Goal: Information Seeking & Learning: Learn about a topic

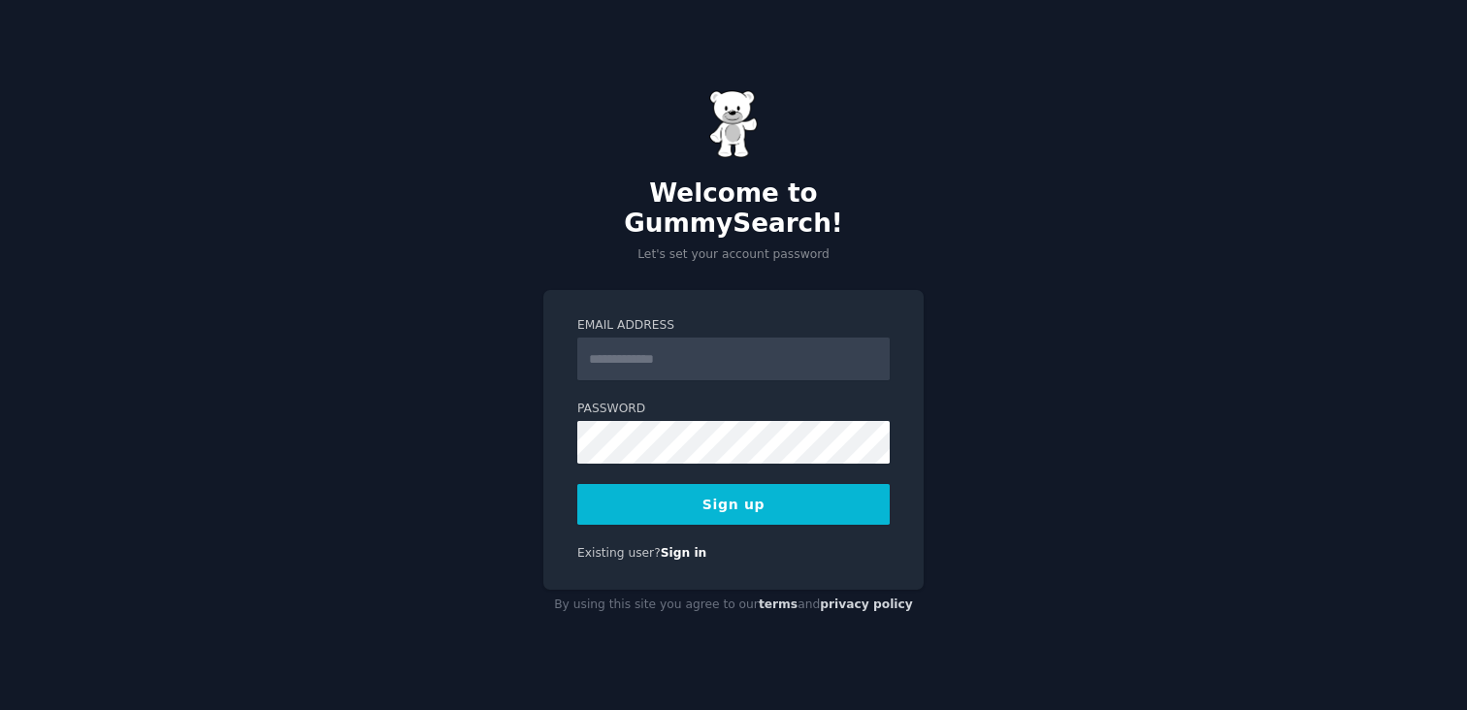
click at [621, 353] on input "Email Address" at bounding box center [733, 359] width 312 height 43
type input "**********"
click at [707, 499] on button "Sign up" at bounding box center [733, 504] width 312 height 41
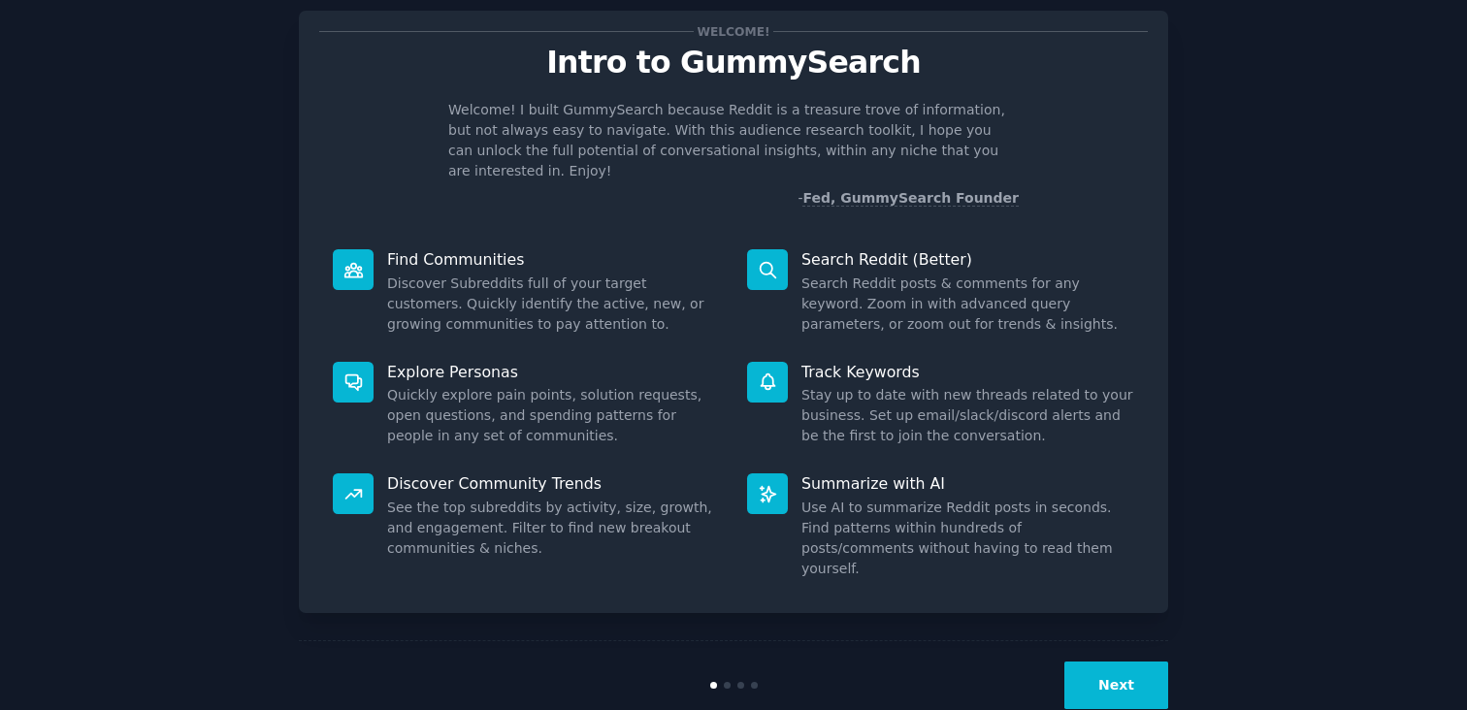
scroll to position [49, 0]
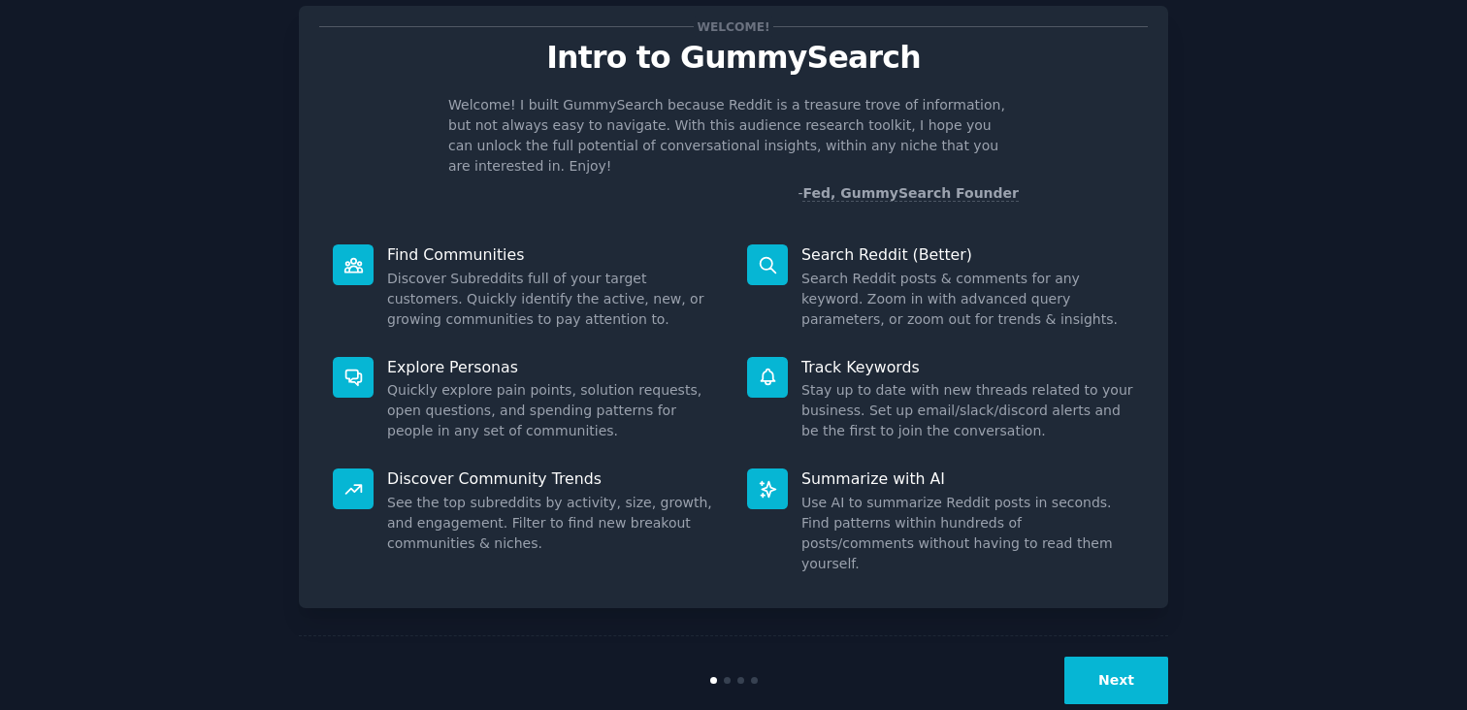
click at [1127, 659] on button "Next" at bounding box center [1116, 681] width 104 height 48
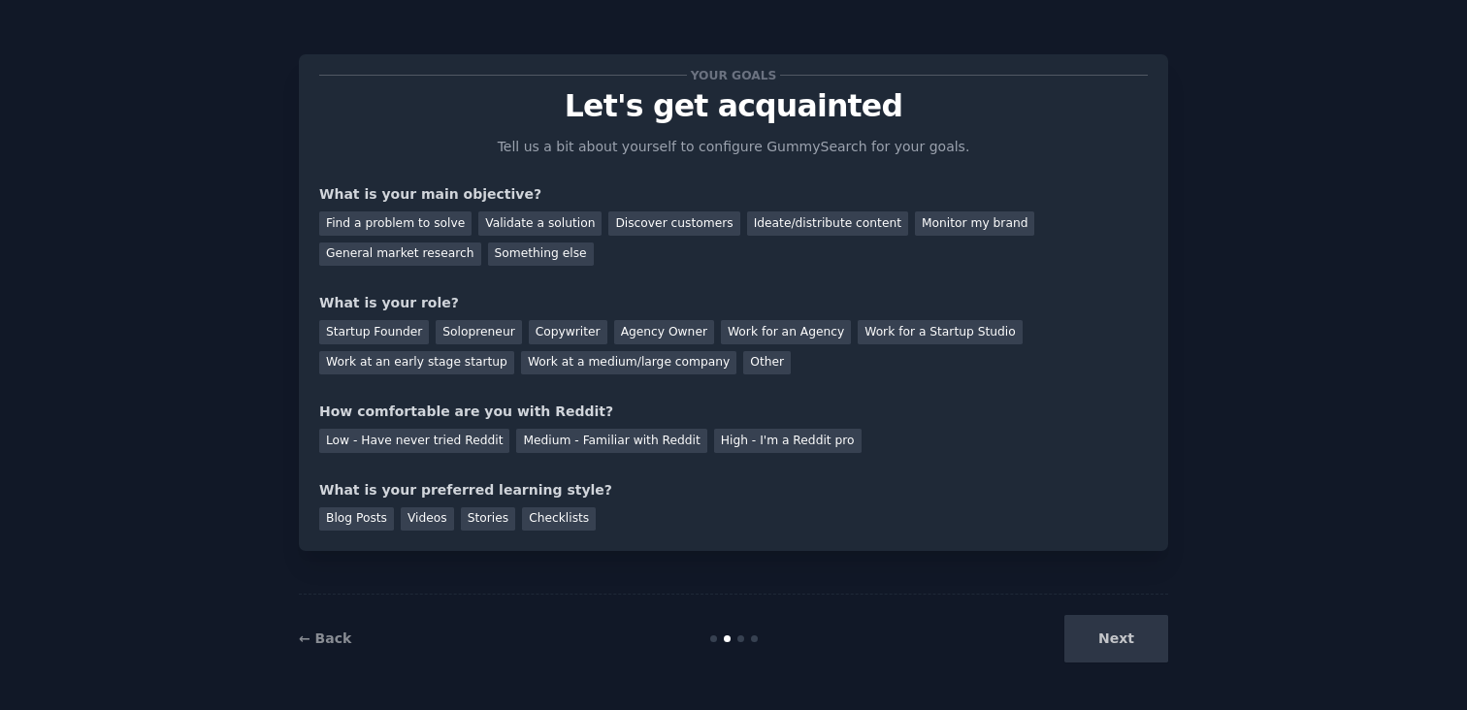
click at [1127, 659] on div "Next" at bounding box center [1023, 639] width 290 height 48
click at [811, 221] on div "Ideate/distribute content" at bounding box center [827, 224] width 161 height 24
click at [626, 222] on div "Discover customers" at bounding box center [673, 224] width 131 height 24
click at [748, 229] on div "Ideate/distribute content" at bounding box center [827, 224] width 161 height 24
click at [685, 231] on div "Discover customers" at bounding box center [673, 224] width 131 height 24
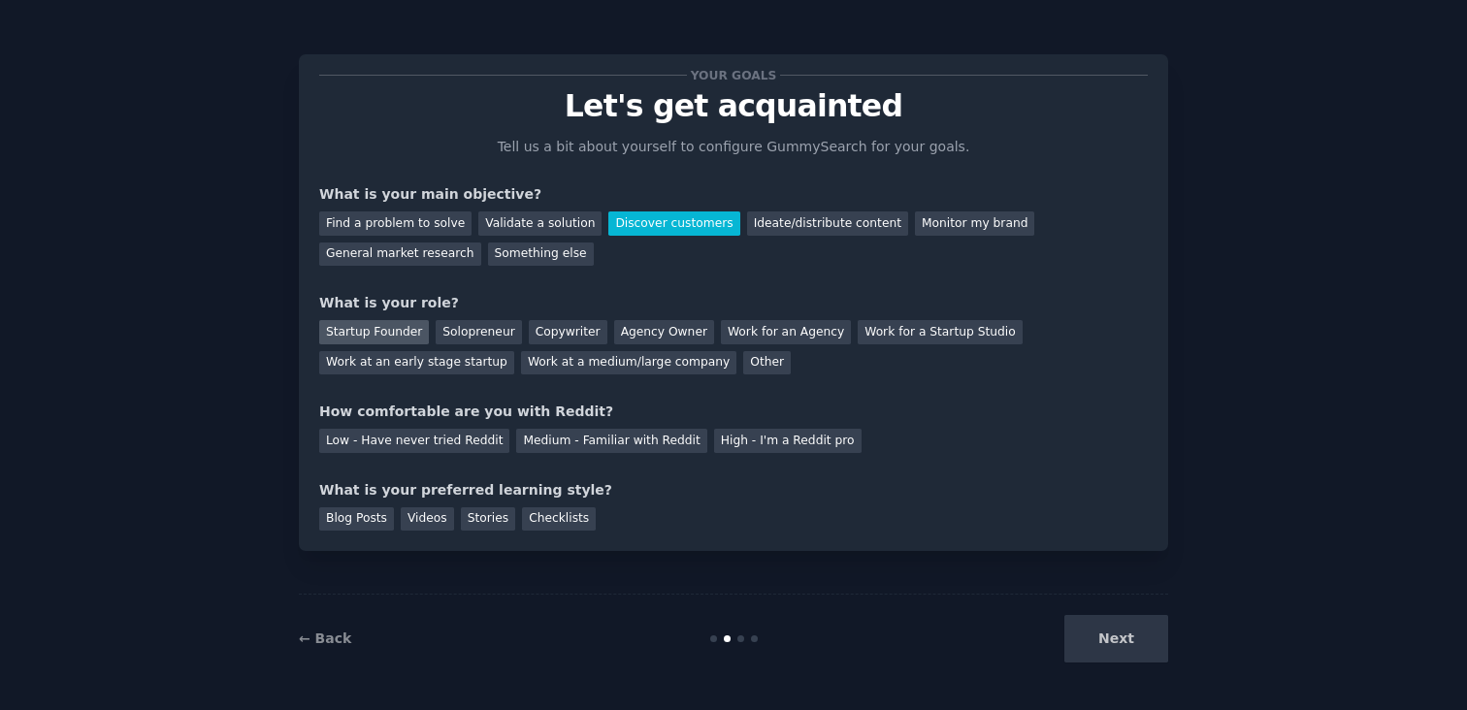
click at [403, 339] on div "Startup Founder" at bounding box center [374, 332] width 110 height 24
click at [551, 437] on div "Medium - Familiar with Reddit" at bounding box center [611, 441] width 190 height 24
click at [1145, 630] on div "Next" at bounding box center [1023, 639] width 290 height 48
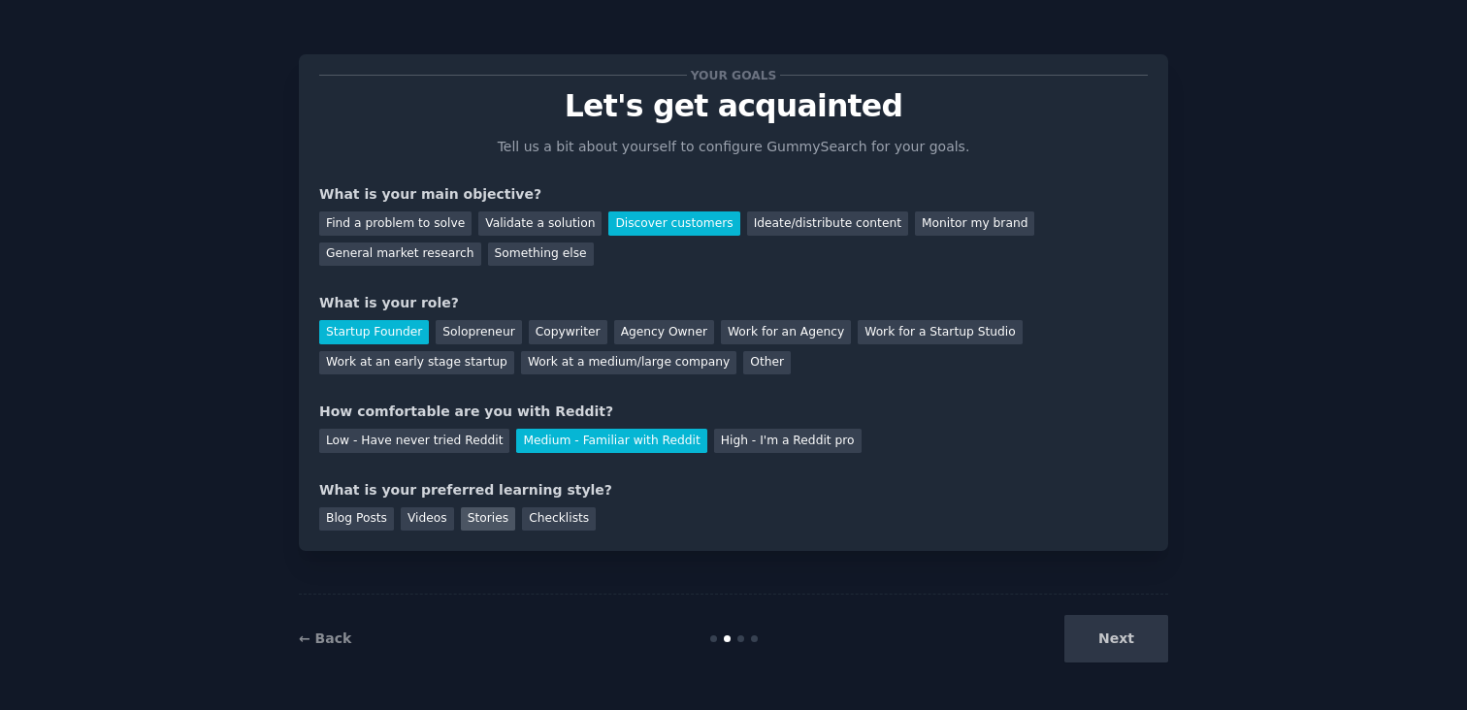
click at [483, 521] on div "Stories" at bounding box center [488, 519] width 54 height 24
click at [539, 512] on div "Checklists" at bounding box center [559, 519] width 74 height 24
click at [361, 524] on div "Blog Posts" at bounding box center [356, 519] width 75 height 24
click at [550, 524] on div "Checklists" at bounding box center [559, 519] width 74 height 24
click at [1091, 646] on button "Next" at bounding box center [1116, 639] width 104 height 48
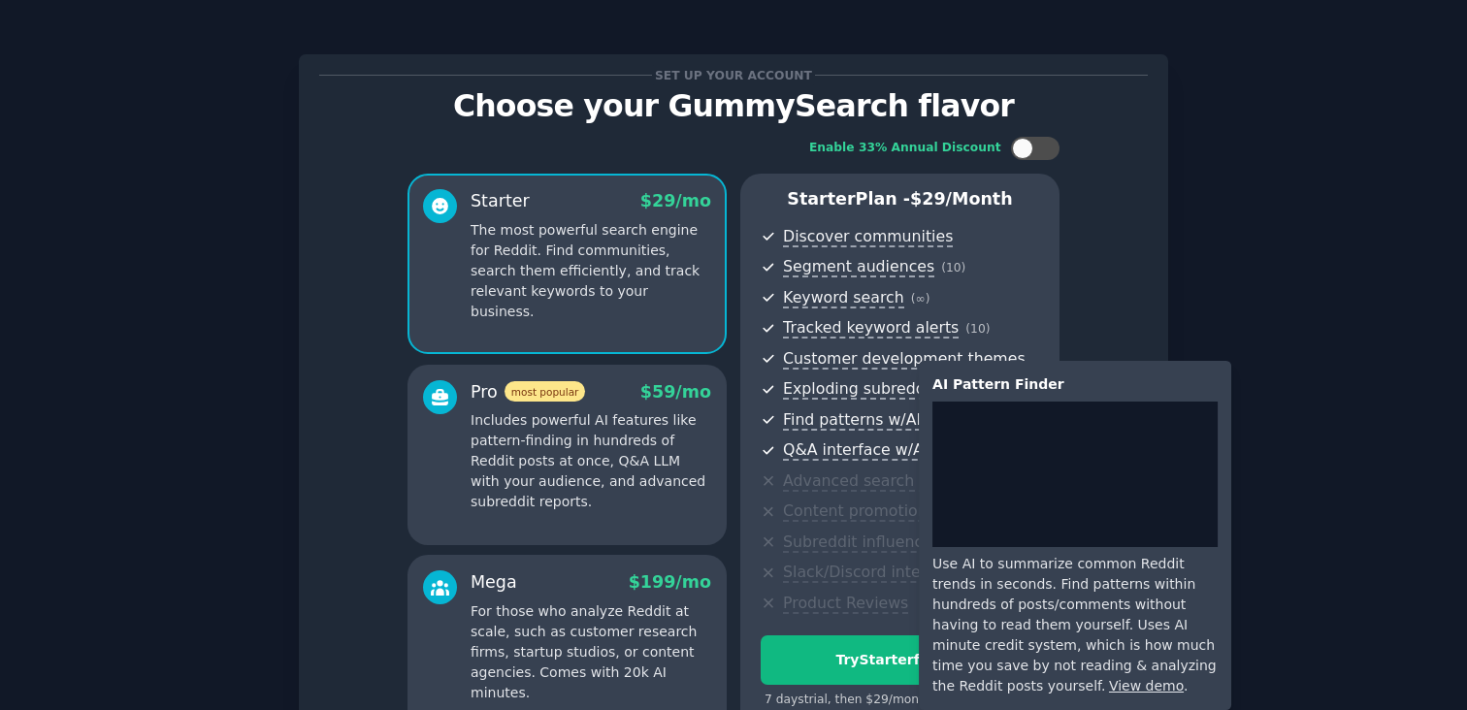
scroll to position [210, 0]
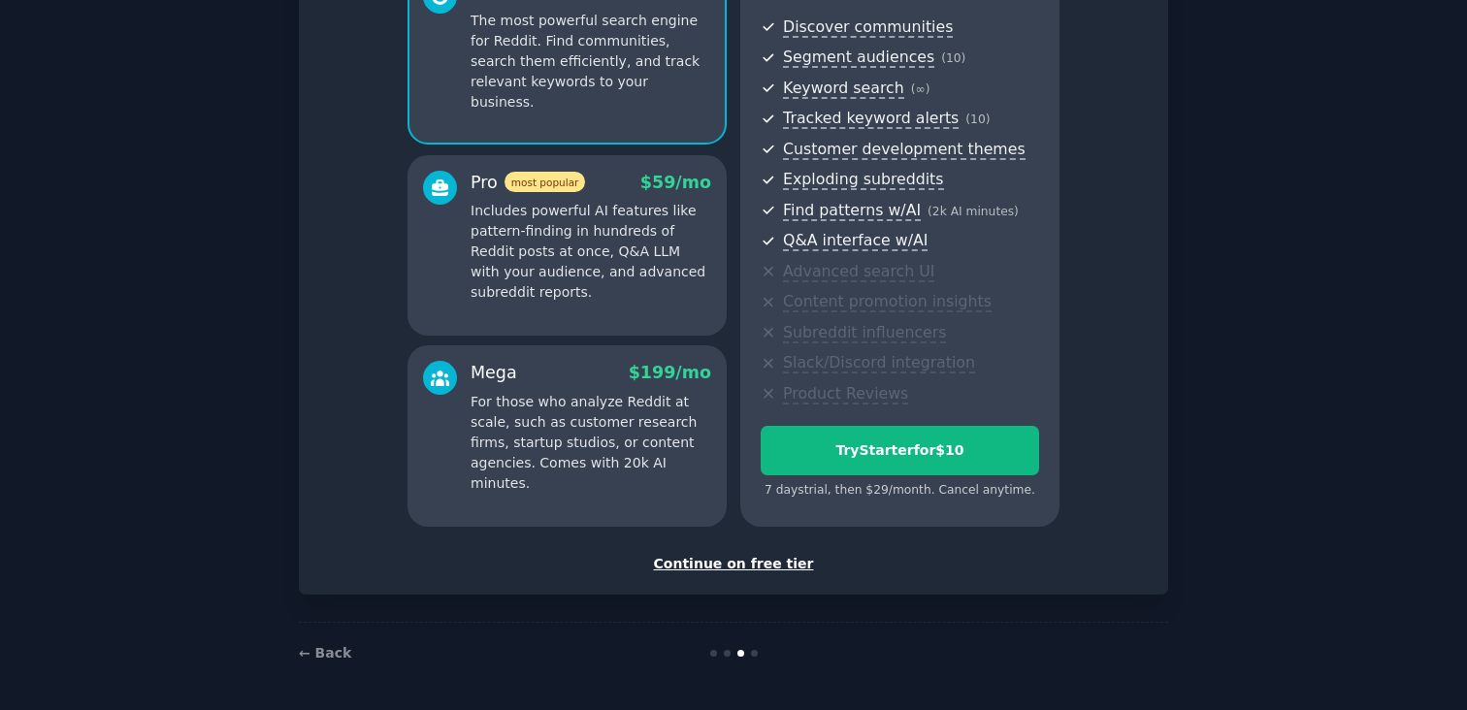
click at [737, 561] on div "Continue on free tier" at bounding box center [733, 564] width 829 height 20
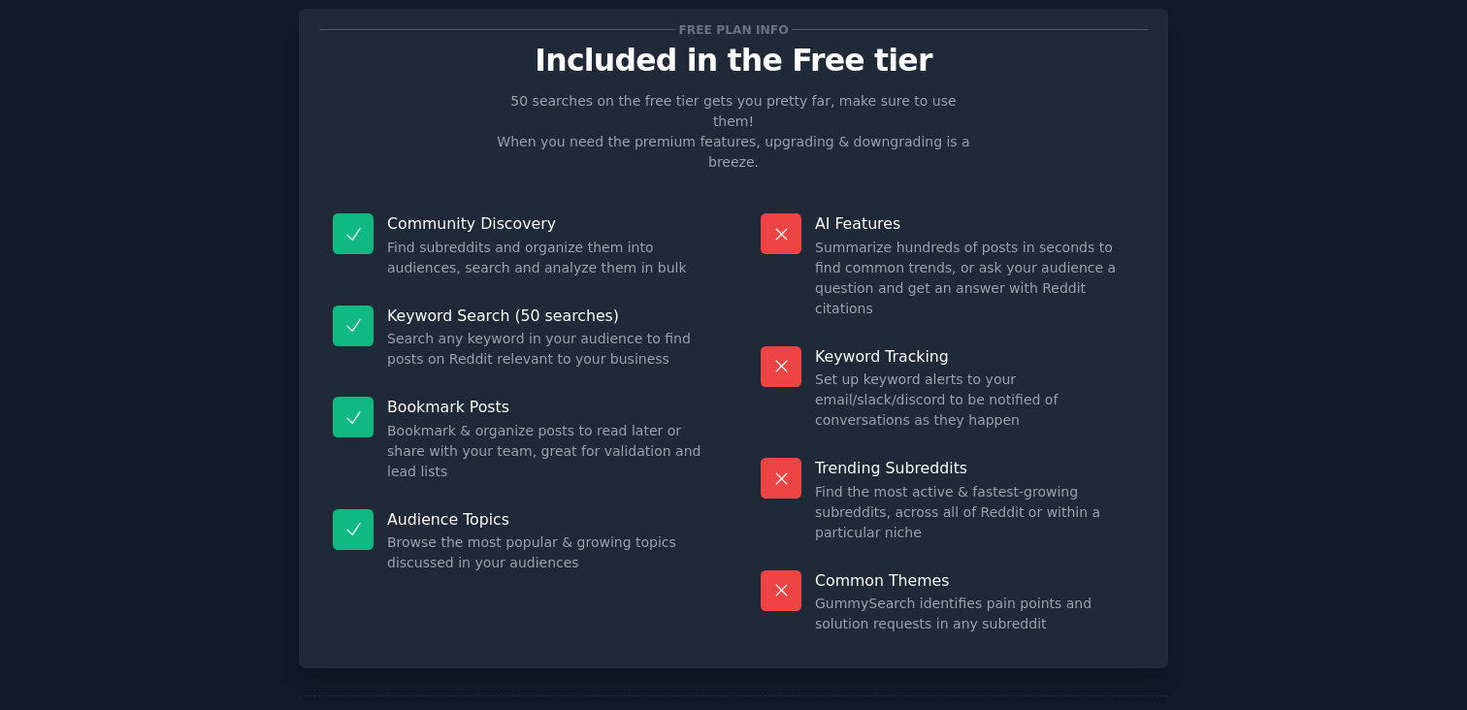
scroll to position [6, 0]
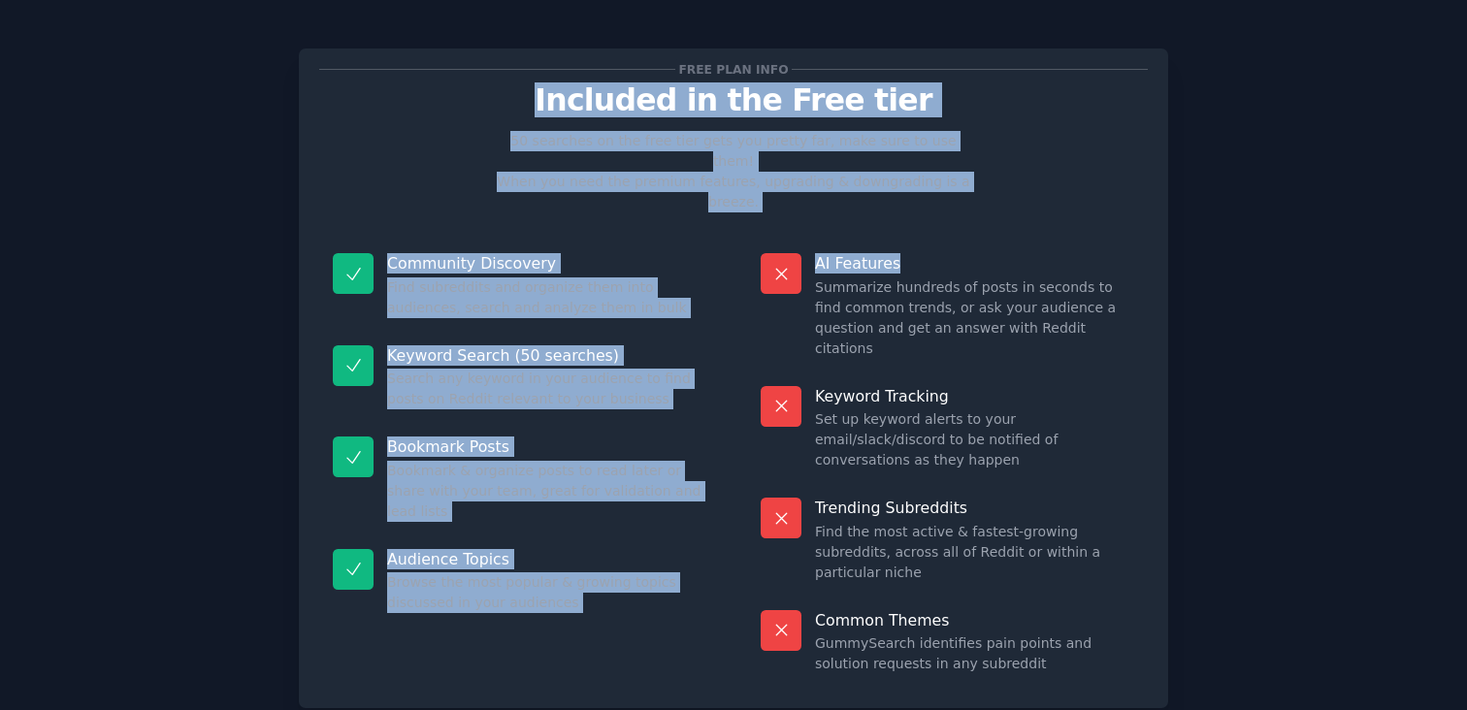
drag, startPoint x: 551, startPoint y: 97, endPoint x: 1070, endPoint y: 221, distance: 533.8
click at [1070, 221] on div "Free plan info Included in the Free tier 50 searches on the free tier gets you …" at bounding box center [733, 378] width 829 height 619
click at [1070, 253] on p "AI Features" at bounding box center [974, 263] width 319 height 20
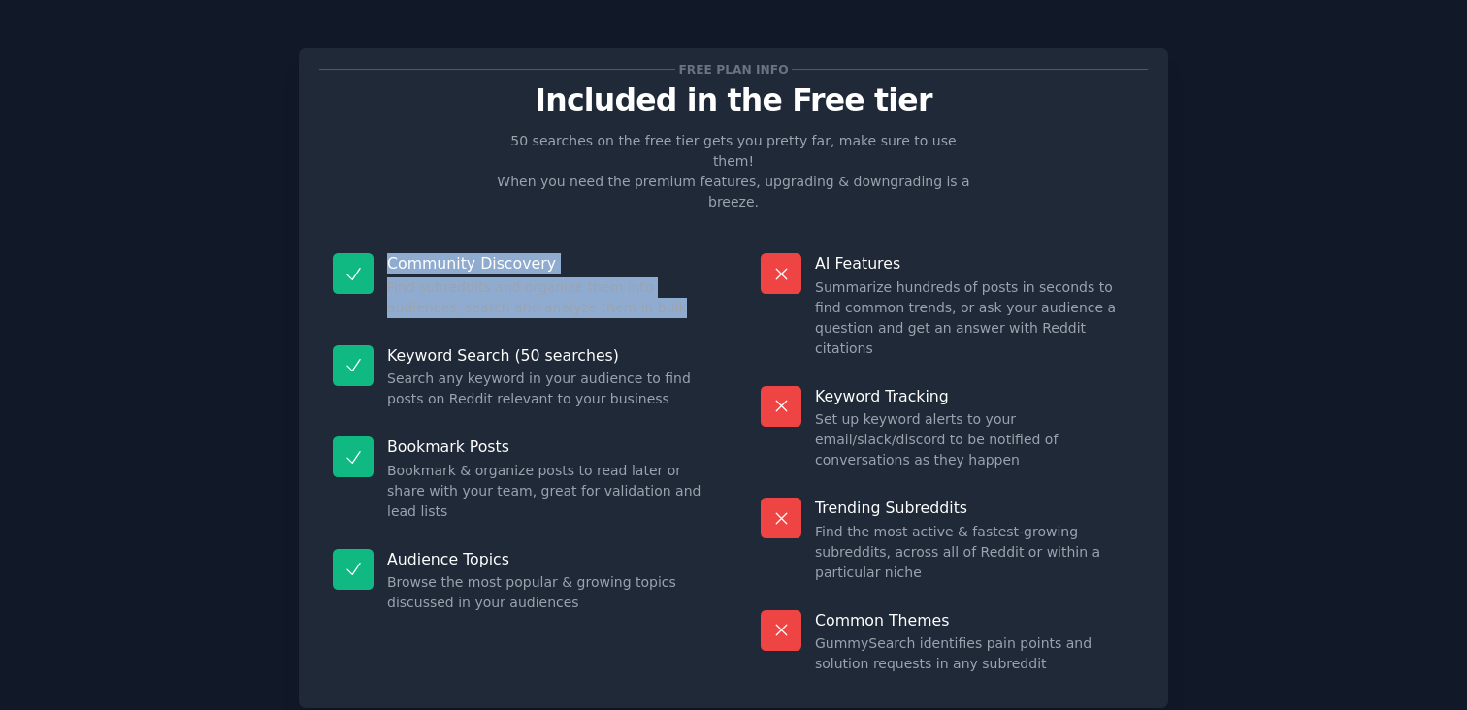
drag, startPoint x: 640, startPoint y: 265, endPoint x: 501, endPoint y: 204, distance: 152.5
click at [501, 240] on div "Community Discovery Find subreddits and organize them into audiences, search an…" at bounding box center [519, 286] width 401 height 92
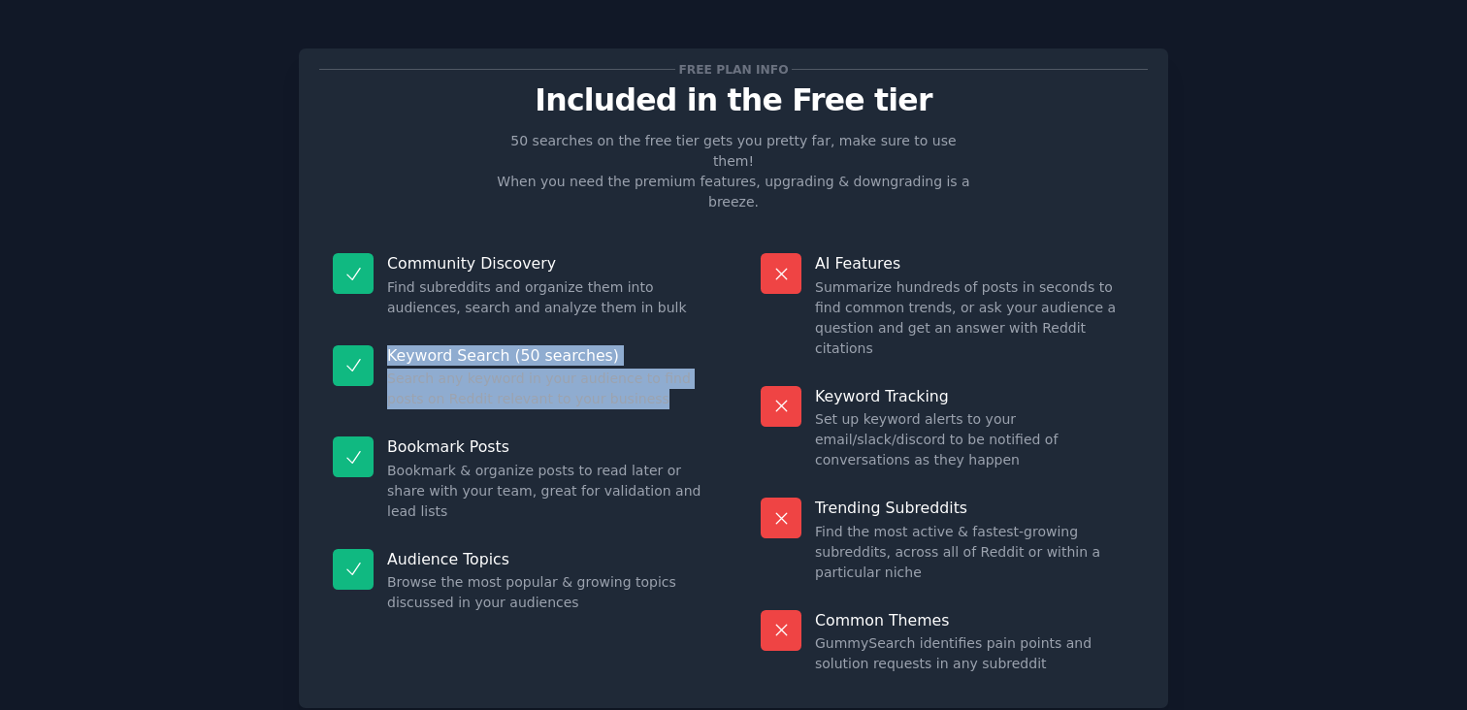
drag, startPoint x: 385, startPoint y: 310, endPoint x: 589, endPoint y: 375, distance: 213.9
click at [589, 375] on div "Keyword Search (50 searches) Search any keyword in your audience to find posts …" at bounding box center [519, 378] width 401 height 92
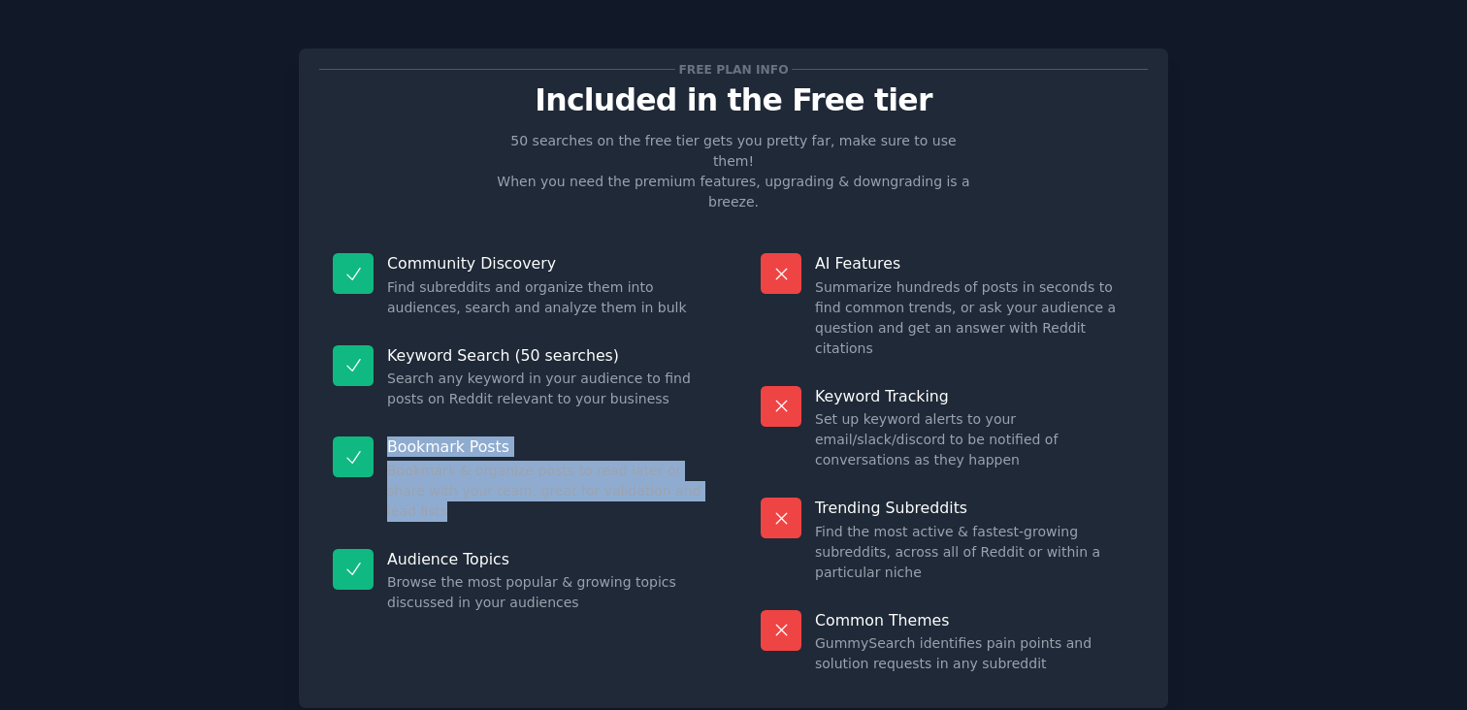
drag, startPoint x: 689, startPoint y: 451, endPoint x: 348, endPoint y: 401, distance: 344.3
click at [348, 423] on div "Bookmark Posts Bookmark & organize posts to read later or share with your team,…" at bounding box center [519, 479] width 401 height 113
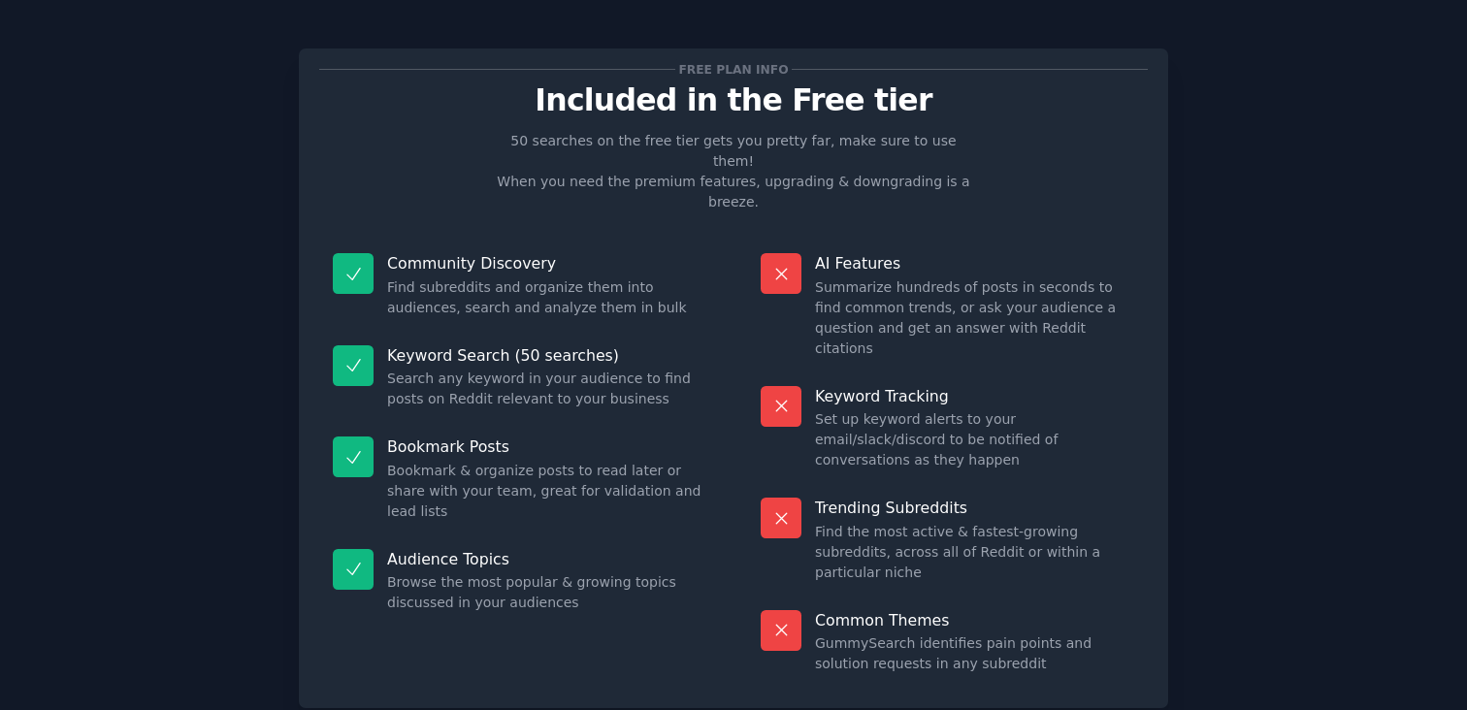
click at [348, 437] on div at bounding box center [353, 457] width 41 height 41
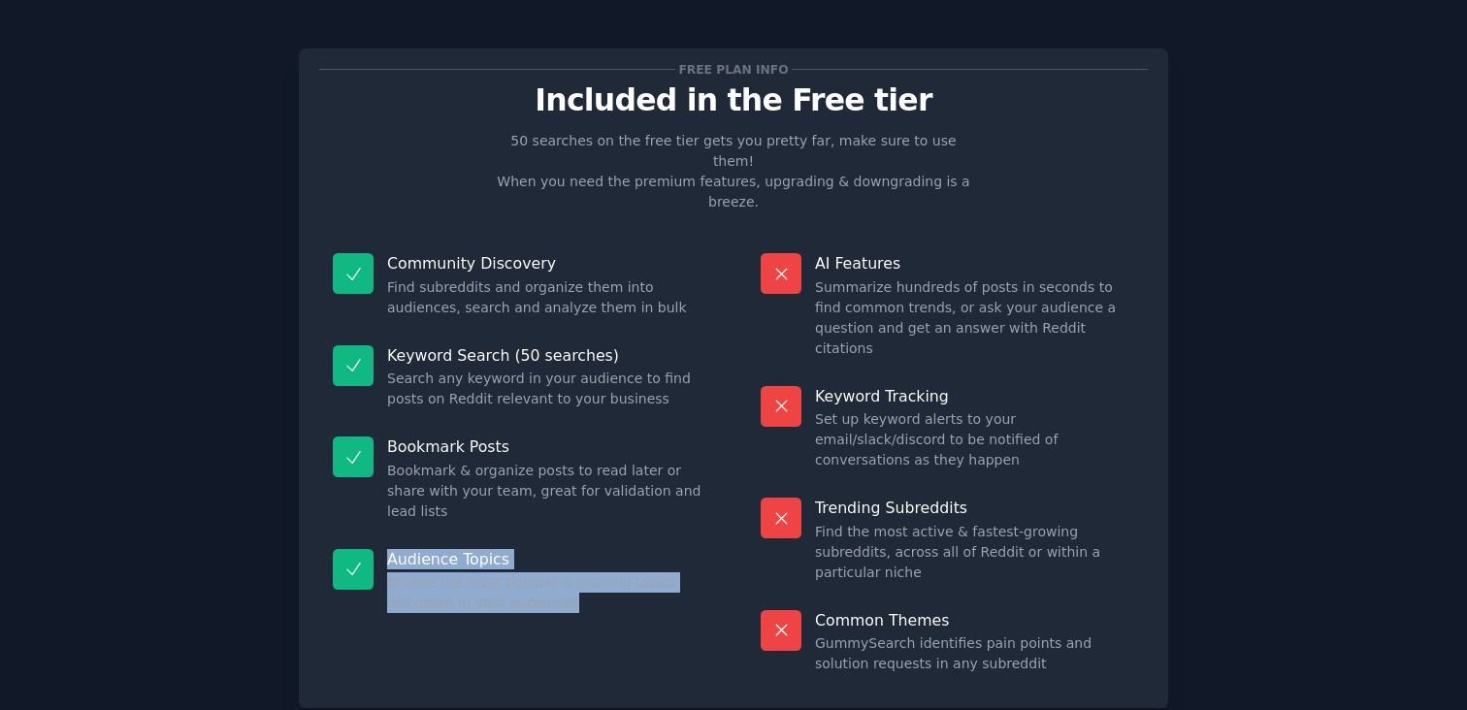
drag, startPoint x: 385, startPoint y: 489, endPoint x: 625, endPoint y: 570, distance: 252.8
click at [625, 570] on dl "Community Discovery Find subreddits and organize them into audiences, search an…" at bounding box center [519, 464] width 401 height 448
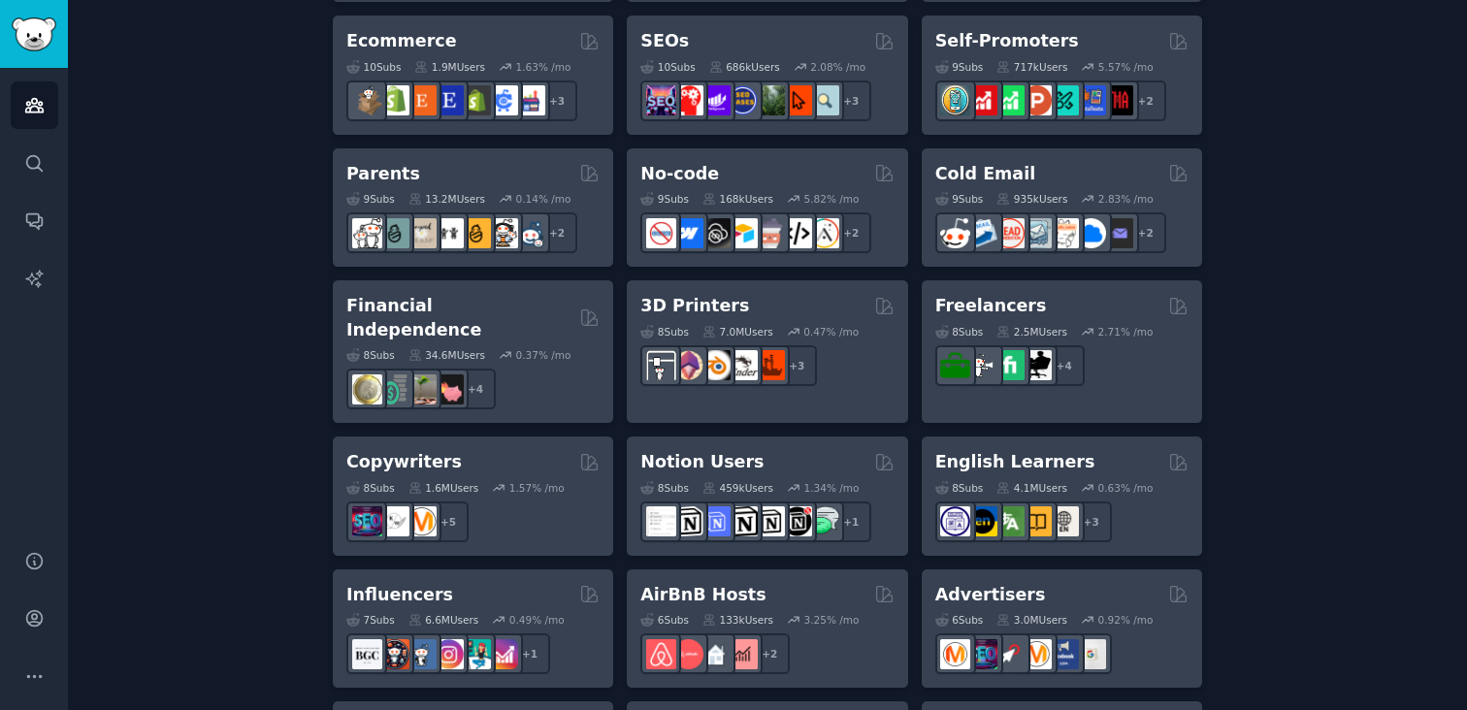
scroll to position [1117, 0]
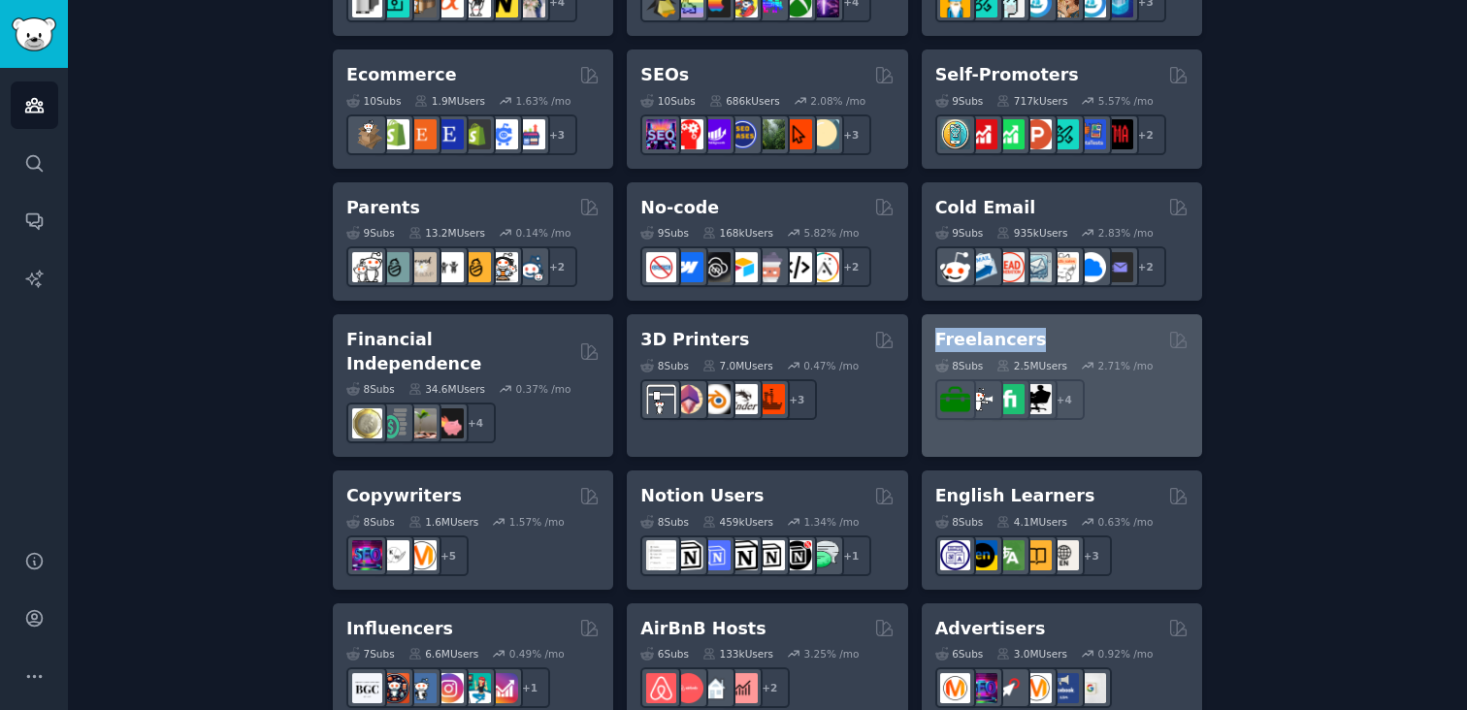
click at [954, 341] on h2 "Freelancers" at bounding box center [991, 340] width 112 height 24
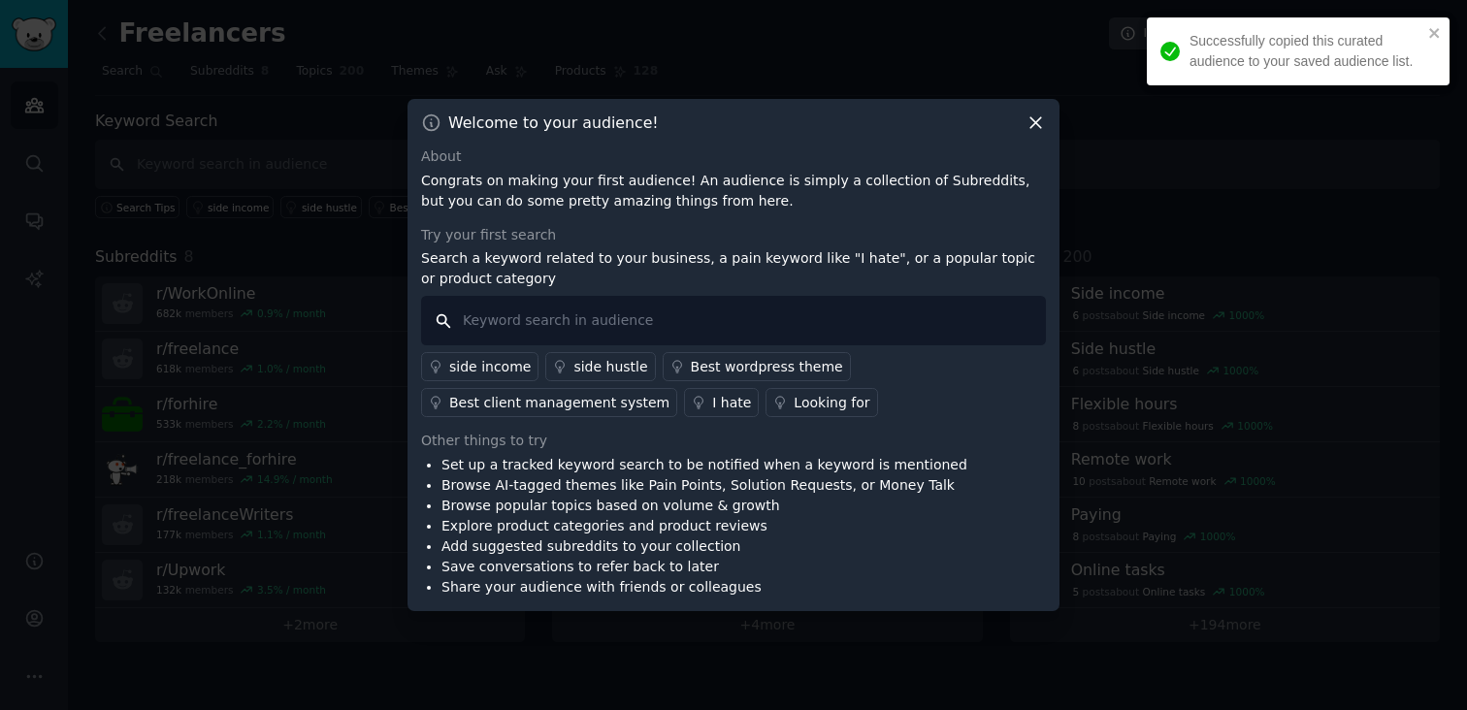
click at [660, 342] on input "text" at bounding box center [733, 320] width 625 height 49
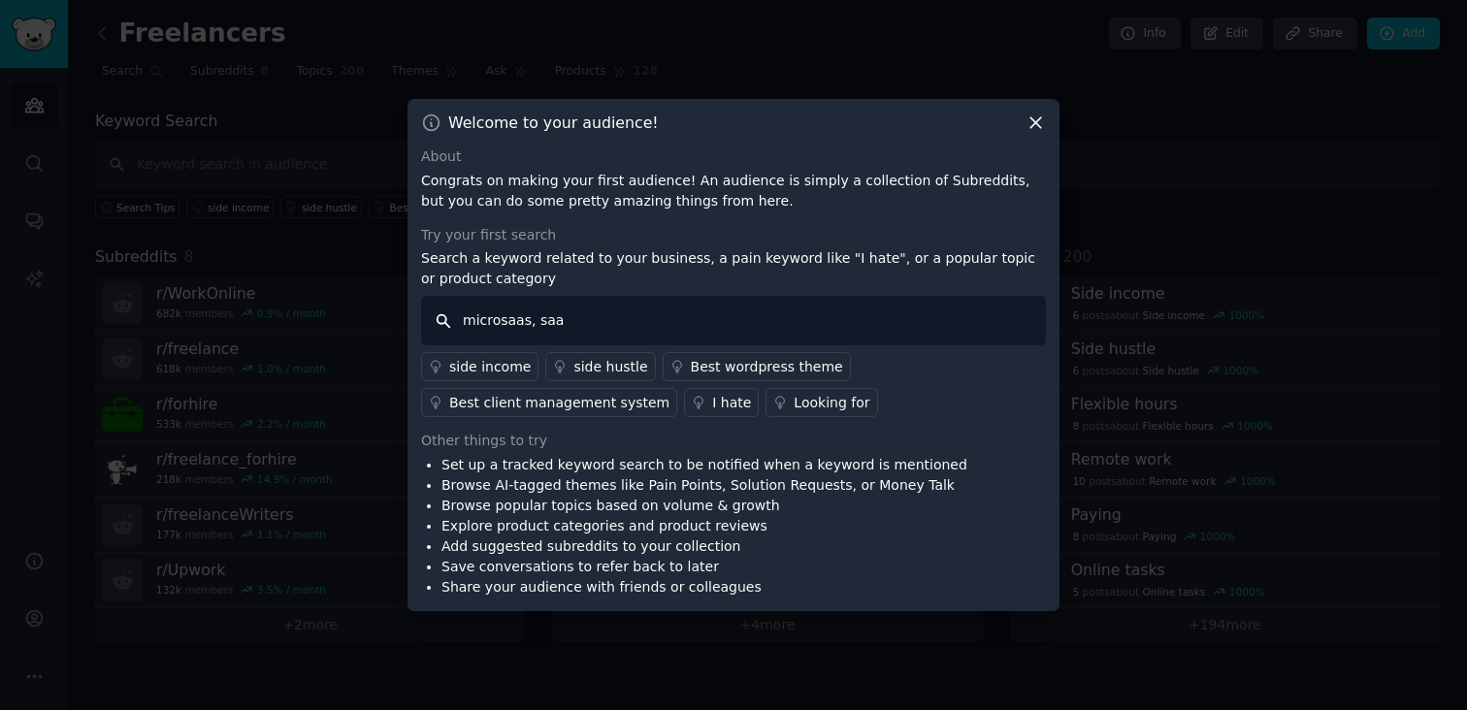
type input "microsaas, saas"
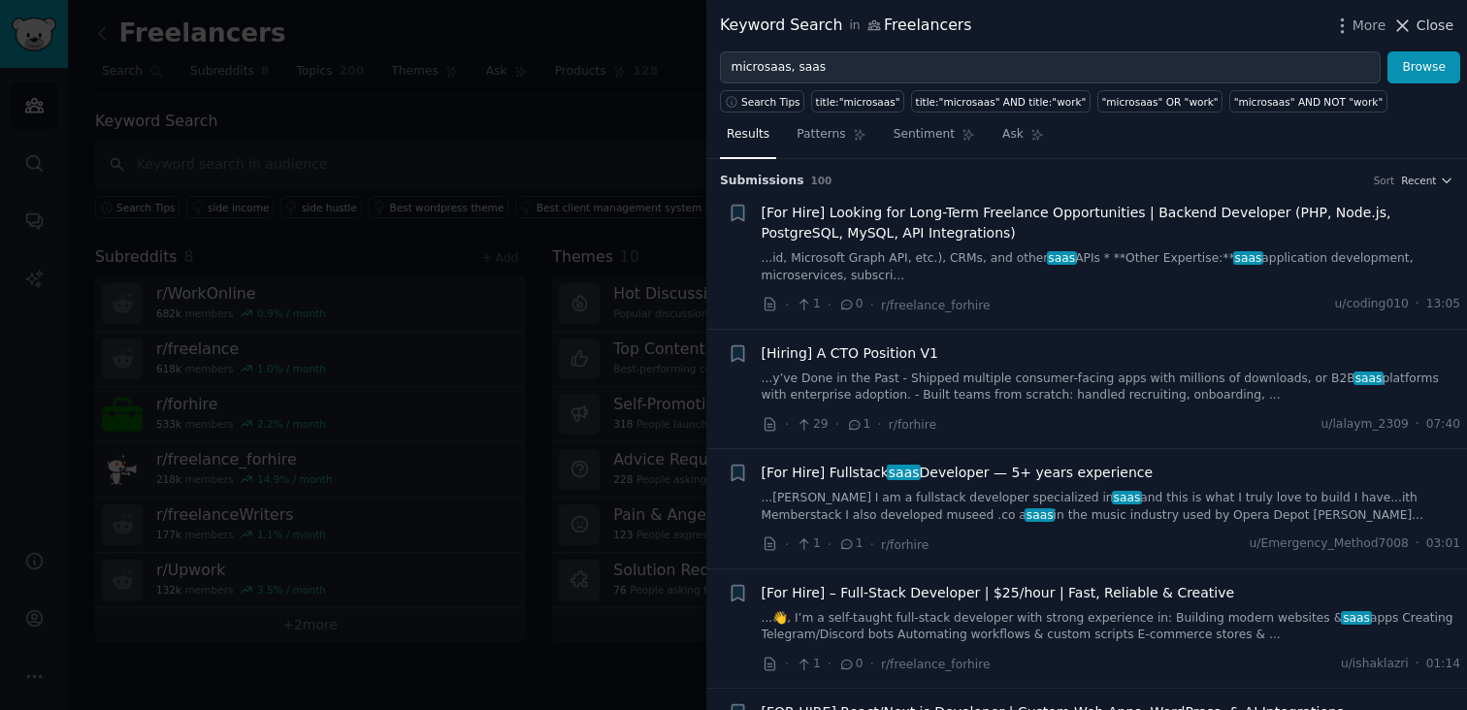
click at [1424, 29] on span "Close" at bounding box center [1435, 26] width 37 height 20
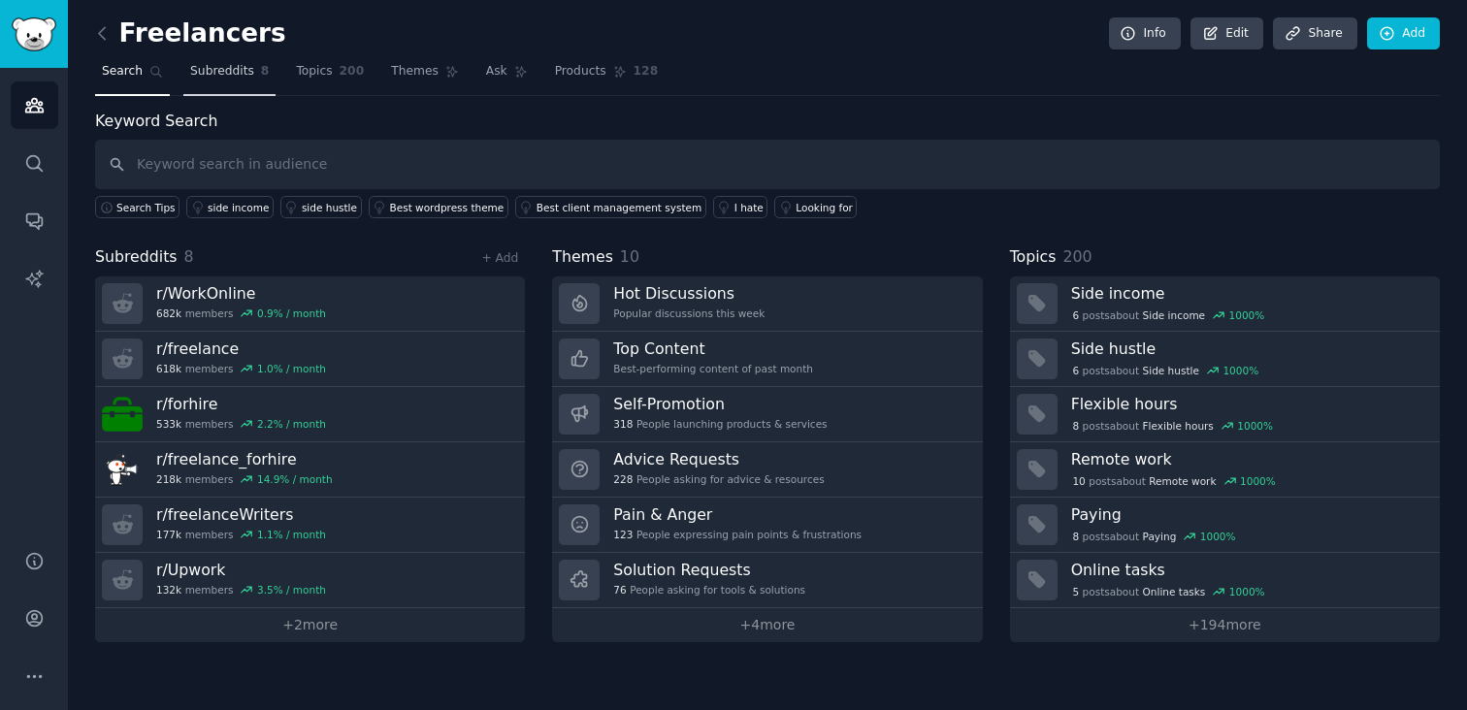
click at [190, 74] on span "Subreddits" at bounding box center [222, 71] width 64 height 17
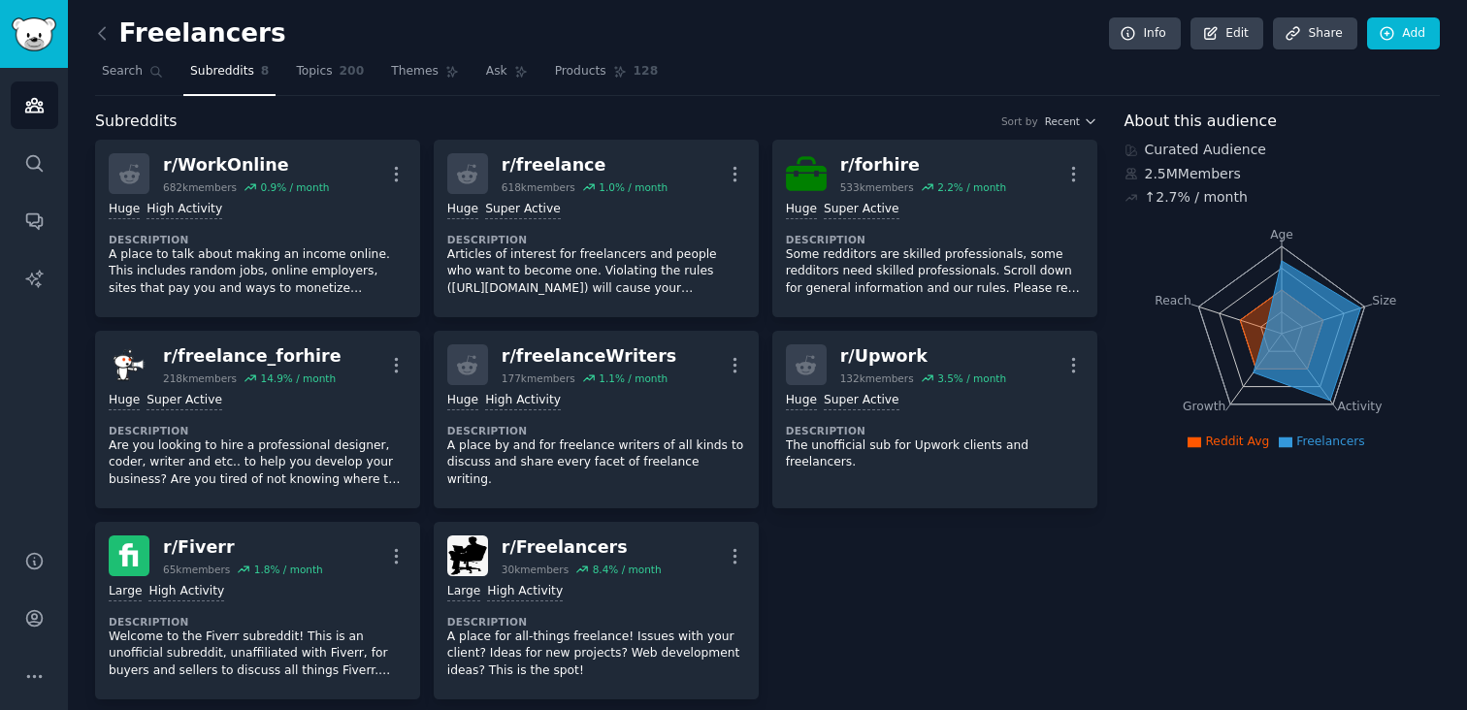
click at [112, 38] on link at bounding box center [107, 33] width 24 height 31
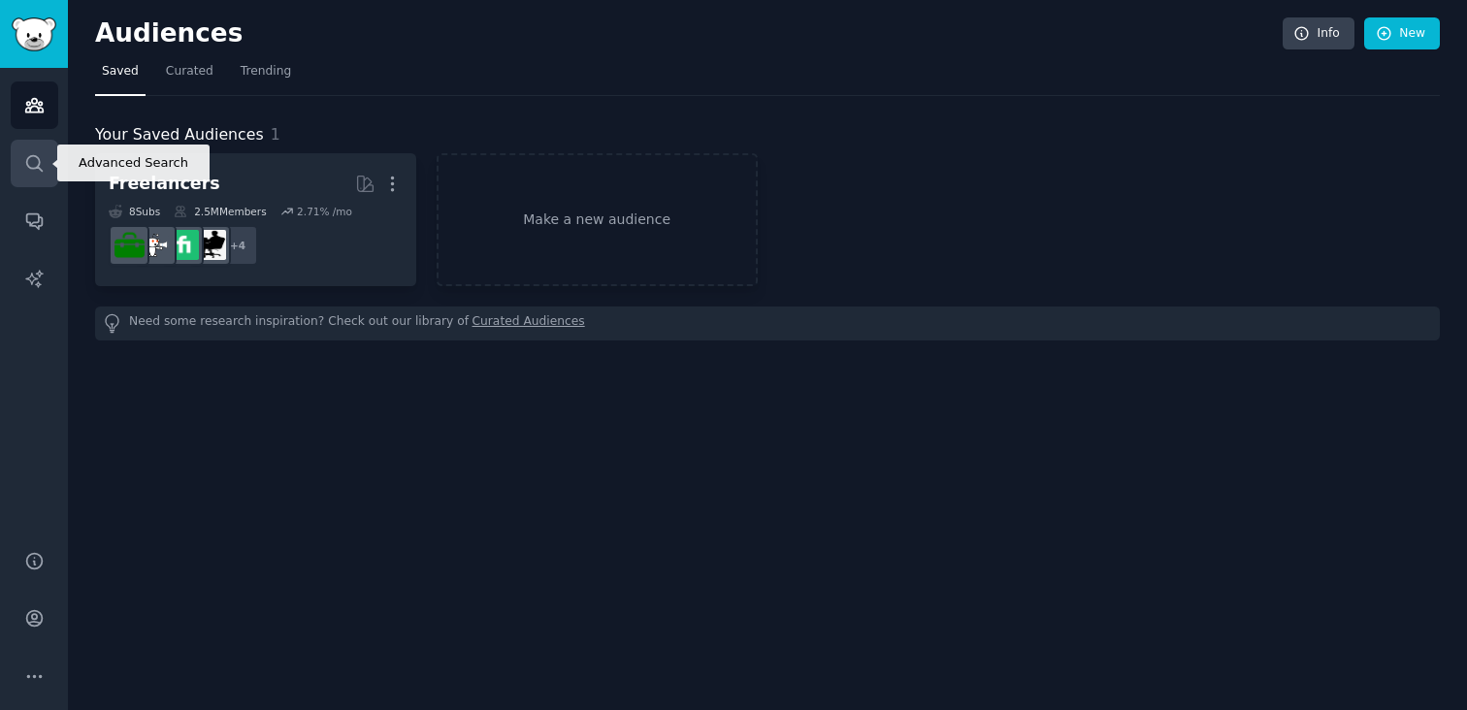
click at [39, 180] on link "Search" at bounding box center [35, 164] width 48 height 48
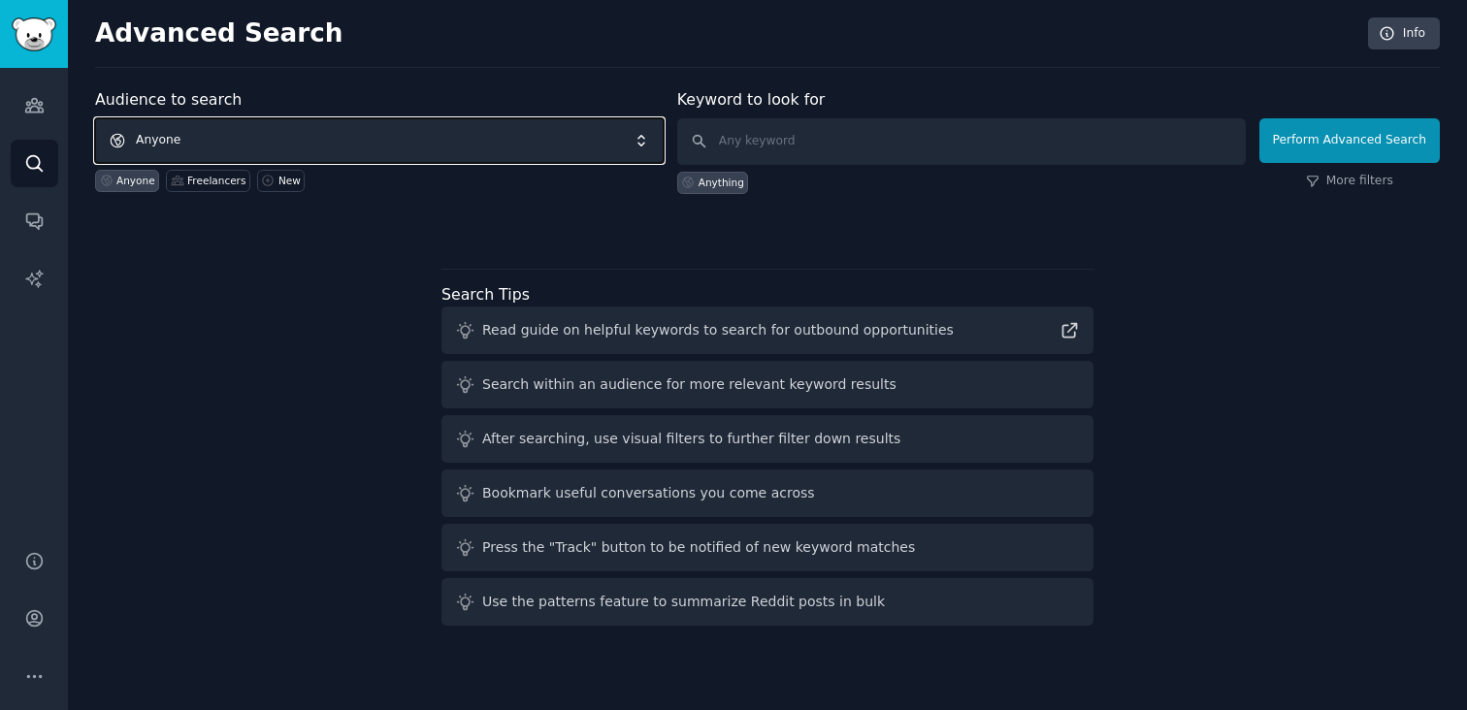
click at [427, 153] on span "Anyone" at bounding box center [379, 140] width 569 height 45
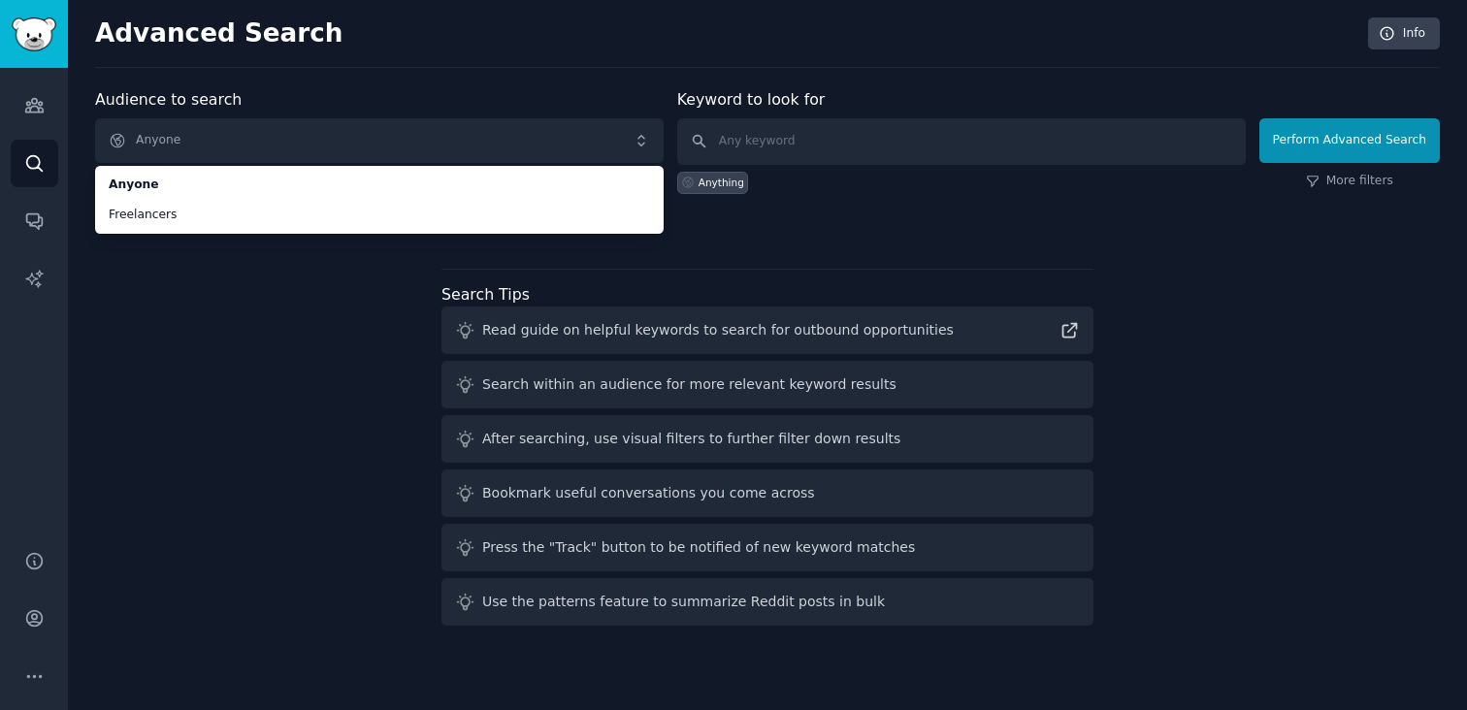
click at [254, 374] on div "Audience to search Anyone Anyone Freelancers Anyone Freelancers New Keyword to …" at bounding box center [767, 360] width 1345 height 545
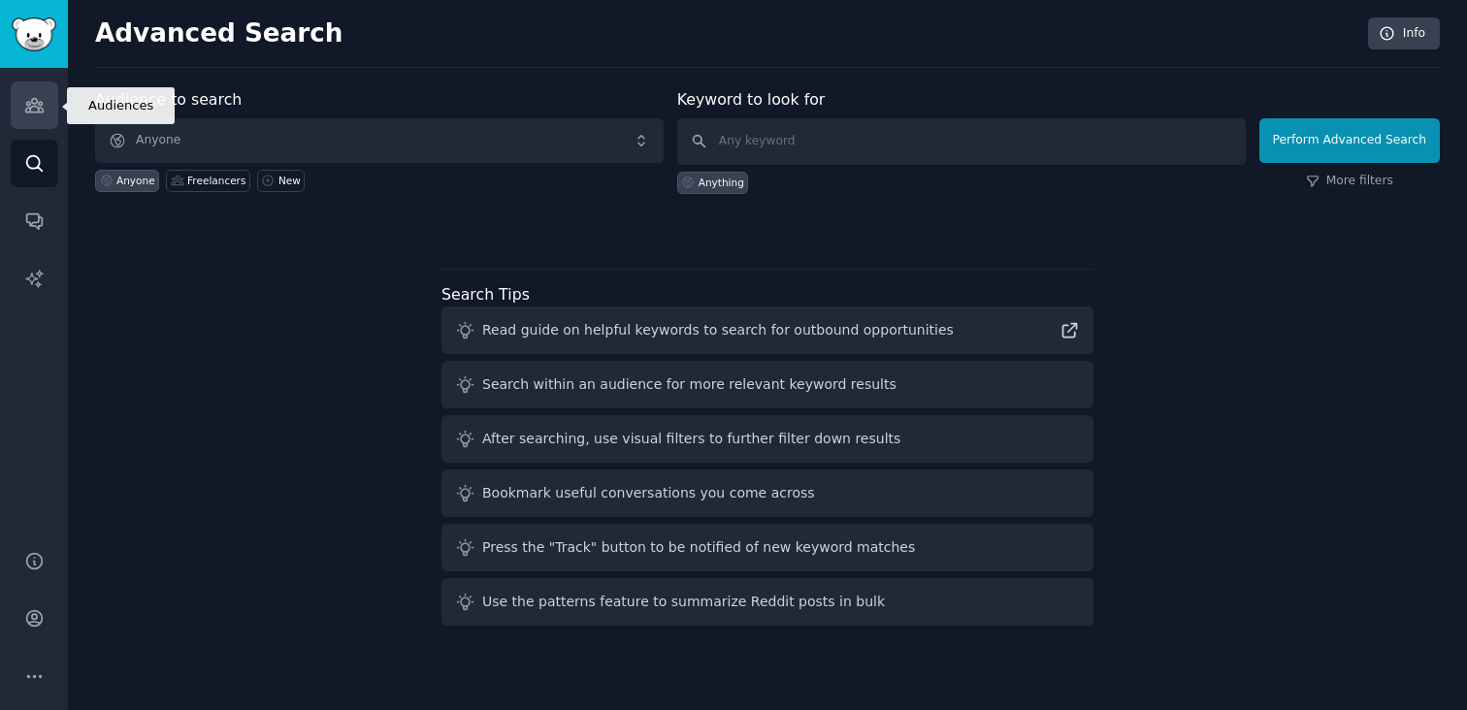
click at [32, 113] on icon "Sidebar" at bounding box center [33, 106] width 17 height 14
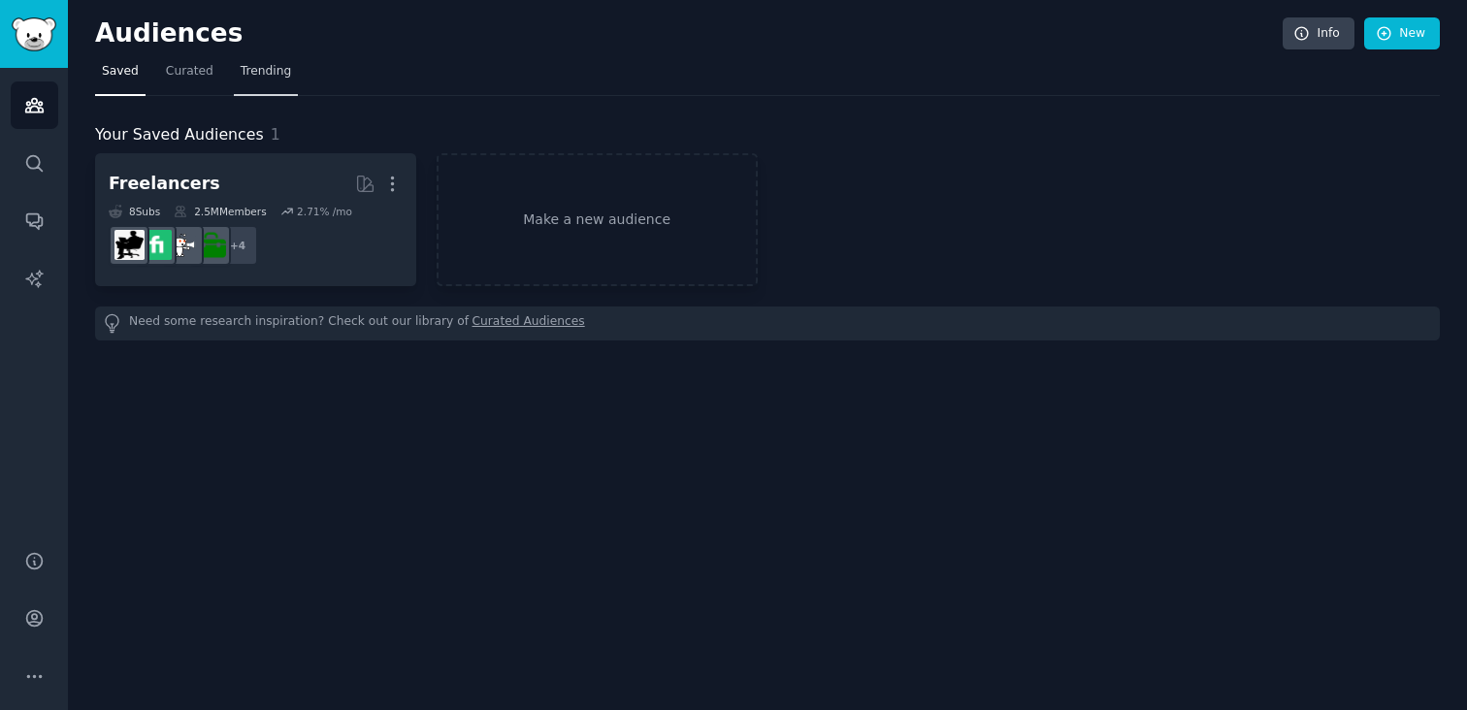
click at [276, 79] on span "Trending" at bounding box center [266, 71] width 50 height 17
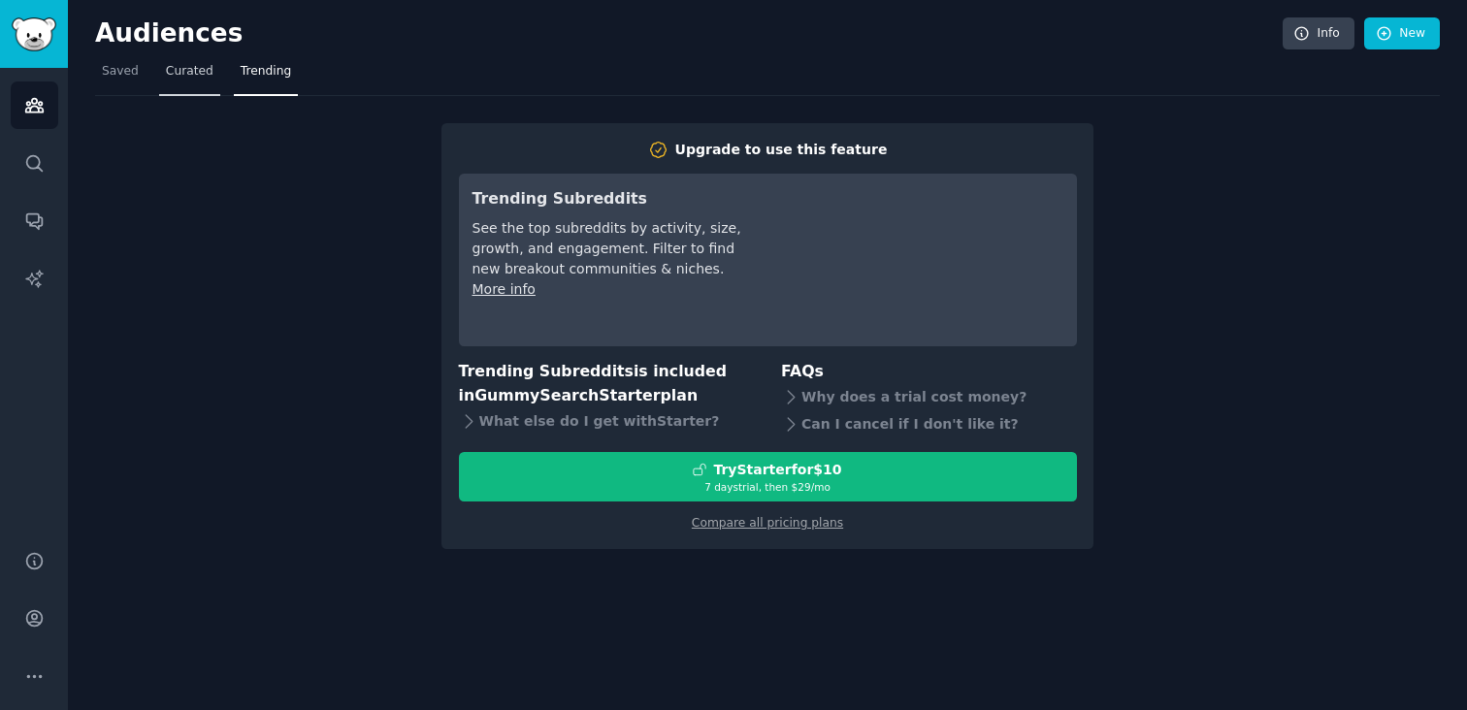
click at [196, 80] on span "Curated" at bounding box center [190, 71] width 48 height 17
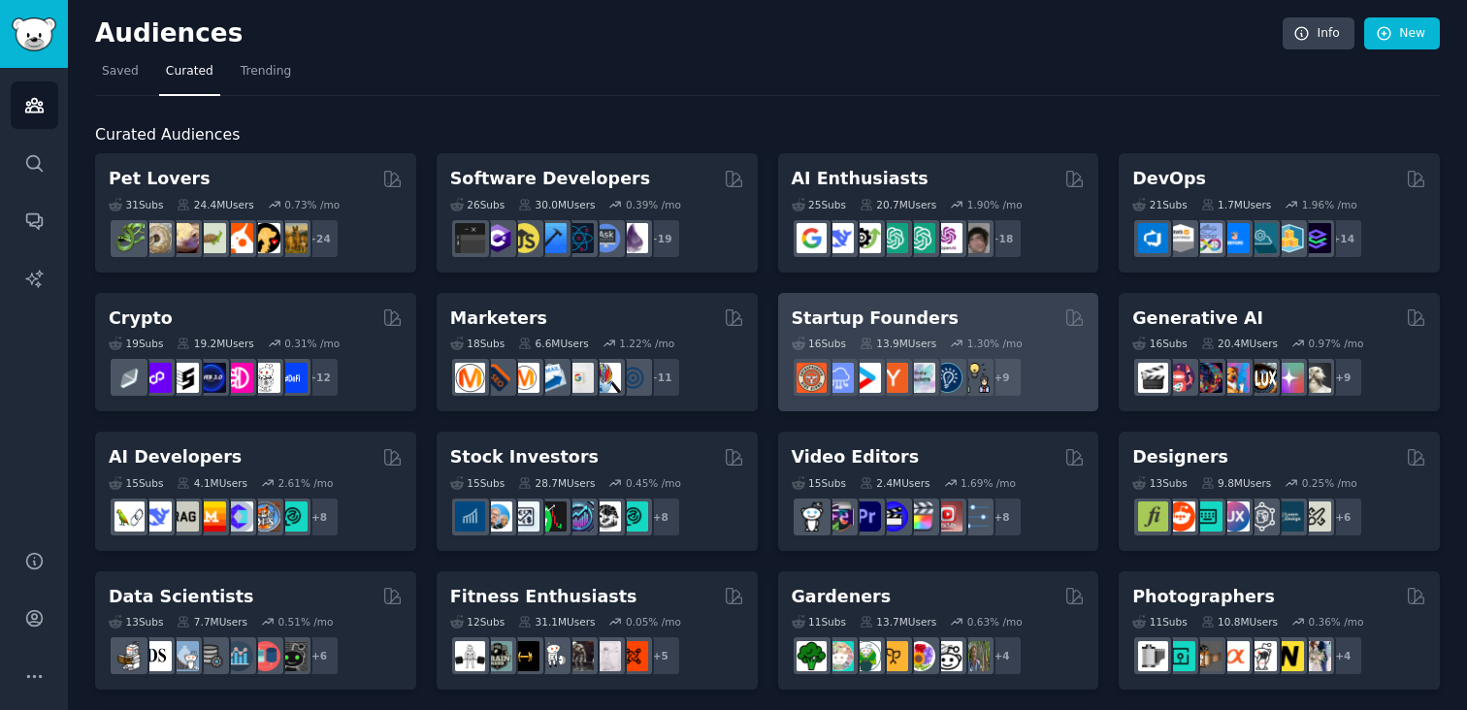
click at [852, 316] on h2 "Startup Founders" at bounding box center [875, 319] width 167 height 24
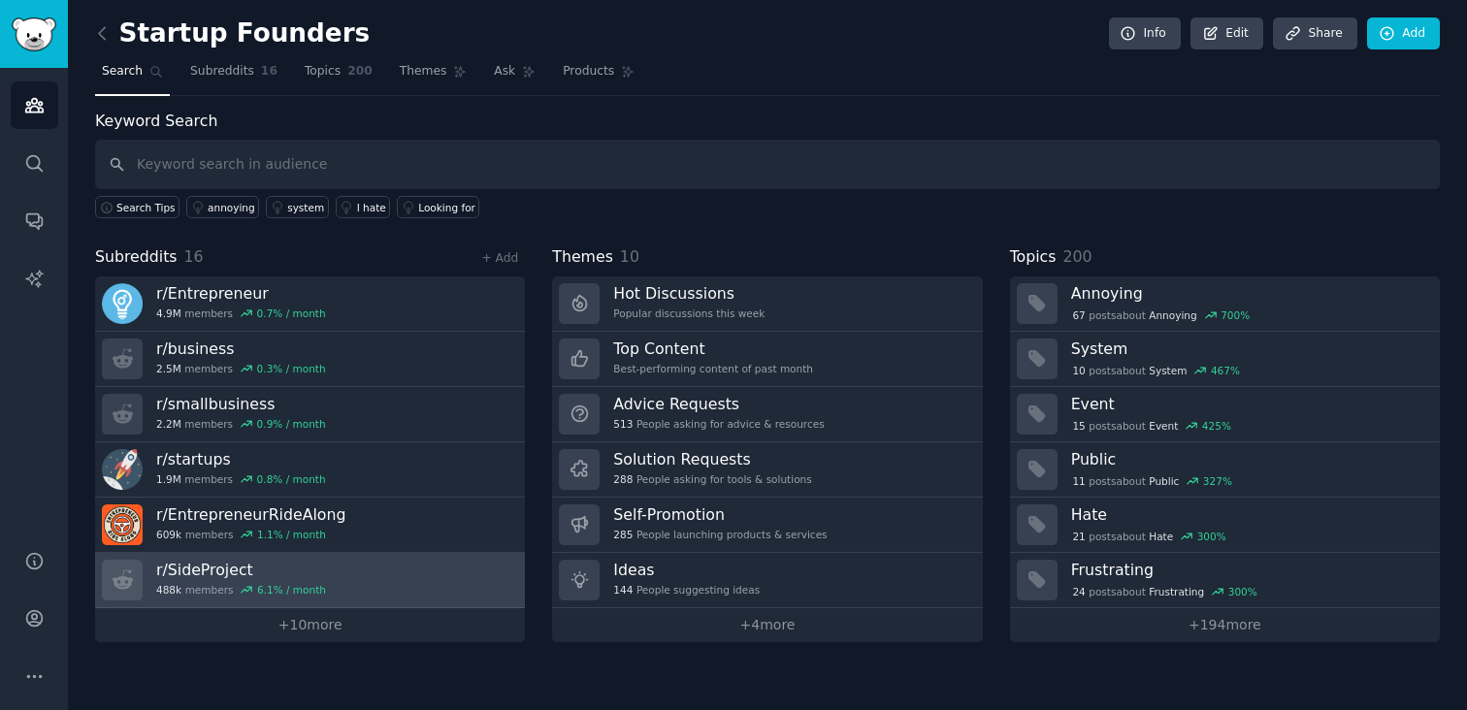
click at [218, 569] on h3 "r/ SideProject" at bounding box center [241, 570] width 170 height 20
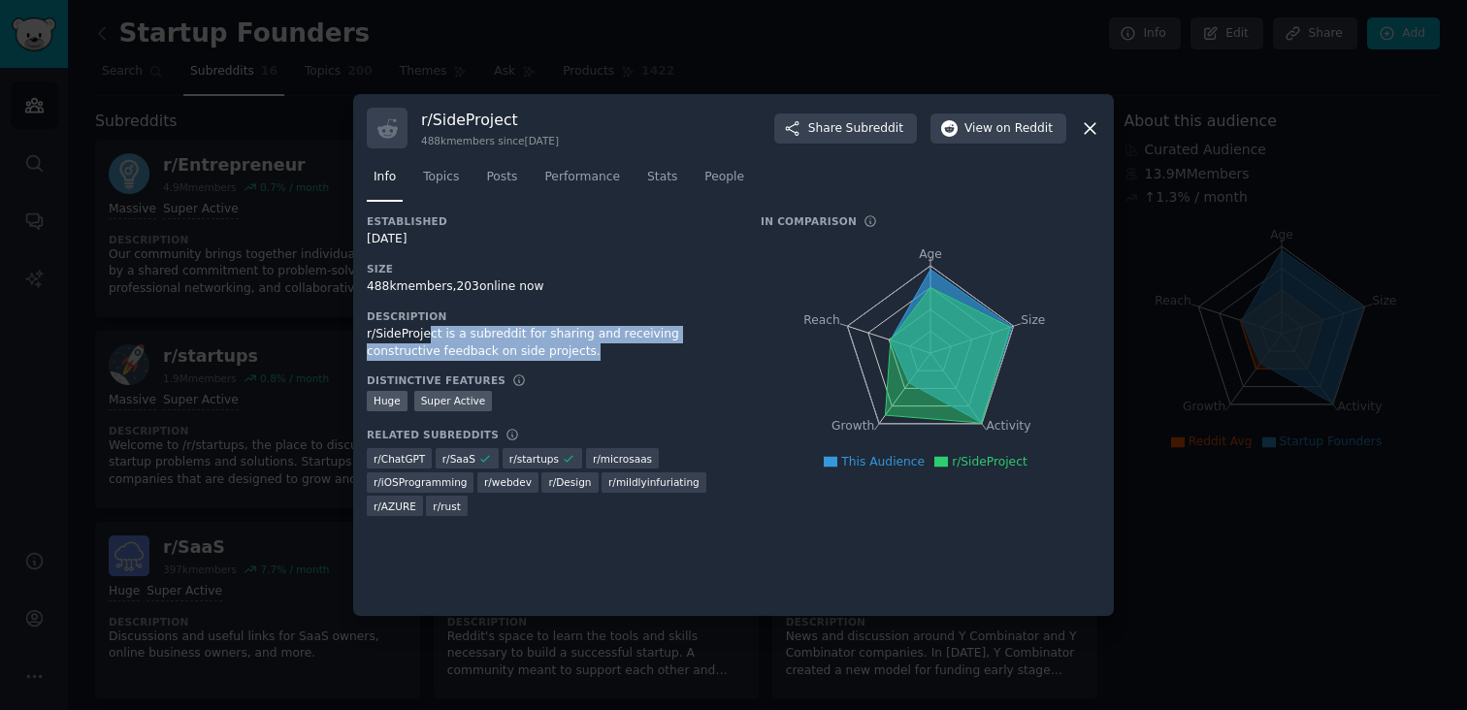
drag, startPoint x: 535, startPoint y: 346, endPoint x: 426, endPoint y: 334, distance: 109.4
click at [426, 334] on div "r/SideProject is a subreddit for sharing and receiving constructive feedback on…" at bounding box center [550, 343] width 367 height 34
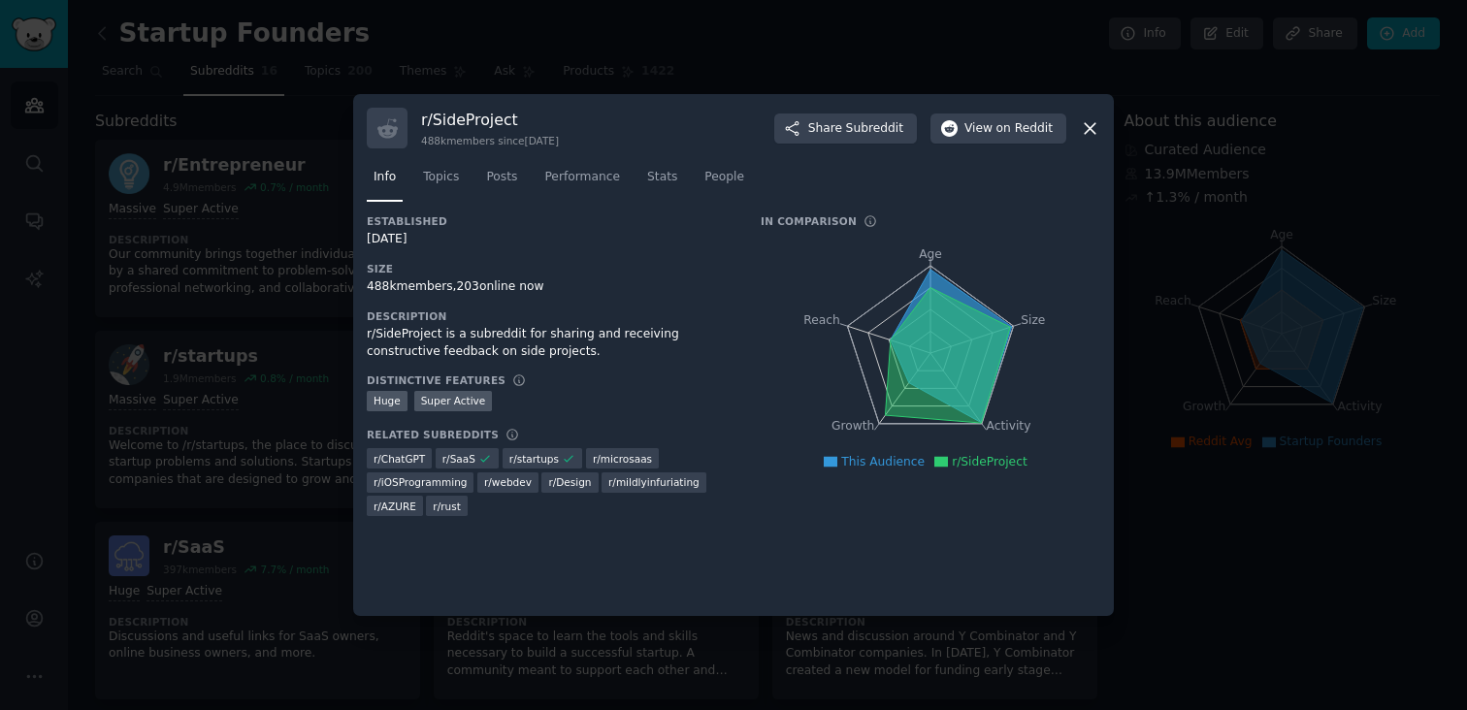
click at [516, 486] on span "r/ webdev" at bounding box center [508, 482] width 48 height 14
click at [405, 464] on span "r/ ChatGPT" at bounding box center [399, 459] width 51 height 14
click at [547, 461] on span "r/ startups" at bounding box center [533, 459] width 49 height 14
click at [442, 177] on span "Topics" at bounding box center [441, 177] width 36 height 17
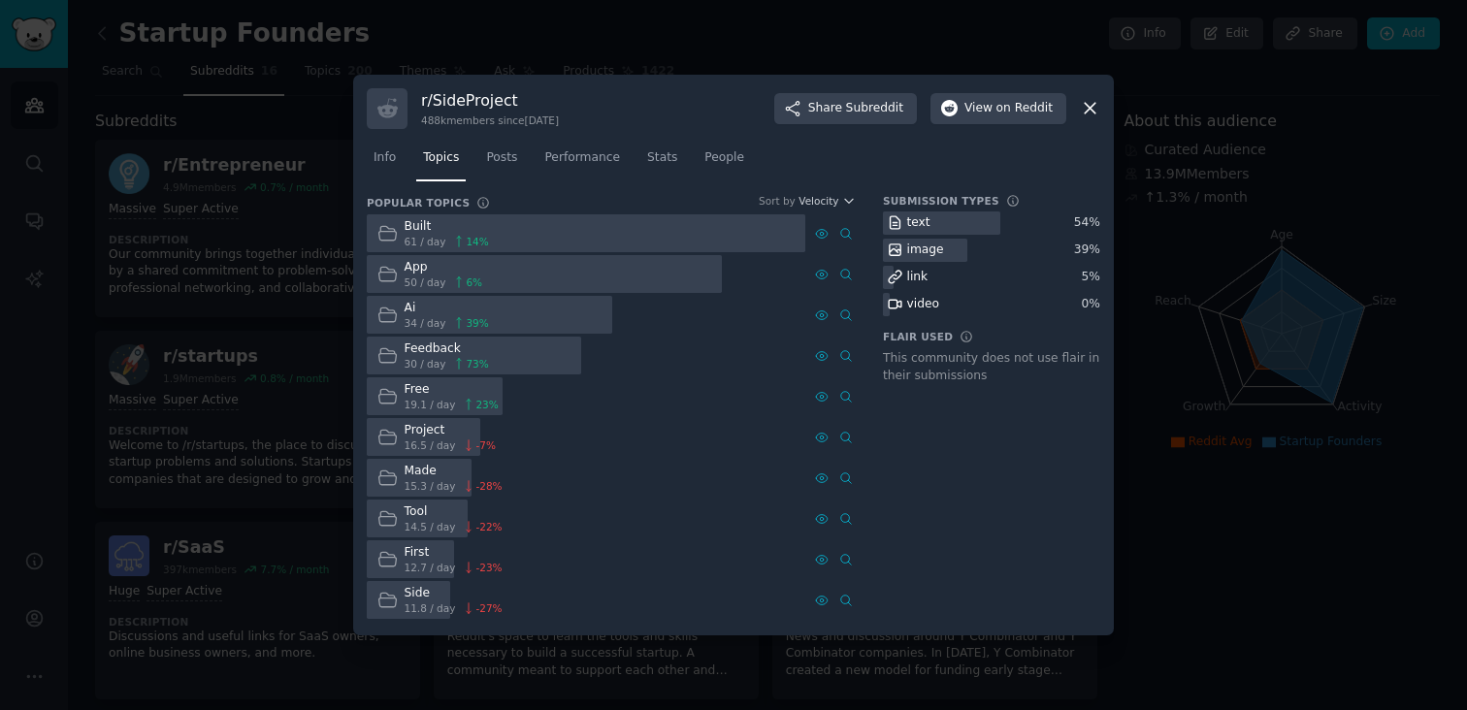
click at [465, 225] on div "Built" at bounding box center [447, 226] width 84 height 17
click at [675, 158] on link "Stats" at bounding box center [662, 163] width 44 height 40
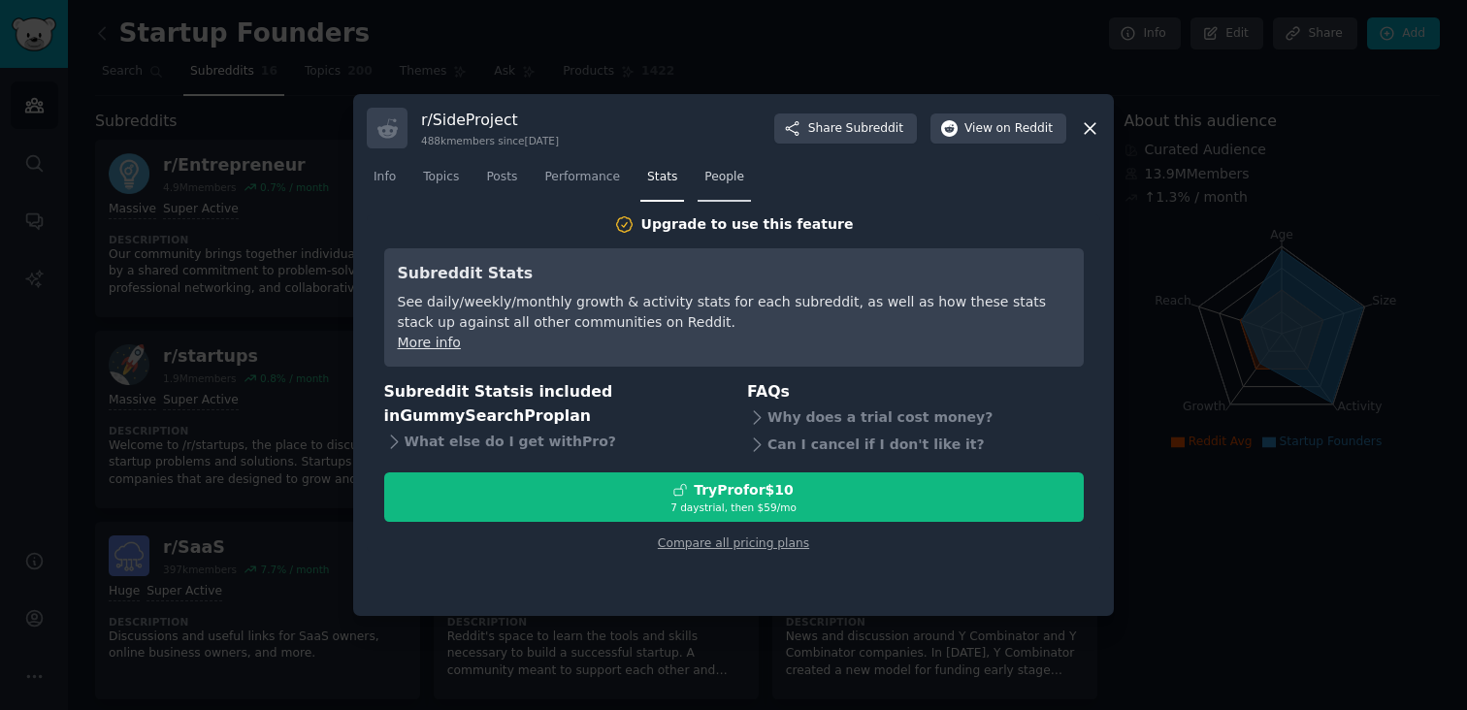
click at [722, 183] on span "People" at bounding box center [724, 177] width 40 height 17
click at [585, 180] on span "Performance" at bounding box center [582, 177] width 76 height 17
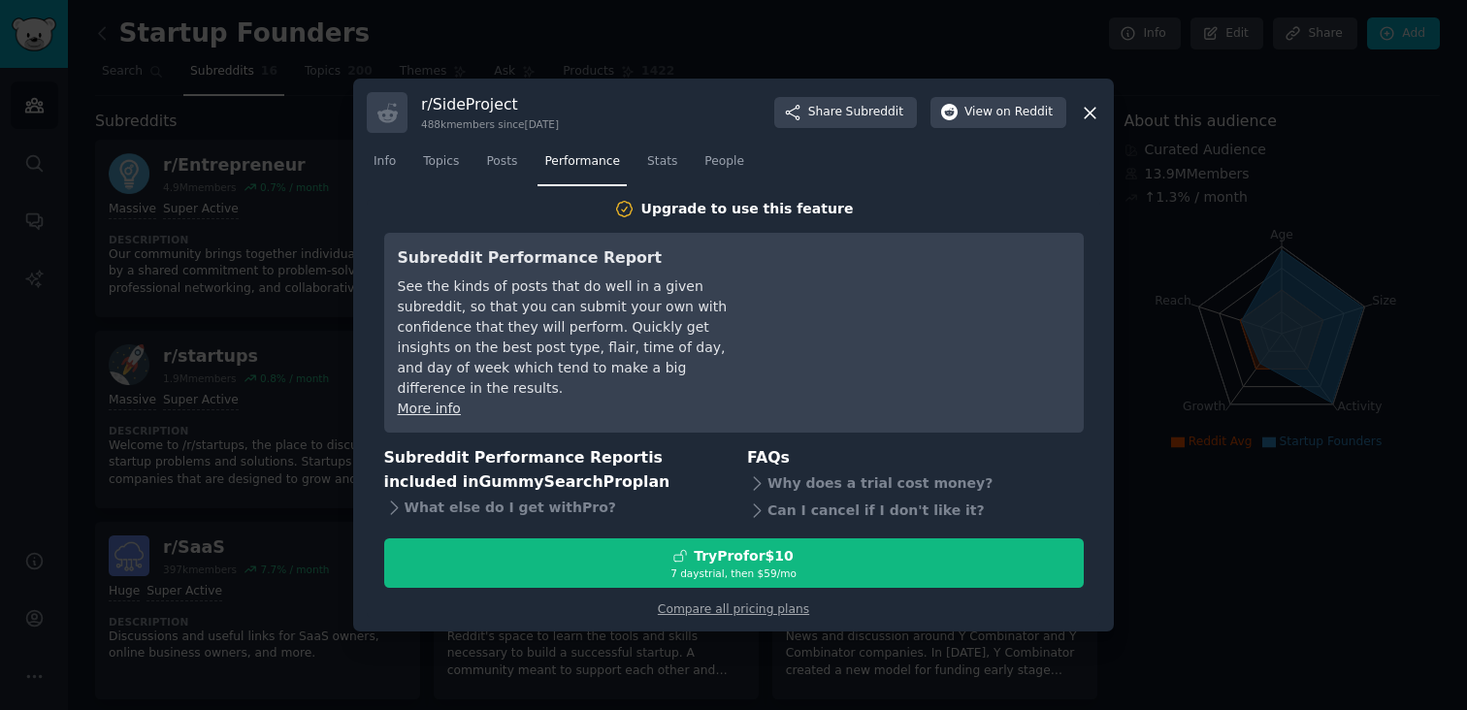
click at [1091, 118] on icon at bounding box center [1090, 113] width 11 height 11
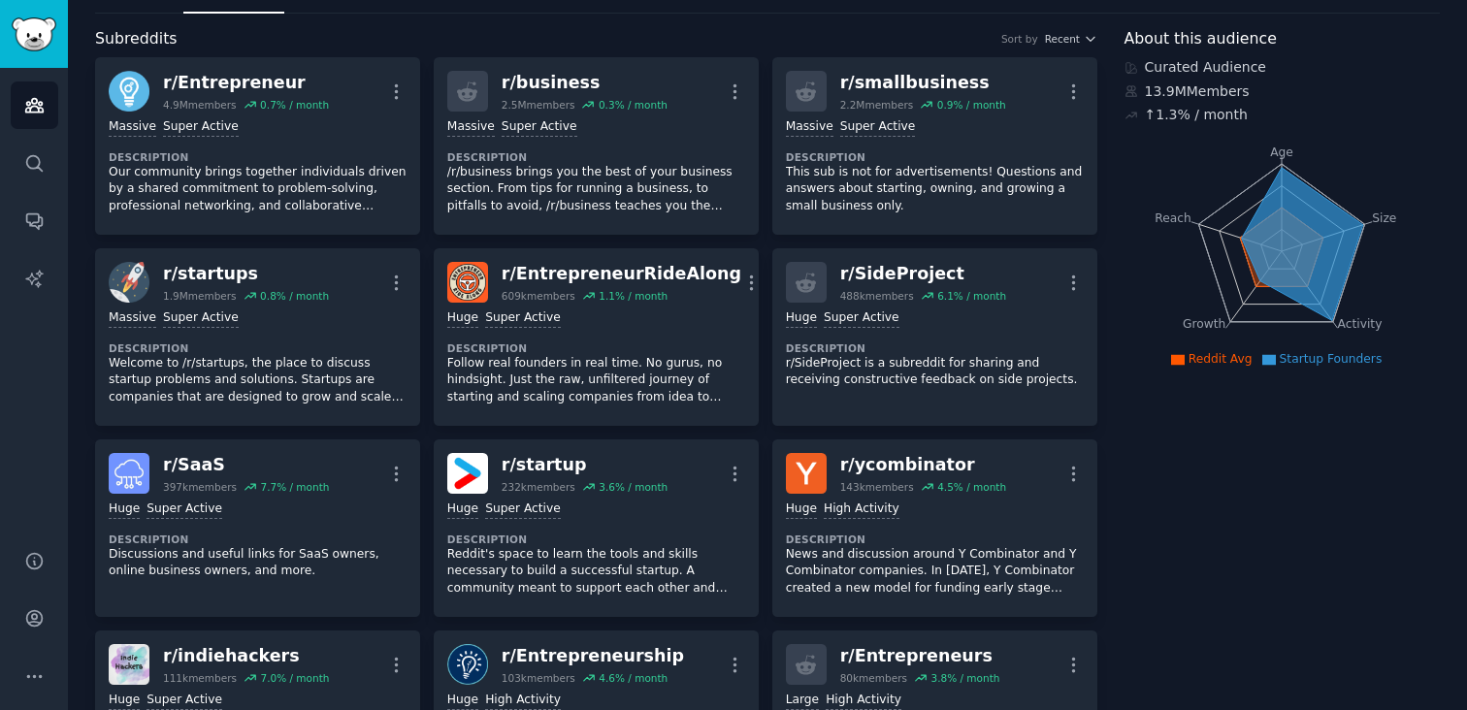
scroll to position [16, 0]
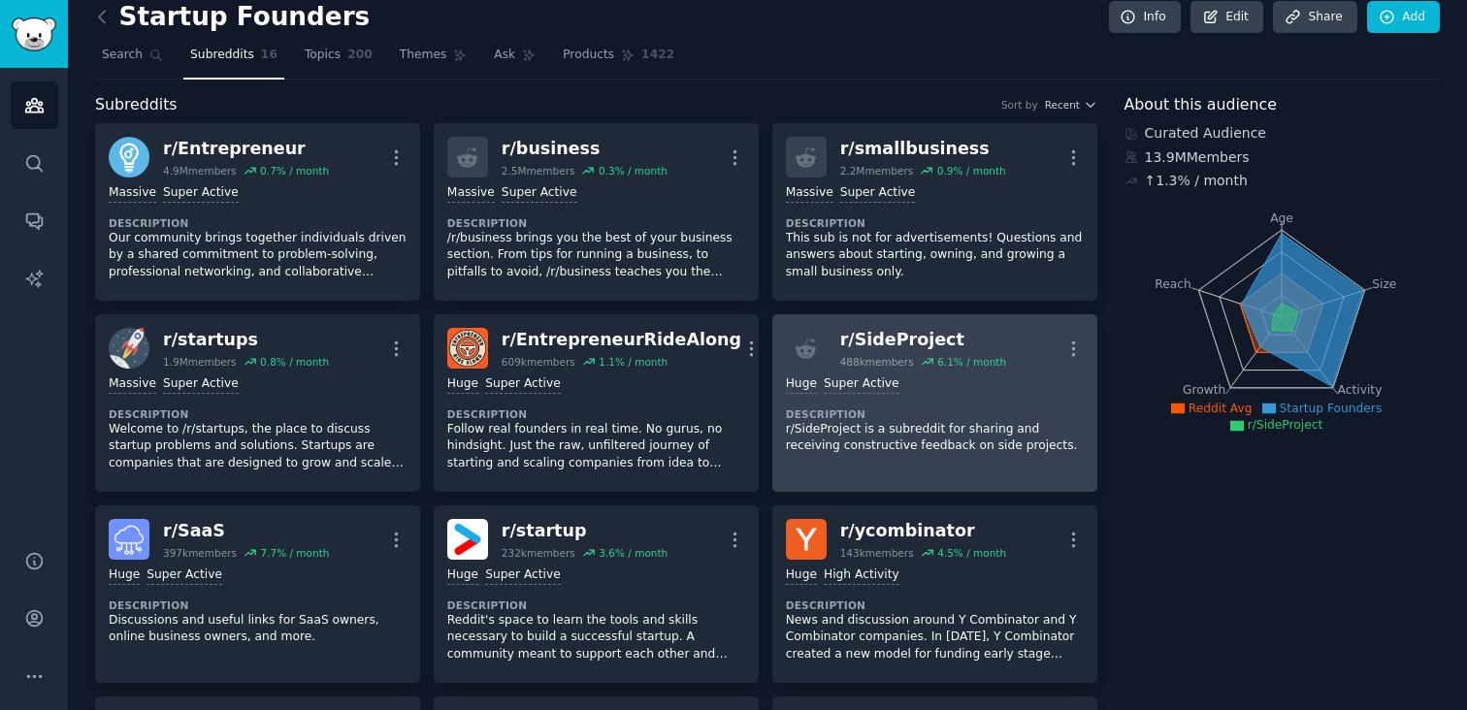
click at [807, 370] on div "Huge Super Active Description r/SideProject is a subreddit for sharing and rece…" at bounding box center [935, 415] width 298 height 93
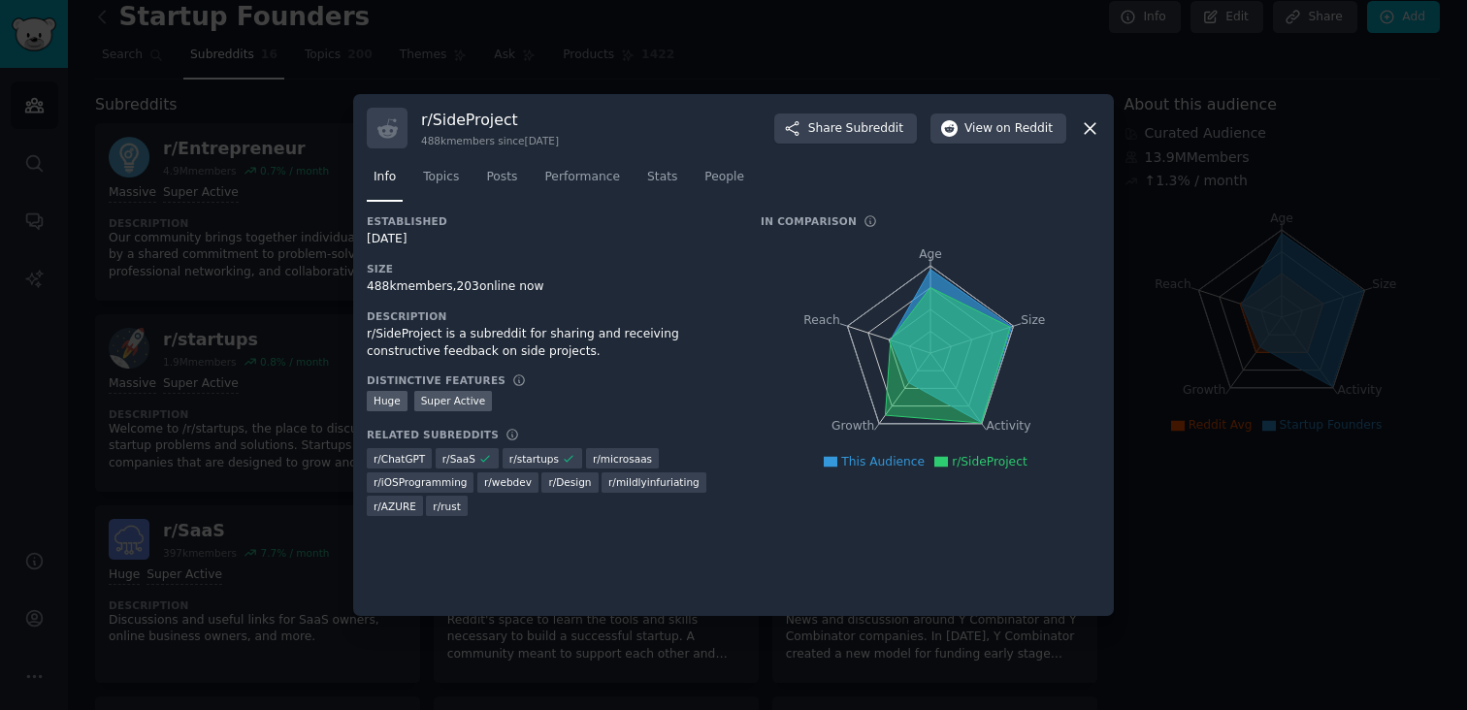
click at [1083, 130] on icon at bounding box center [1090, 128] width 20 height 20
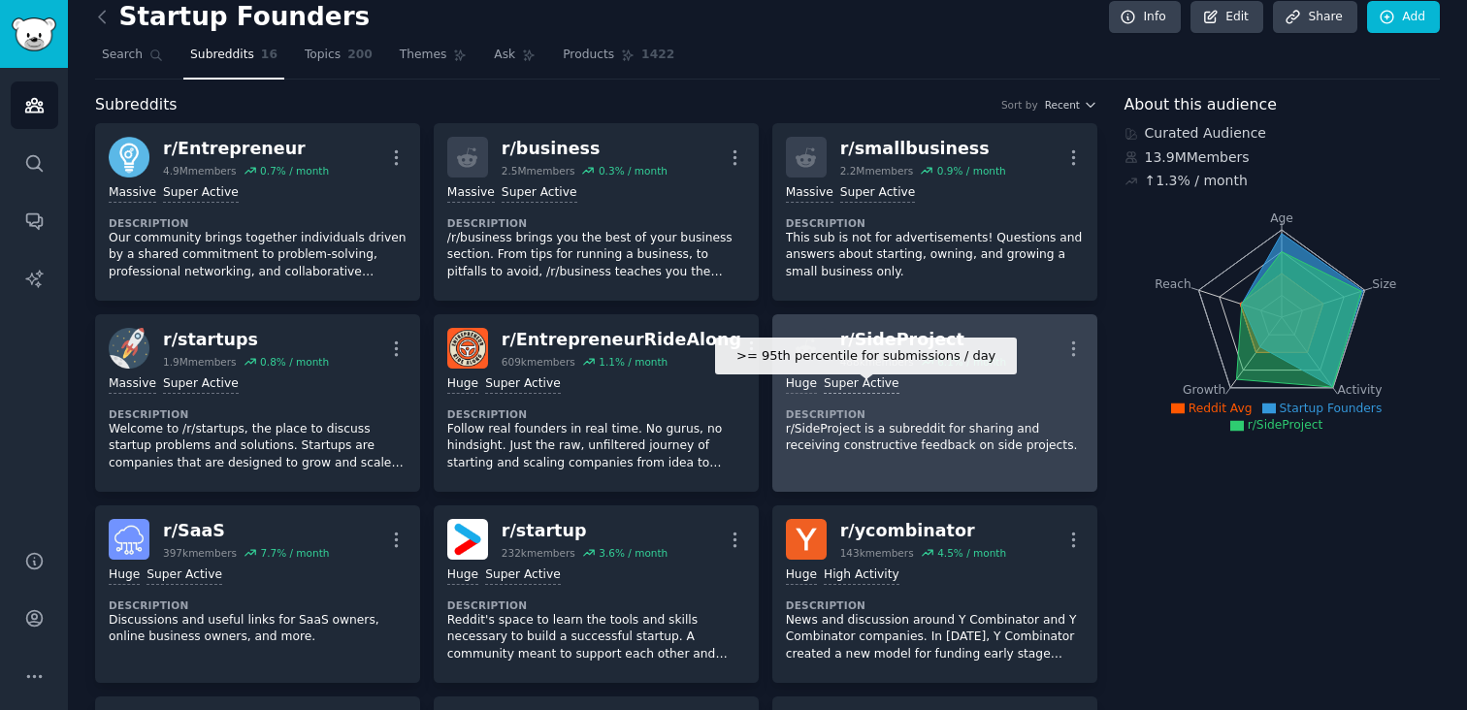
click at [856, 377] on div "Super Active" at bounding box center [862, 385] width 76 height 18
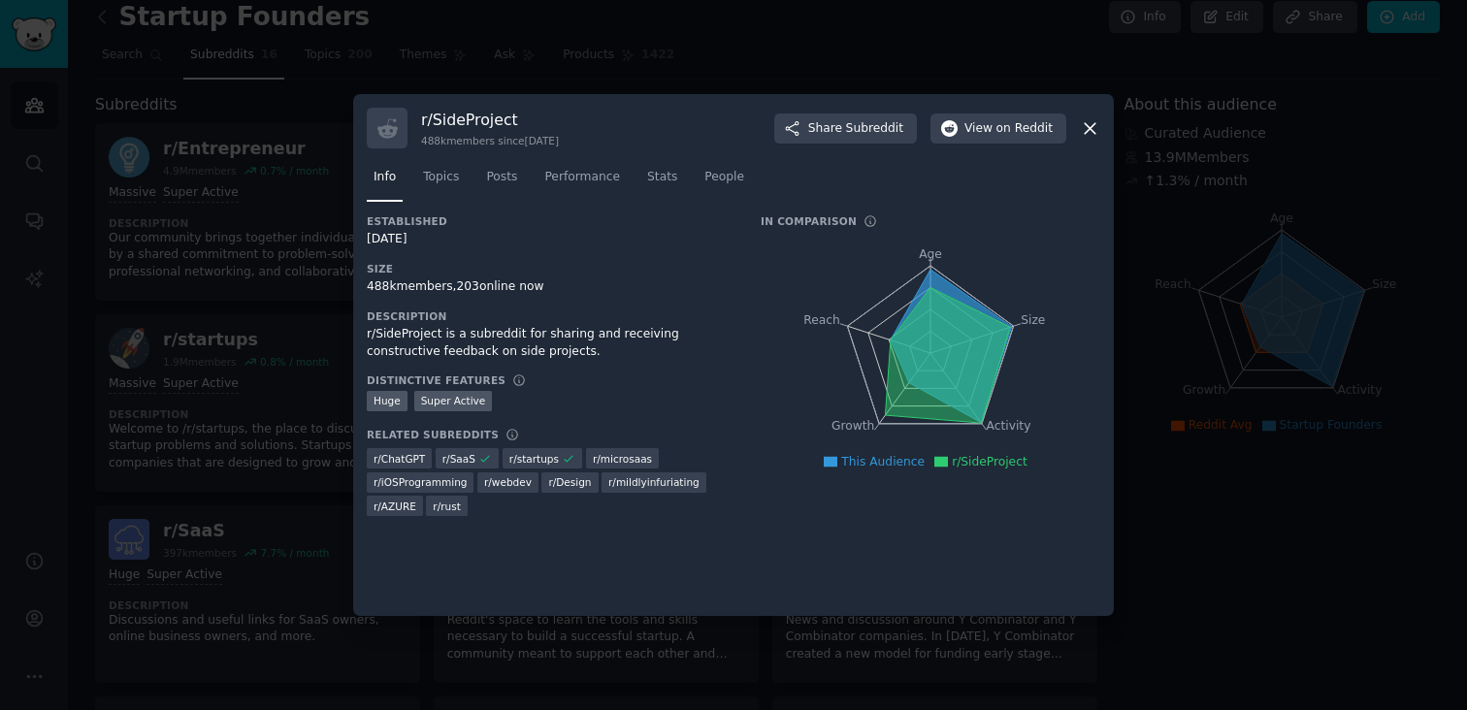
click at [1101, 133] on div "r/ SideProject 488k members since 01/16/2013 Share Subreddit View on Reddit Inf…" at bounding box center [733, 355] width 761 height 522
click at [1092, 137] on icon at bounding box center [1090, 128] width 20 height 20
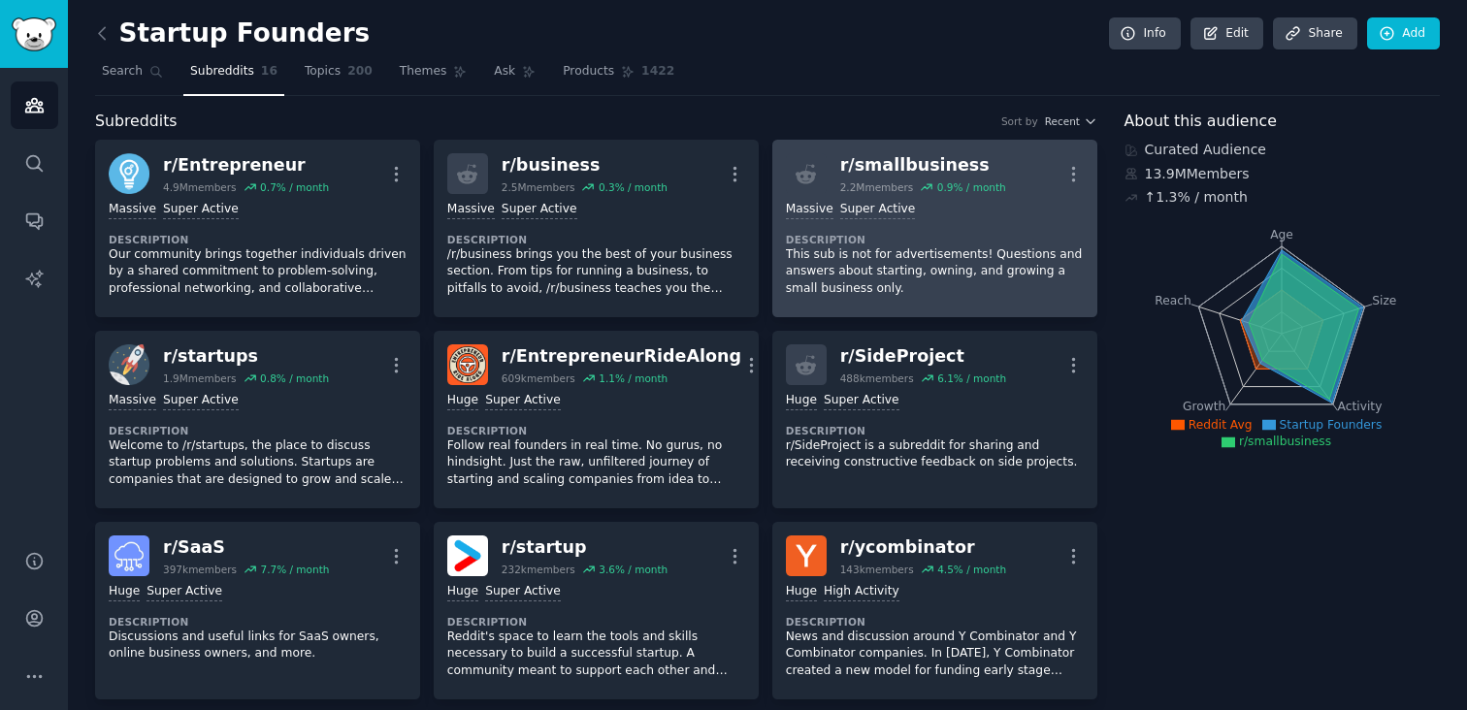
click at [969, 188] on div "0.9 % / month" at bounding box center [971, 187] width 69 height 14
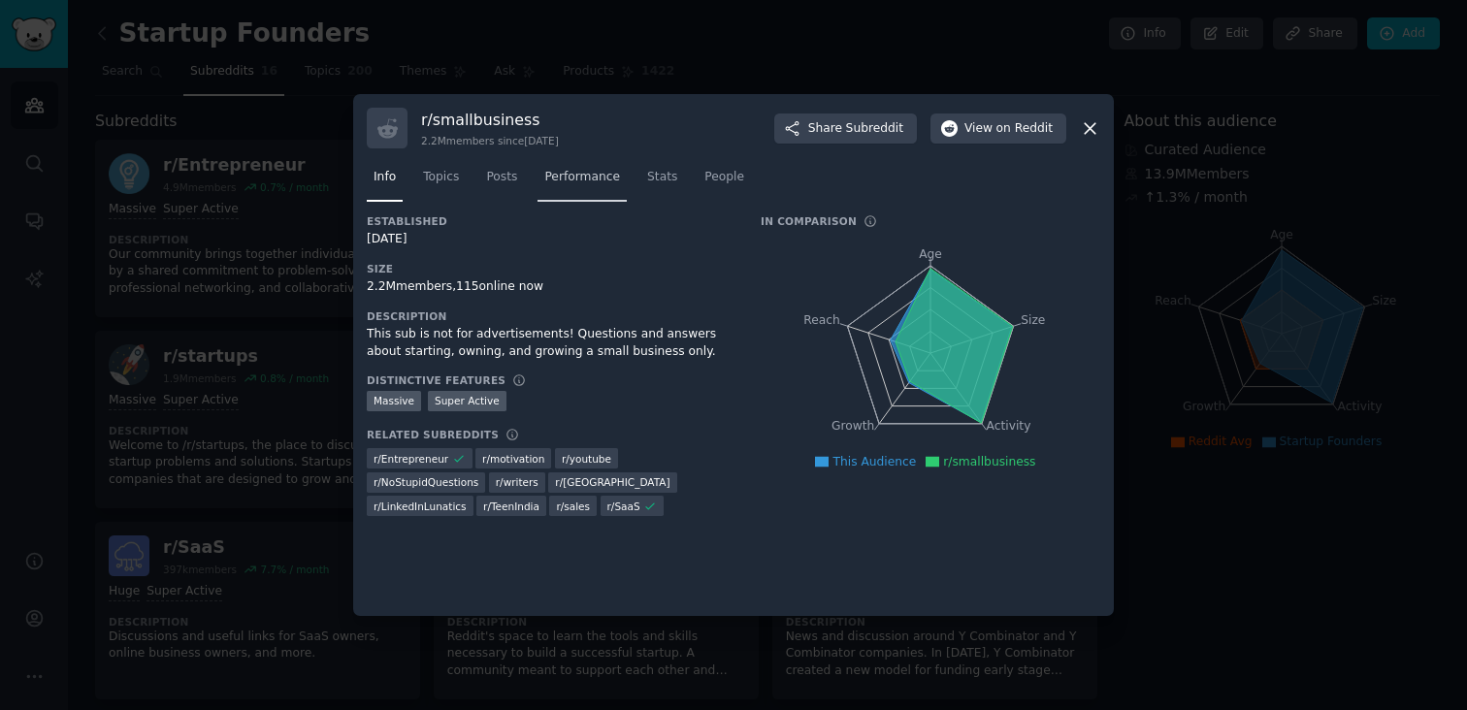
click at [613, 185] on span "Performance" at bounding box center [582, 177] width 76 height 17
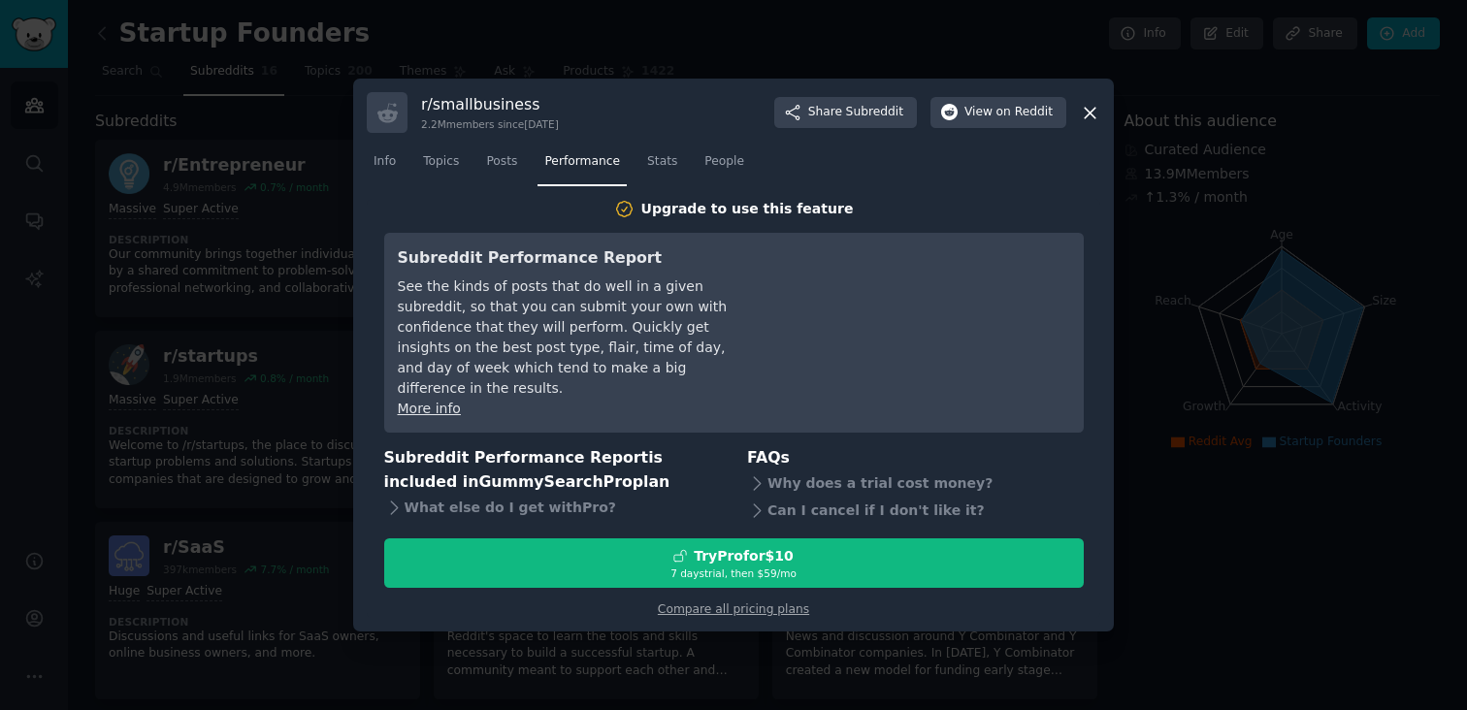
click at [1093, 116] on icon at bounding box center [1090, 113] width 20 height 20
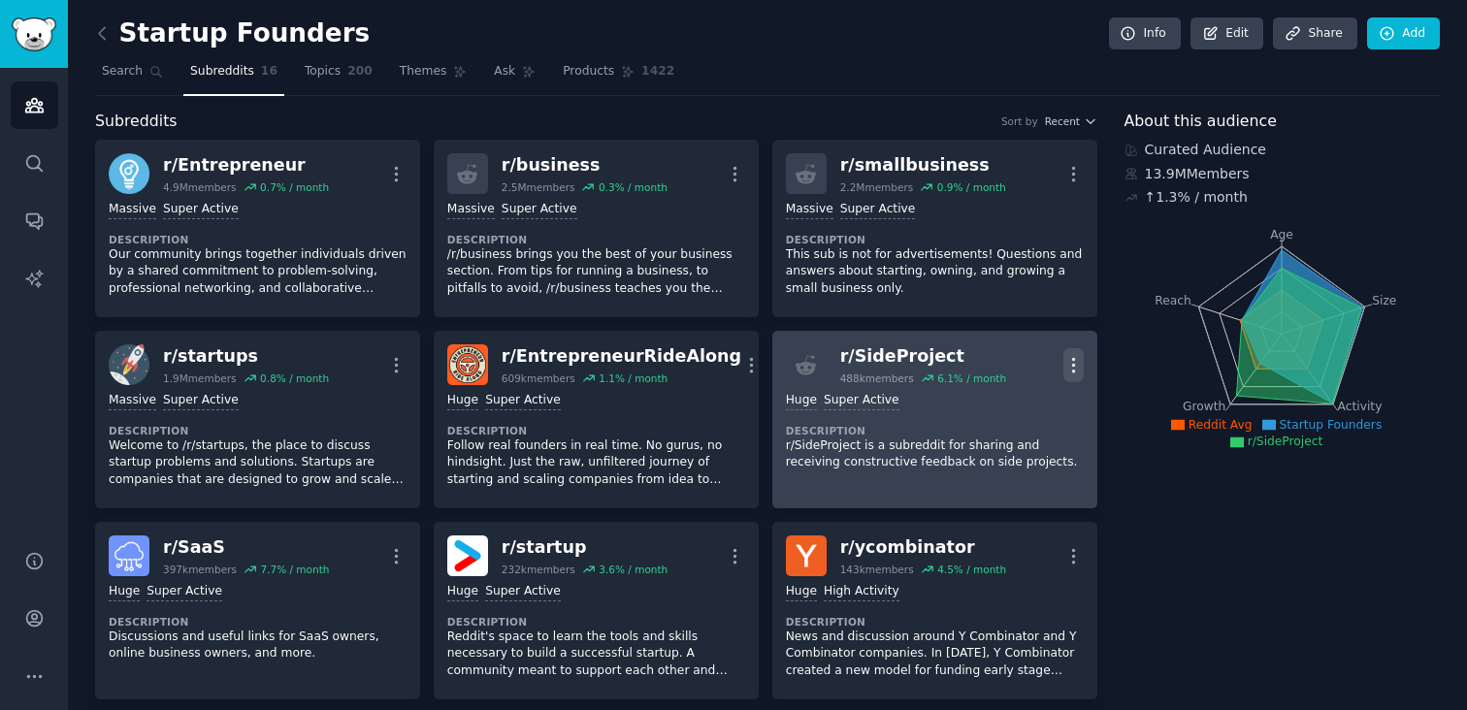
click at [1067, 363] on icon "button" at bounding box center [1073, 365] width 20 height 20
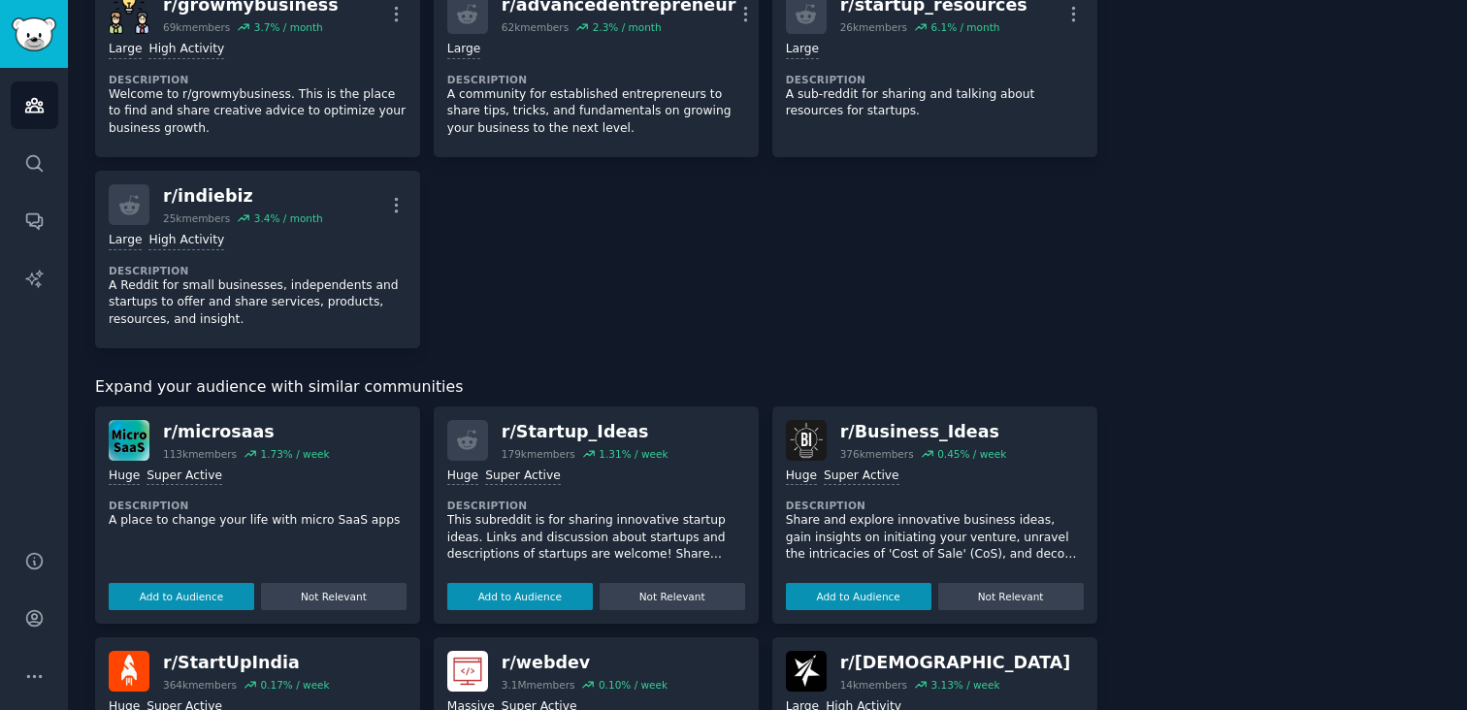
scroll to position [936, 0]
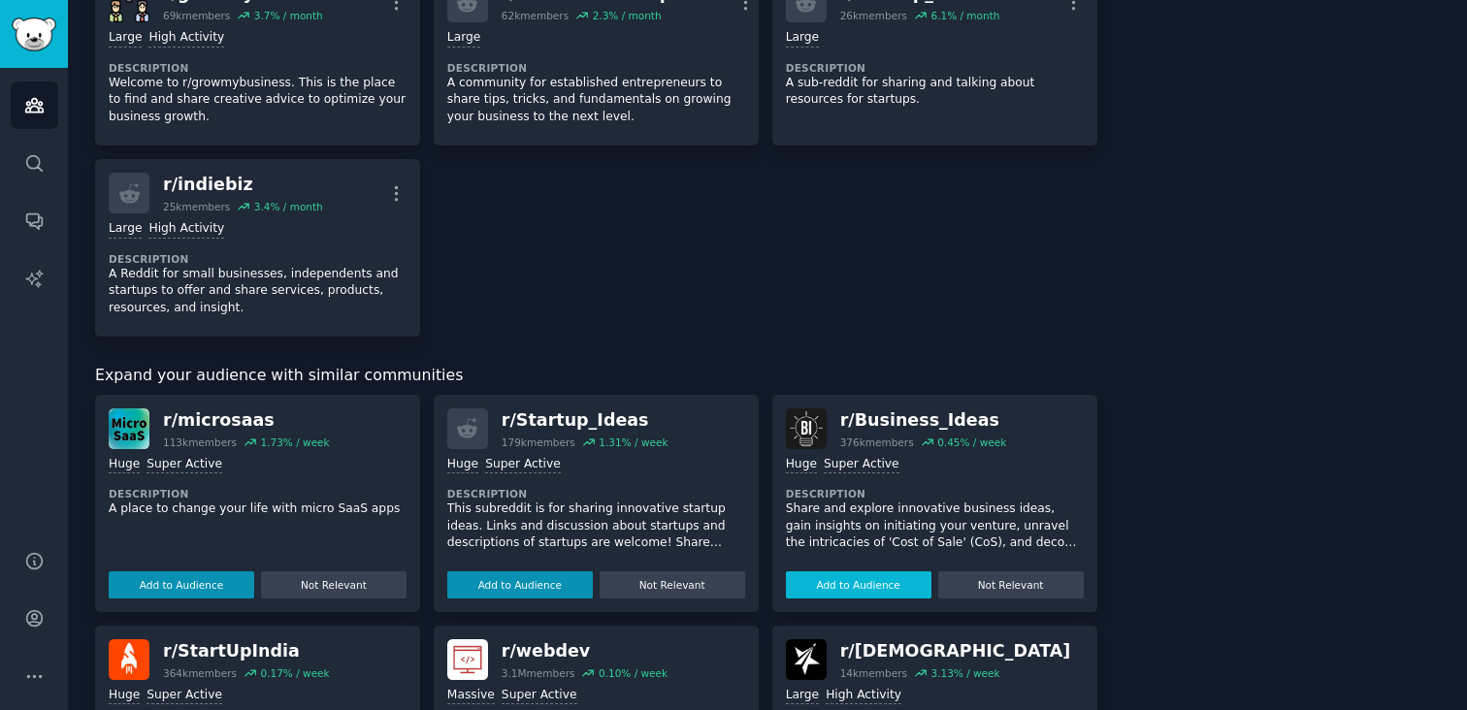
click at [898, 574] on button "Add to Audience" at bounding box center [859, 585] width 146 height 27
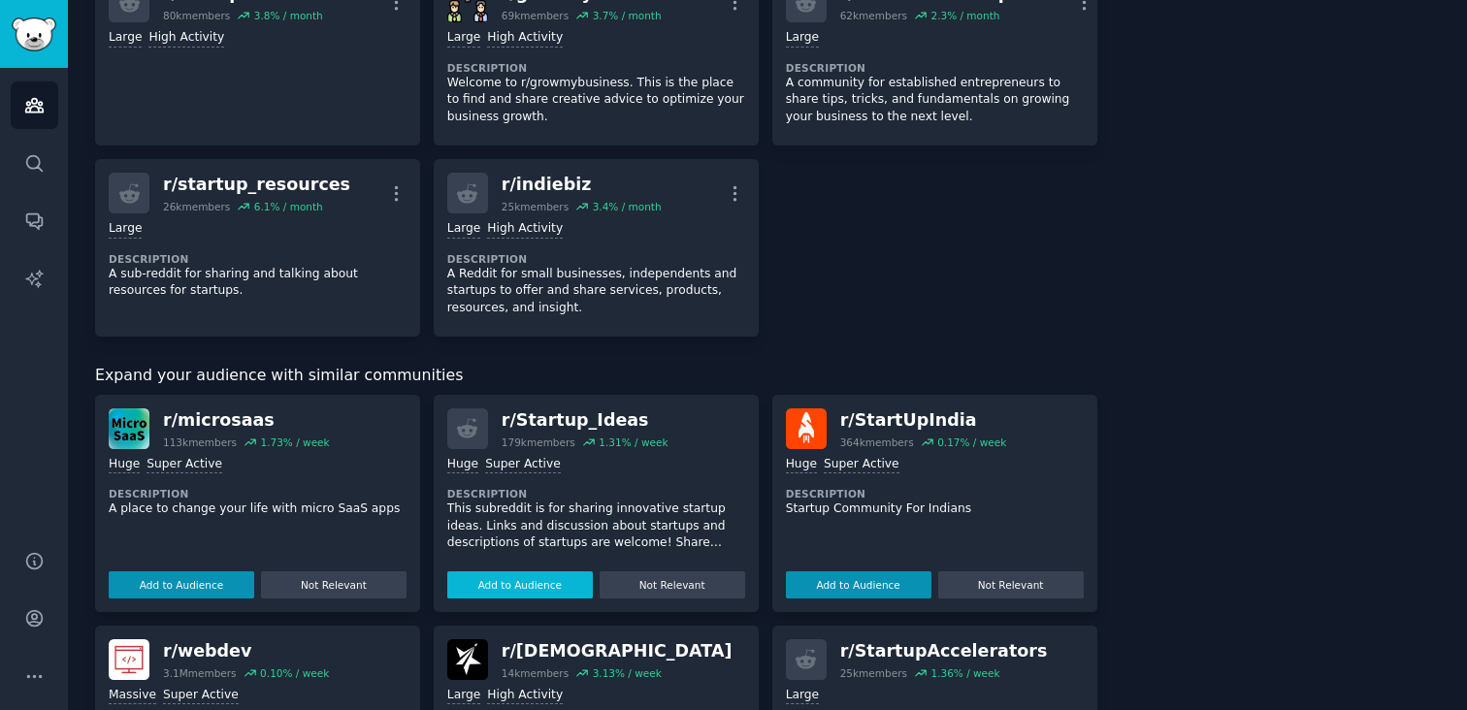
scroll to position [953, 0]
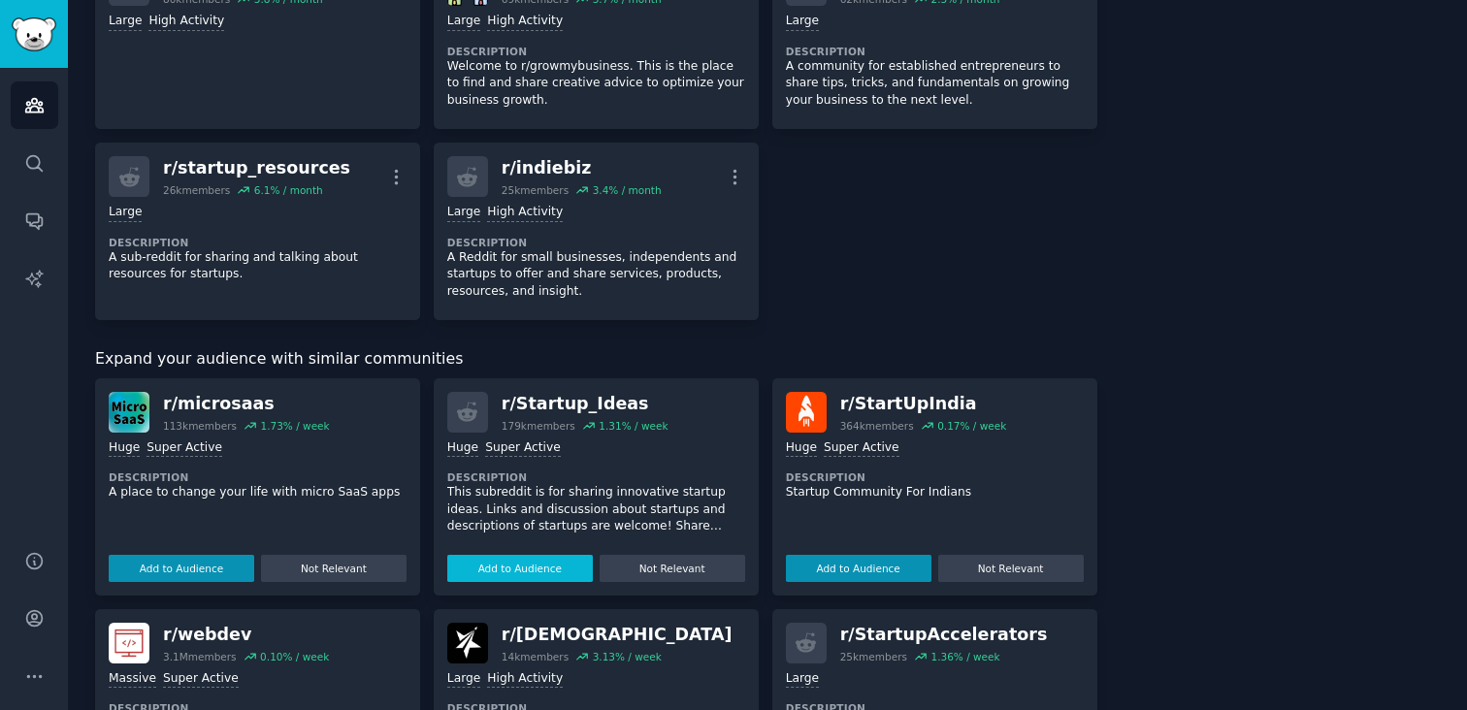
click at [544, 563] on button "Add to Audience" at bounding box center [520, 568] width 146 height 27
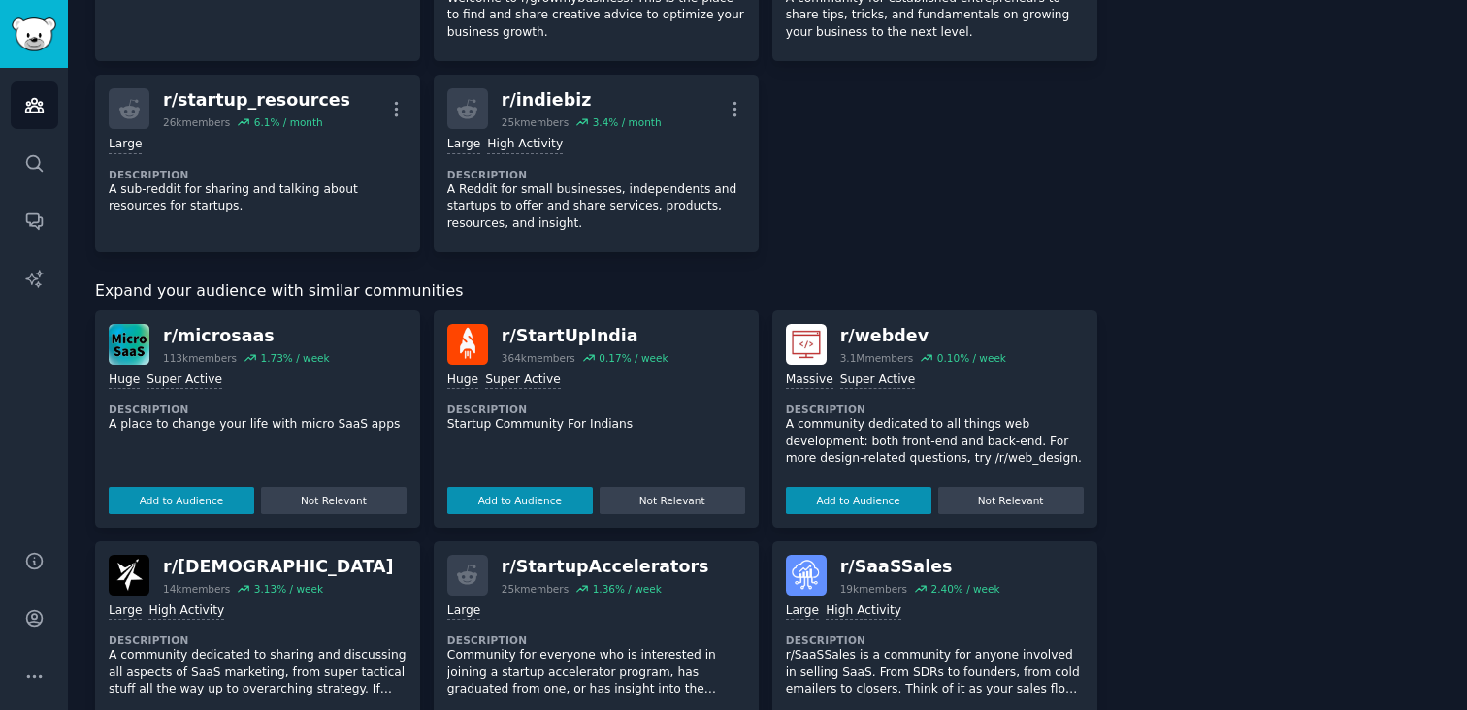
scroll to position [1057, 0]
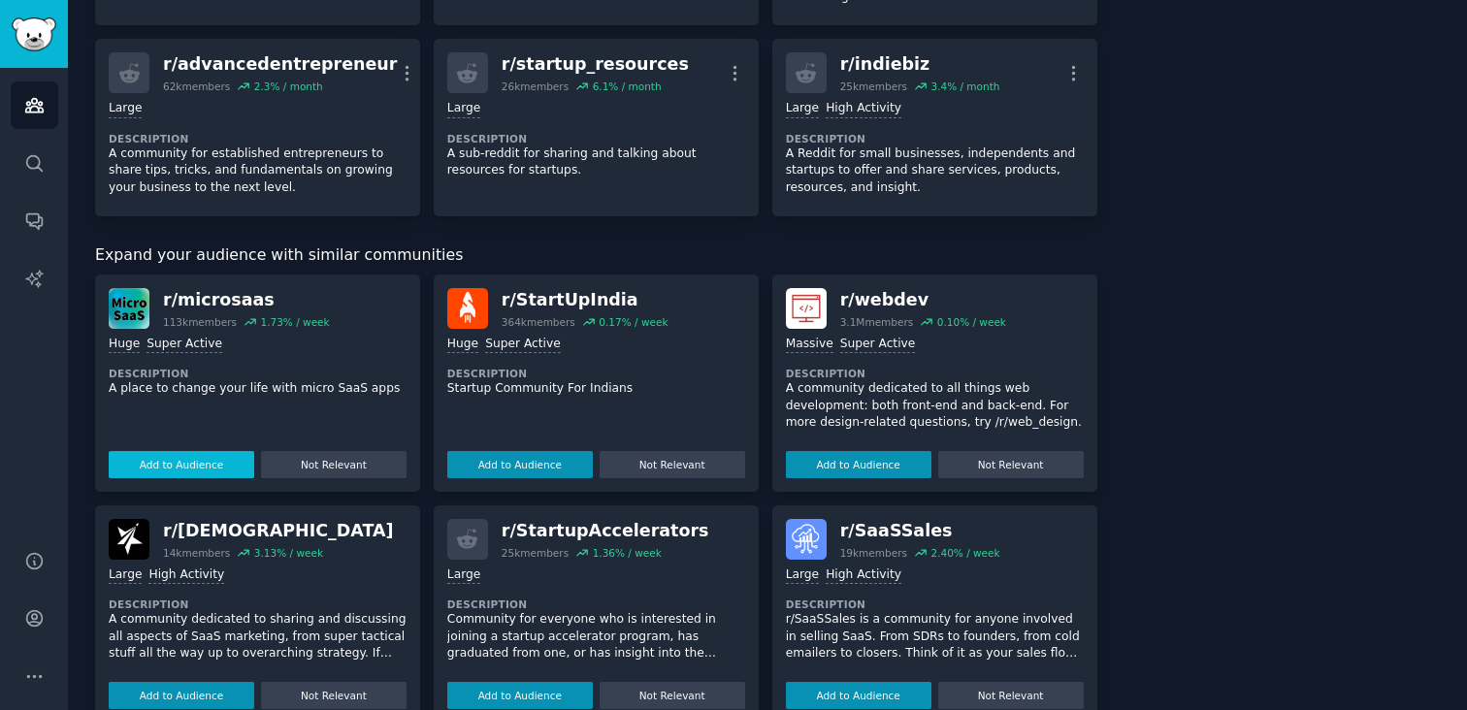
click at [201, 471] on button "Add to Audience" at bounding box center [182, 464] width 146 height 27
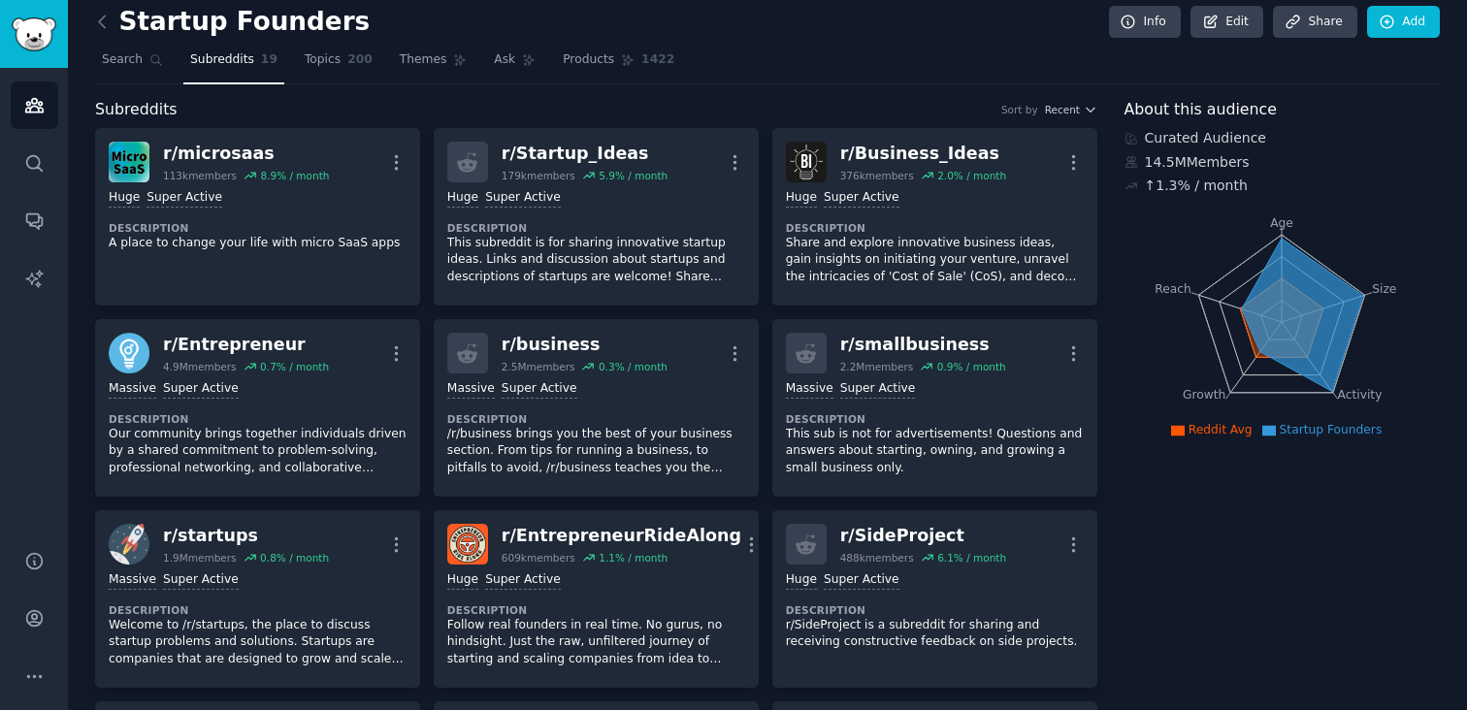
scroll to position [0, 0]
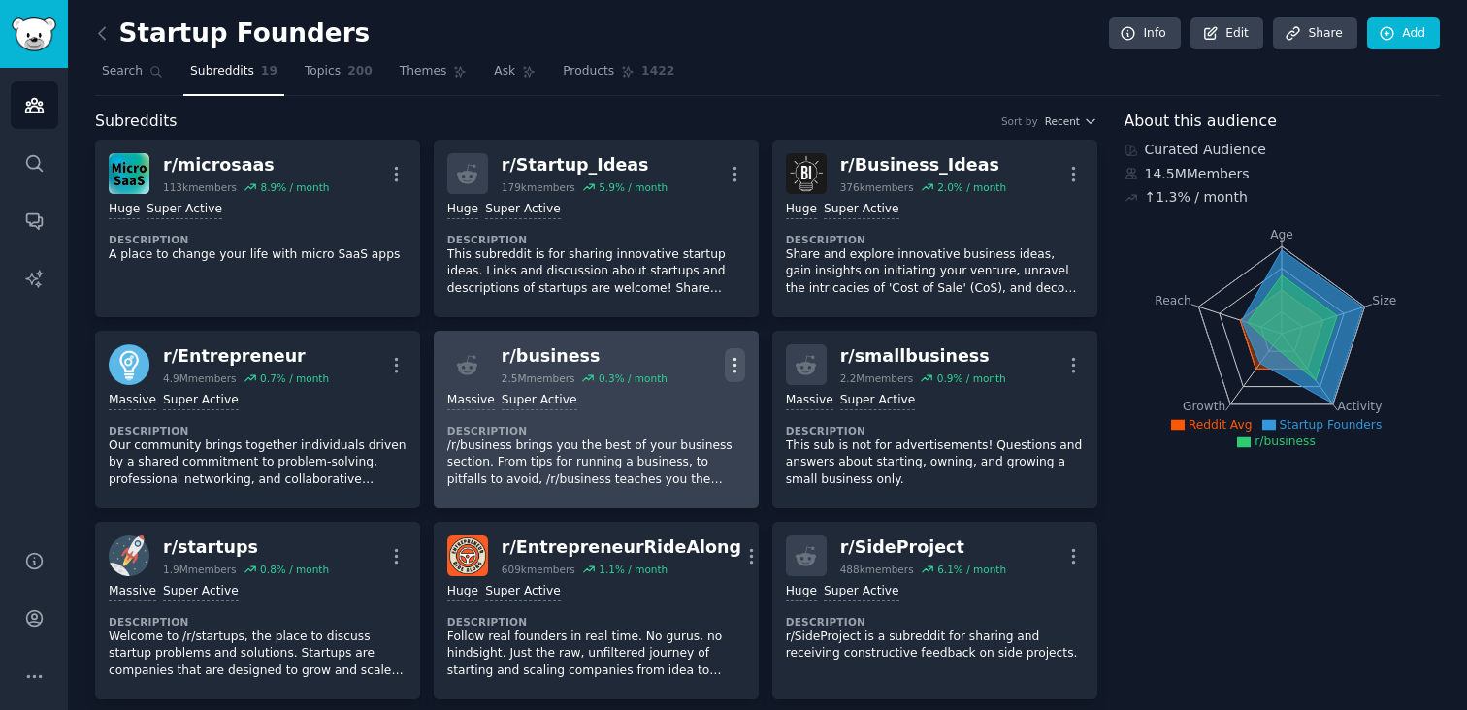
click at [730, 363] on icon "button" at bounding box center [735, 365] width 20 height 20
click at [660, 495] on link "r/ business 2.5M members 0.3 % / month More View Share Delete Massive Super Act…" at bounding box center [596, 420] width 325 height 178
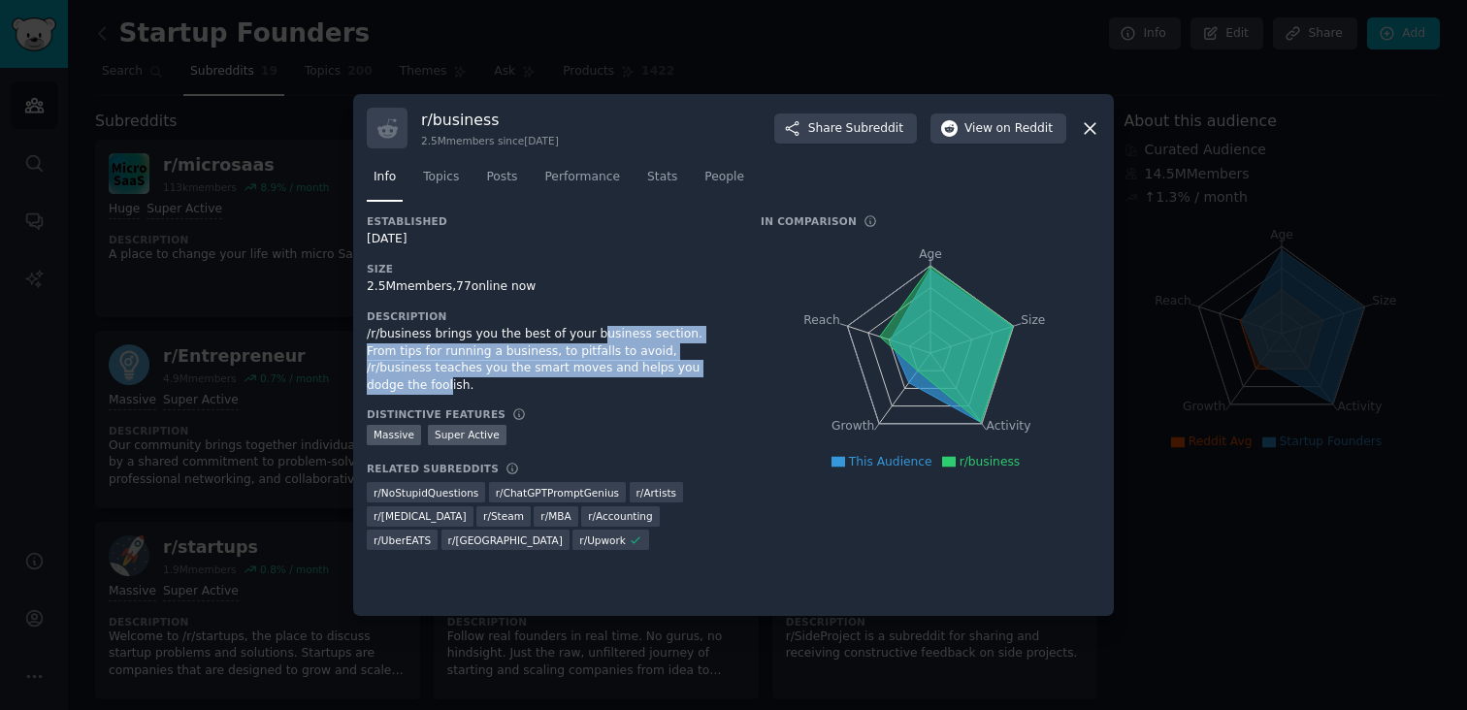
drag, startPoint x: 594, startPoint y: 333, endPoint x: 695, endPoint y: 369, distance: 107.1
click at [695, 370] on div "/r/business brings you the best of your business section. From tips for running…" at bounding box center [550, 360] width 367 height 68
click at [695, 369] on div "/r/business brings you the best of your business section. From tips for running…" at bounding box center [550, 360] width 367 height 68
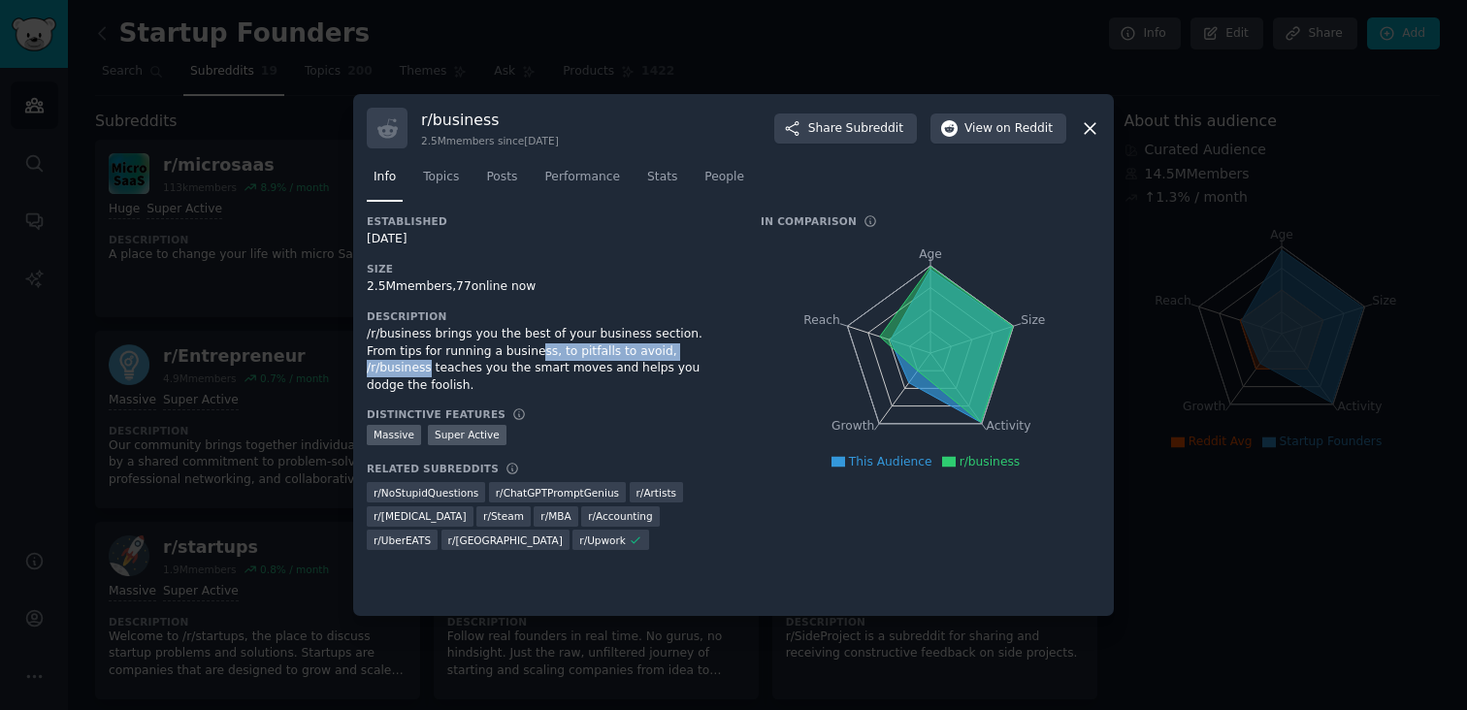
drag, startPoint x: 501, startPoint y: 354, endPoint x: 689, endPoint y: 357, distance: 188.3
click at [690, 357] on div "/r/business brings you the best of your business section. From tips for running…" at bounding box center [550, 360] width 367 height 68
click at [689, 357] on div "/r/business brings you the best of your business section. From tips for running…" at bounding box center [550, 360] width 367 height 68
click at [1089, 135] on icon at bounding box center [1090, 128] width 20 height 20
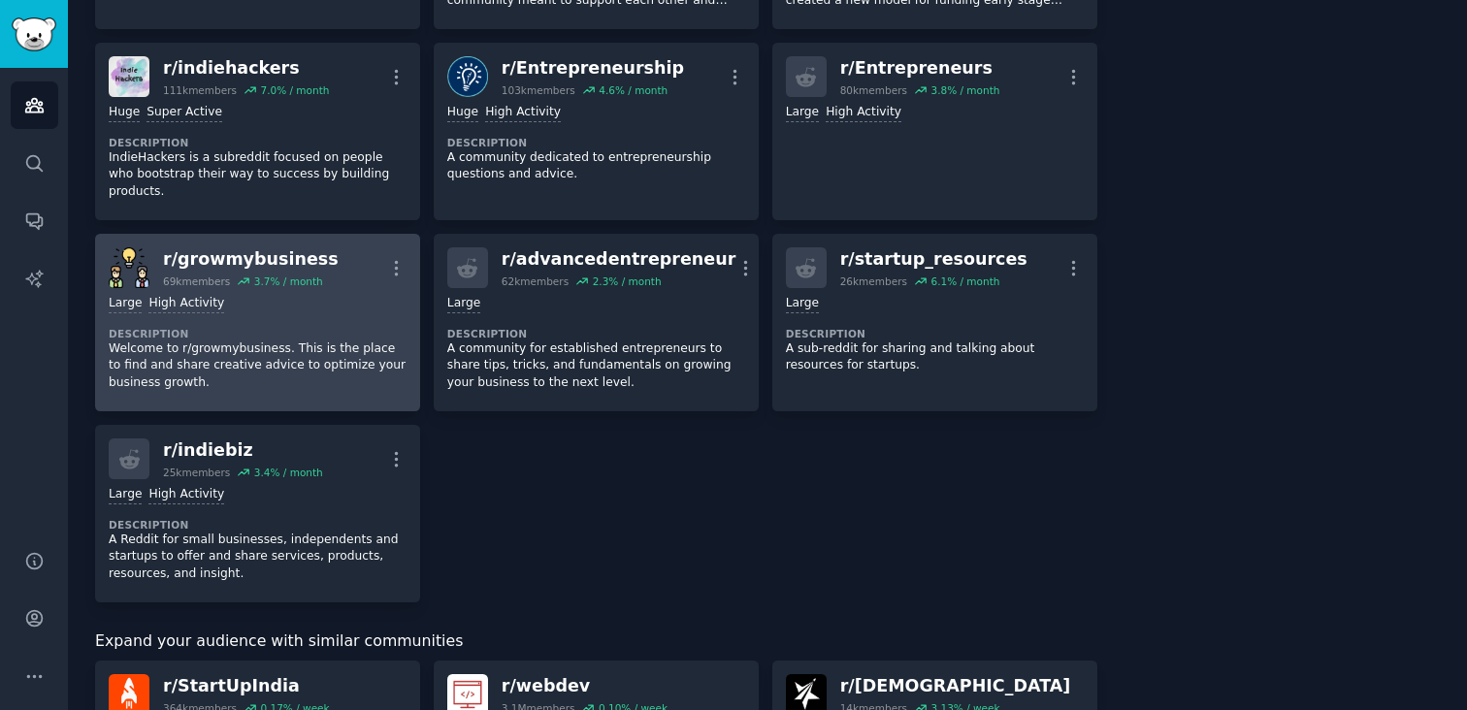
scroll to position [864, 0]
click at [398, 259] on button "More" at bounding box center [396, 266] width 20 height 34
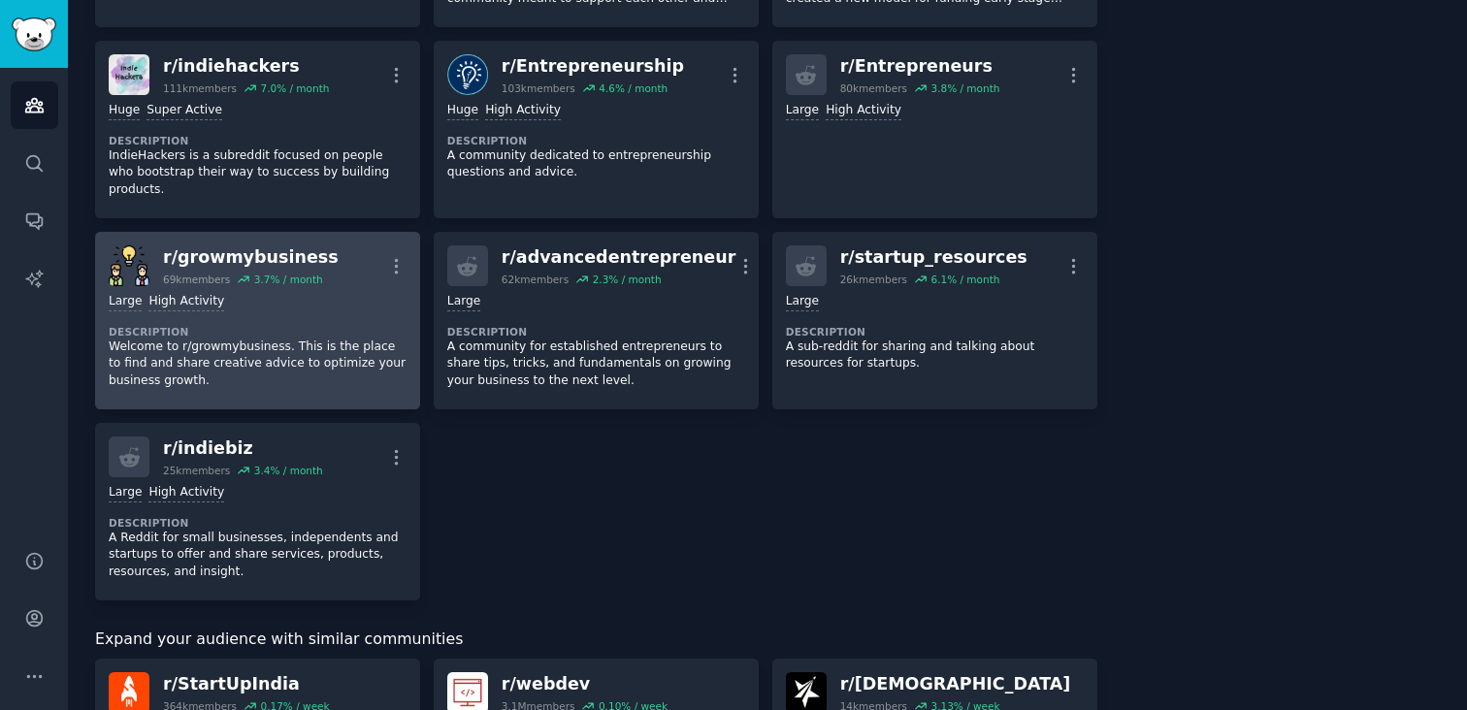
click at [352, 372] on div "Large High Activity Description Welcome to r/growmybusiness. This is the place …" at bounding box center [258, 341] width 298 height 110
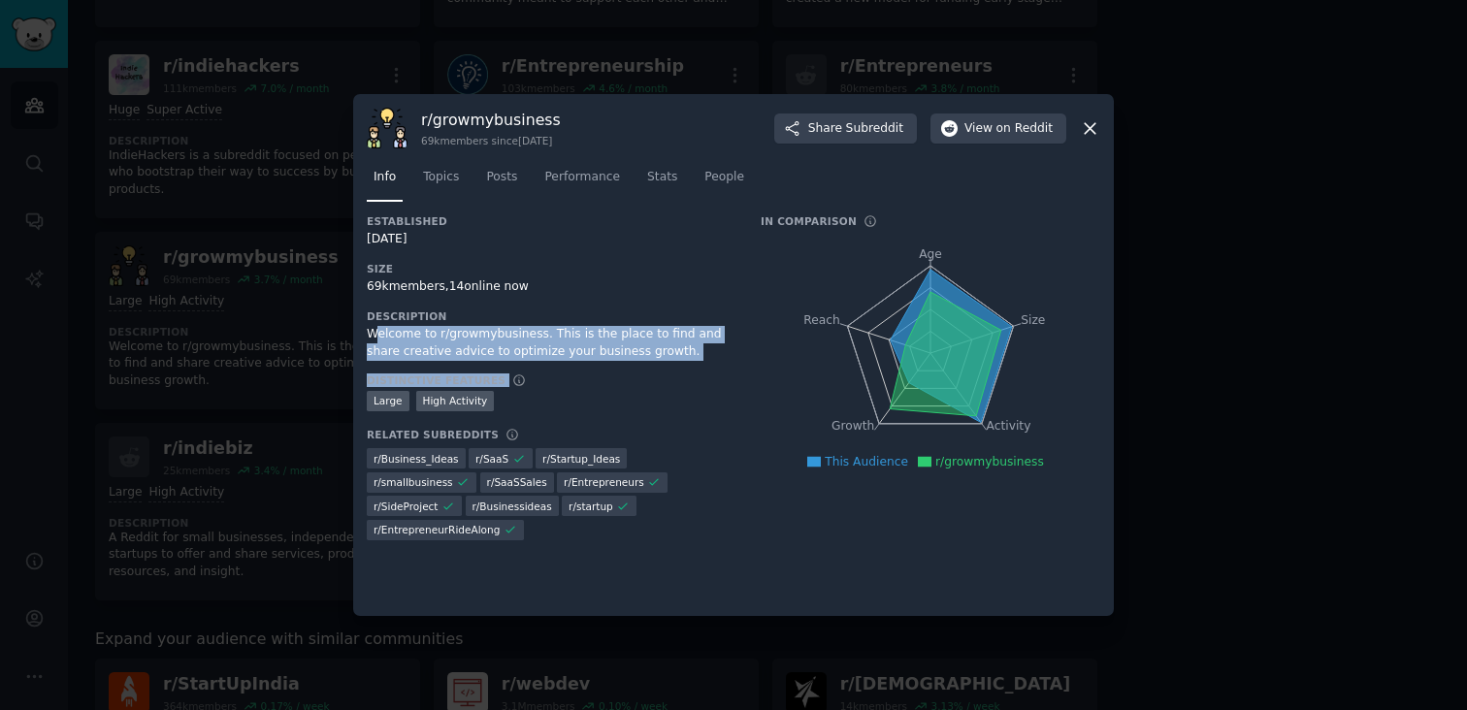
drag, startPoint x: 376, startPoint y: 340, endPoint x: 679, endPoint y: 376, distance: 305.0
click at [679, 377] on div "Established 09/21/2013 Size 69k members, 14 online now Description Welcome to r…" at bounding box center [550, 384] width 367 height 340
click at [679, 376] on div "Distinctive Features" at bounding box center [550, 381] width 367 height 14
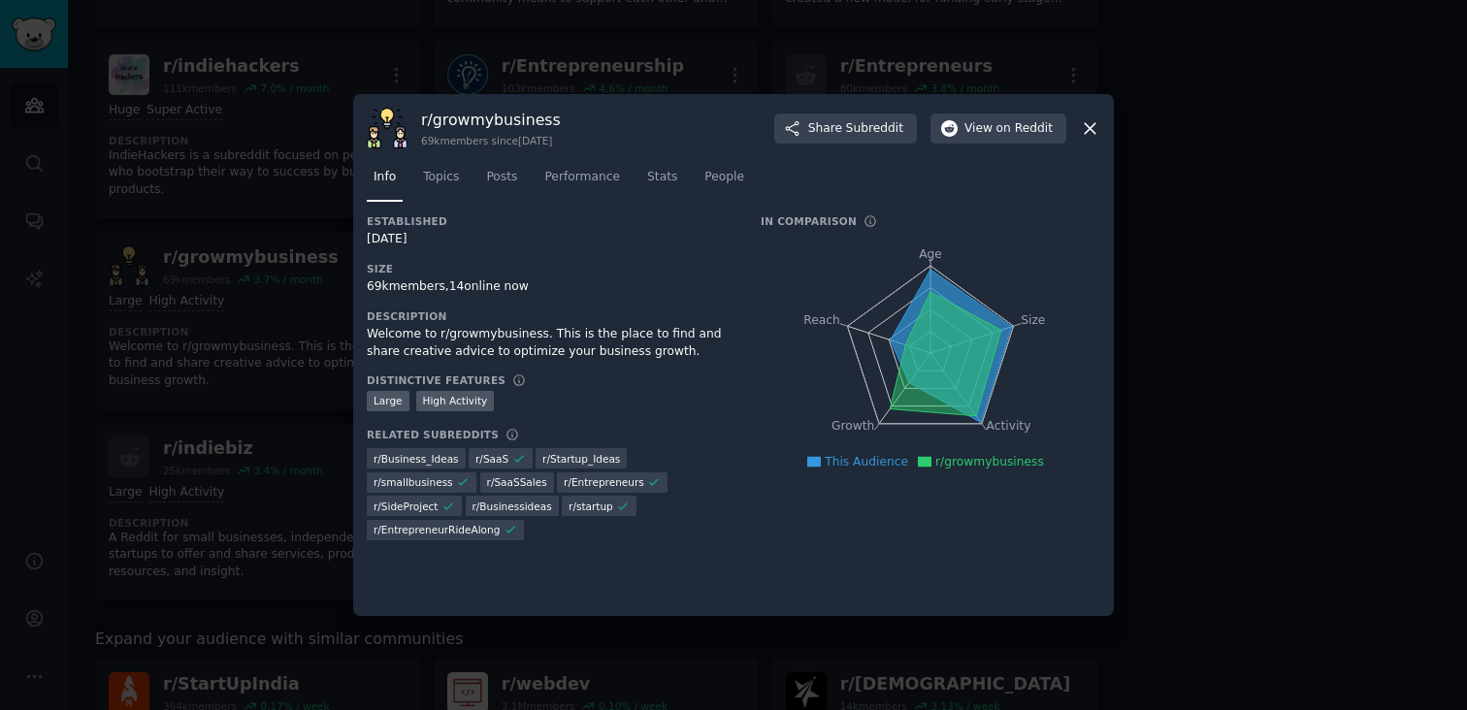
click at [1088, 130] on icon at bounding box center [1090, 128] width 11 height 11
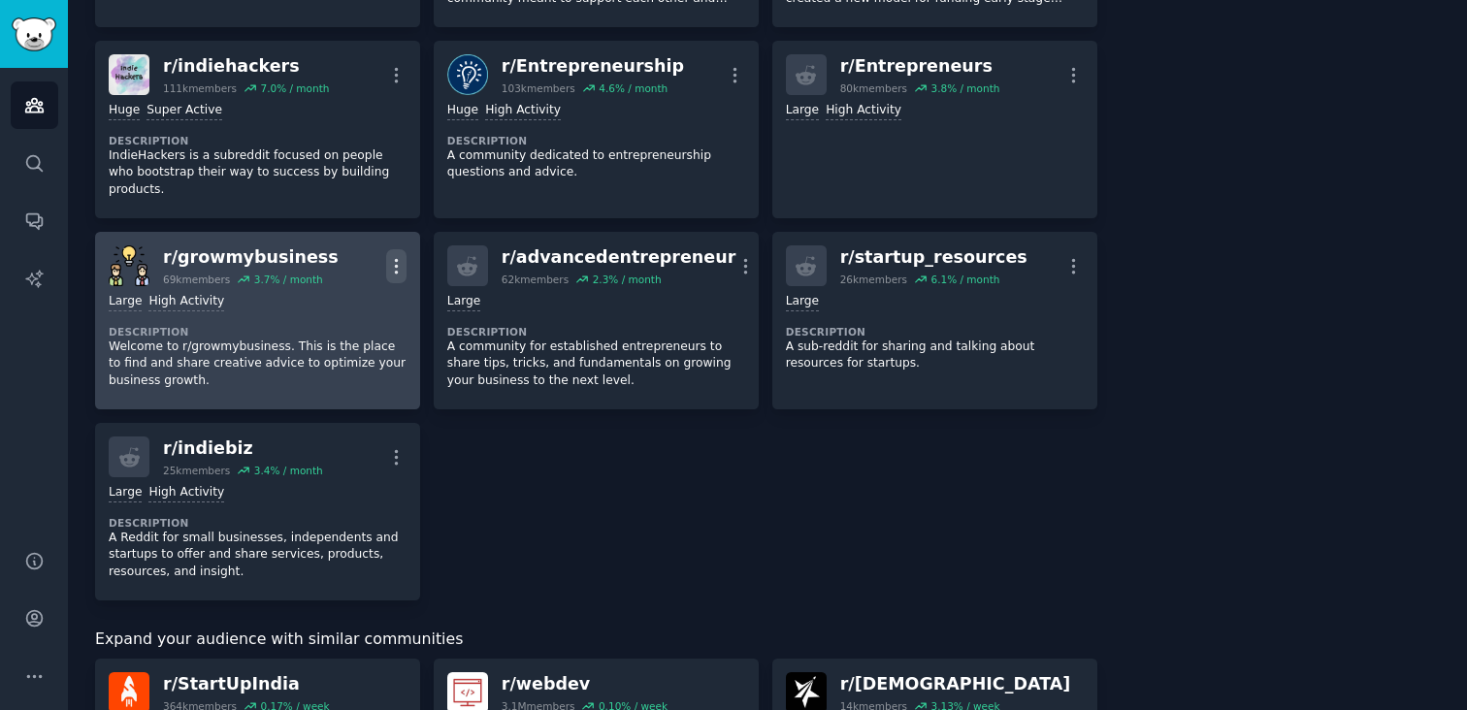
click at [398, 256] on icon "button" at bounding box center [396, 266] width 20 height 20
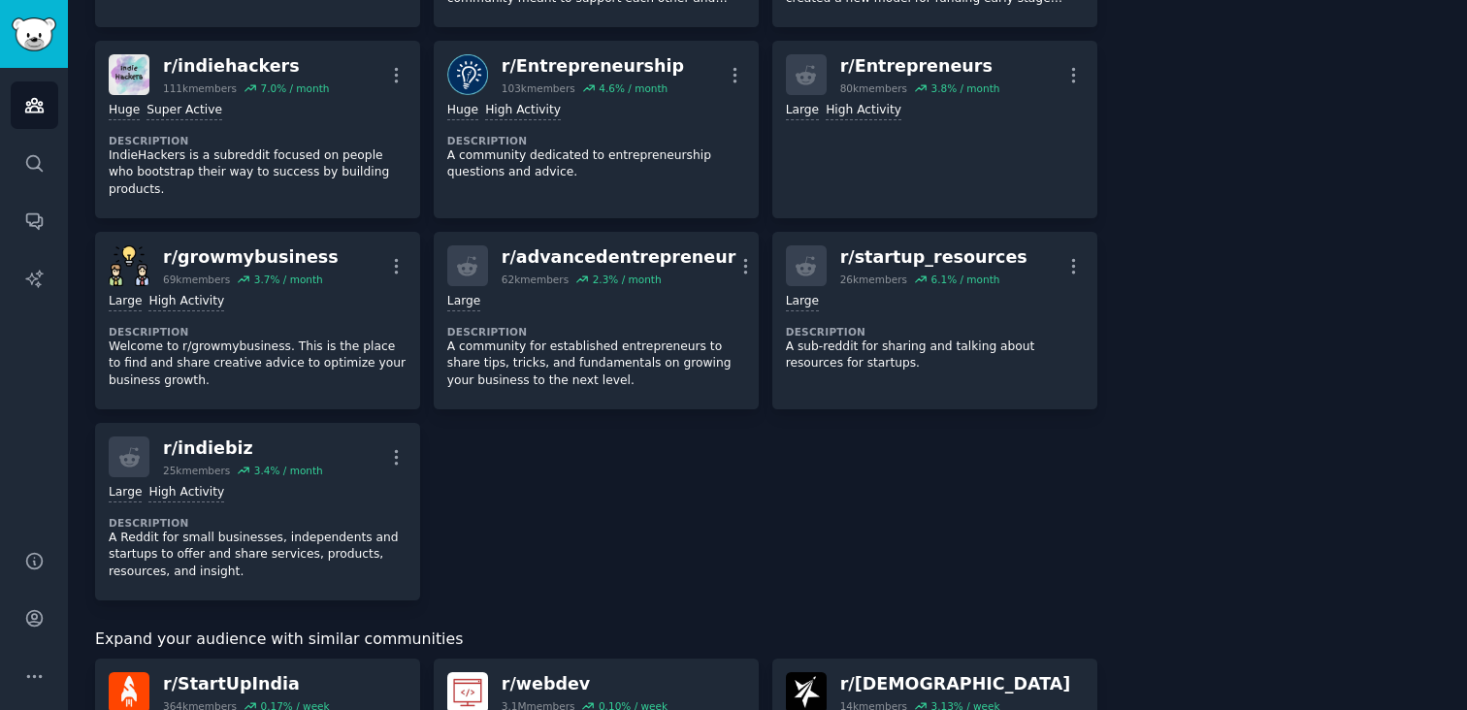
scroll to position [874, 0]
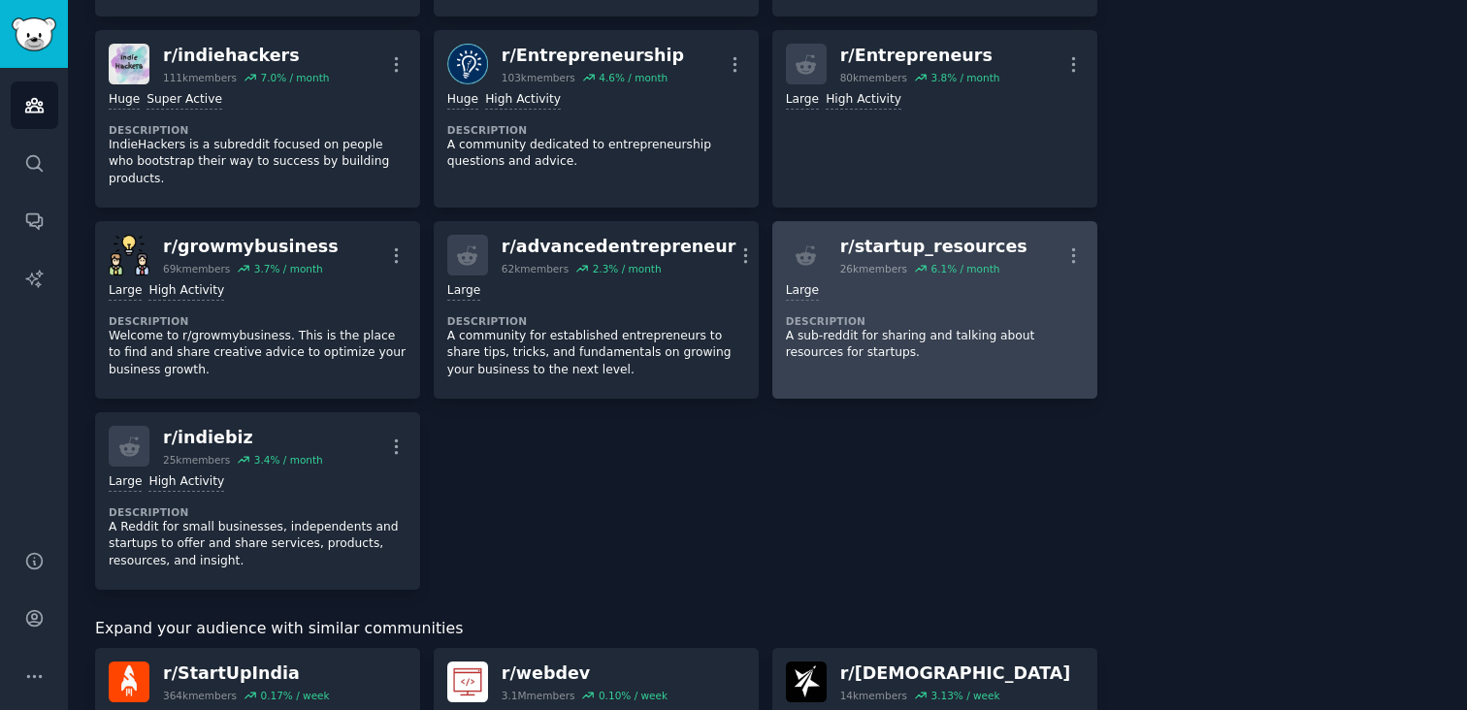
click at [914, 342] on p "A sub-reddit for sharing and talking about resources for startups." at bounding box center [935, 345] width 298 height 34
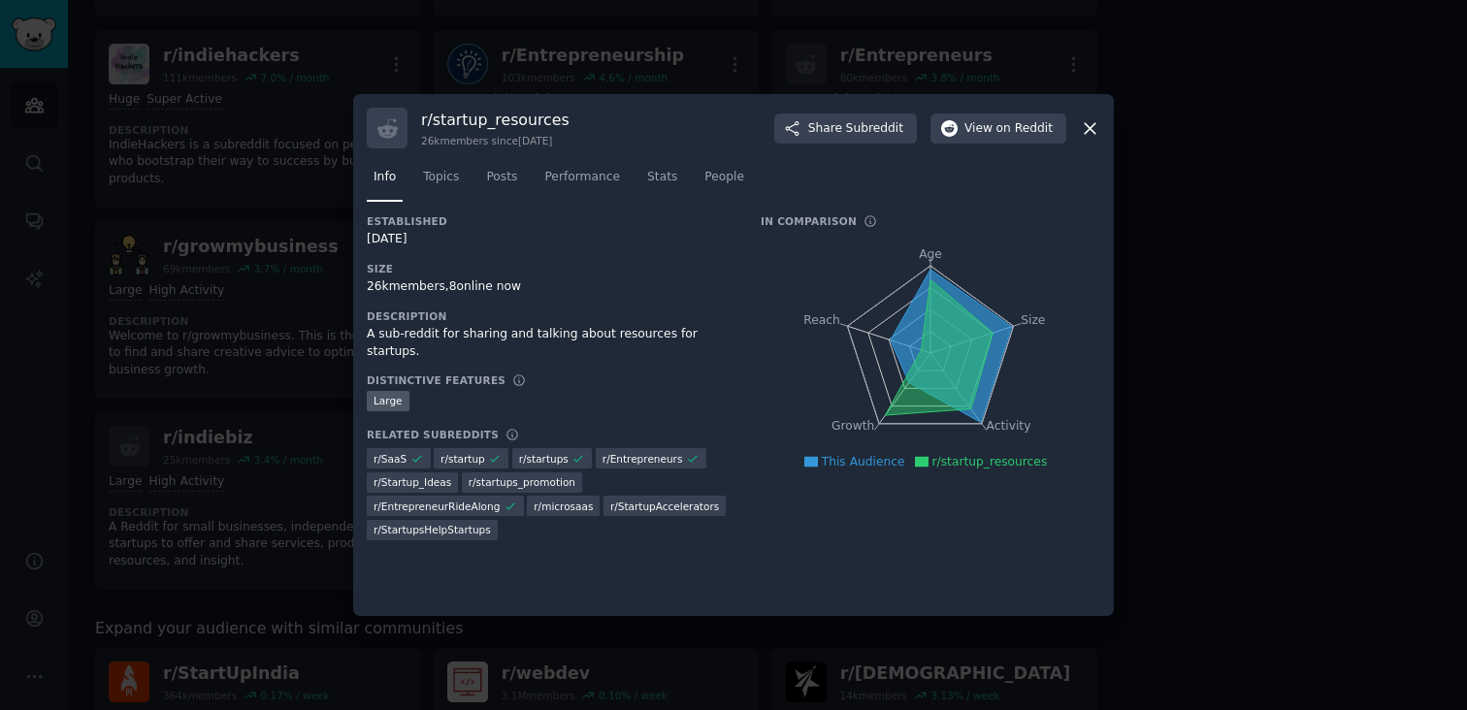
click at [1086, 132] on icon at bounding box center [1090, 128] width 11 height 11
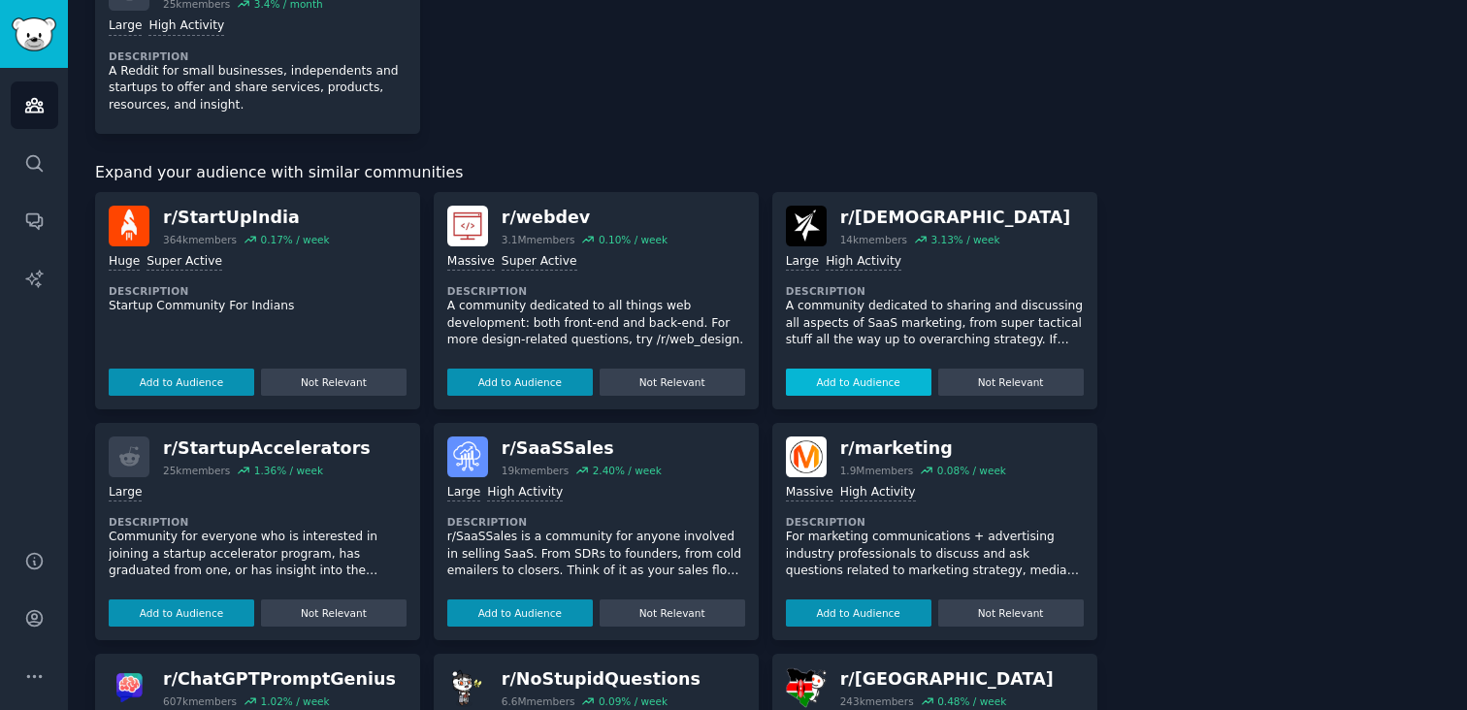
scroll to position [1285, 0]
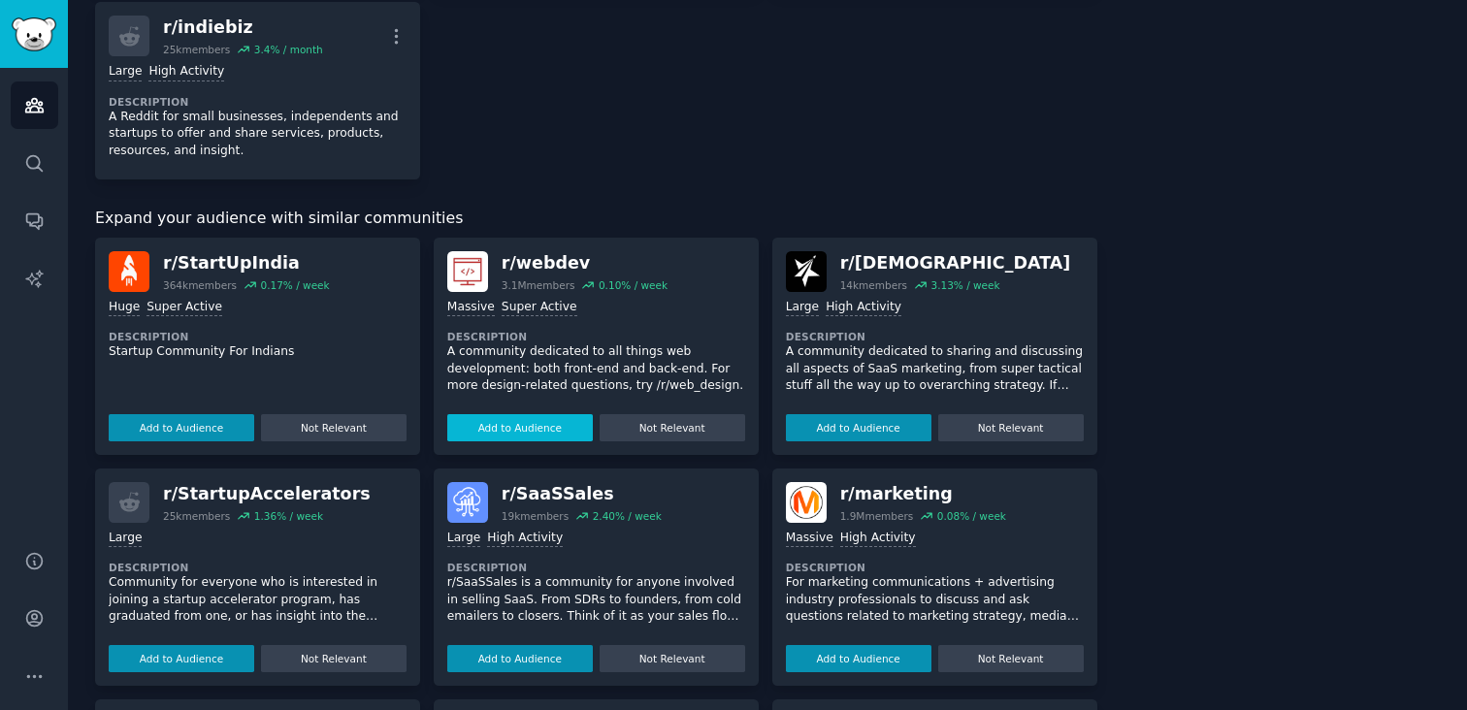
click at [545, 414] on button "Add to Audience" at bounding box center [520, 427] width 146 height 27
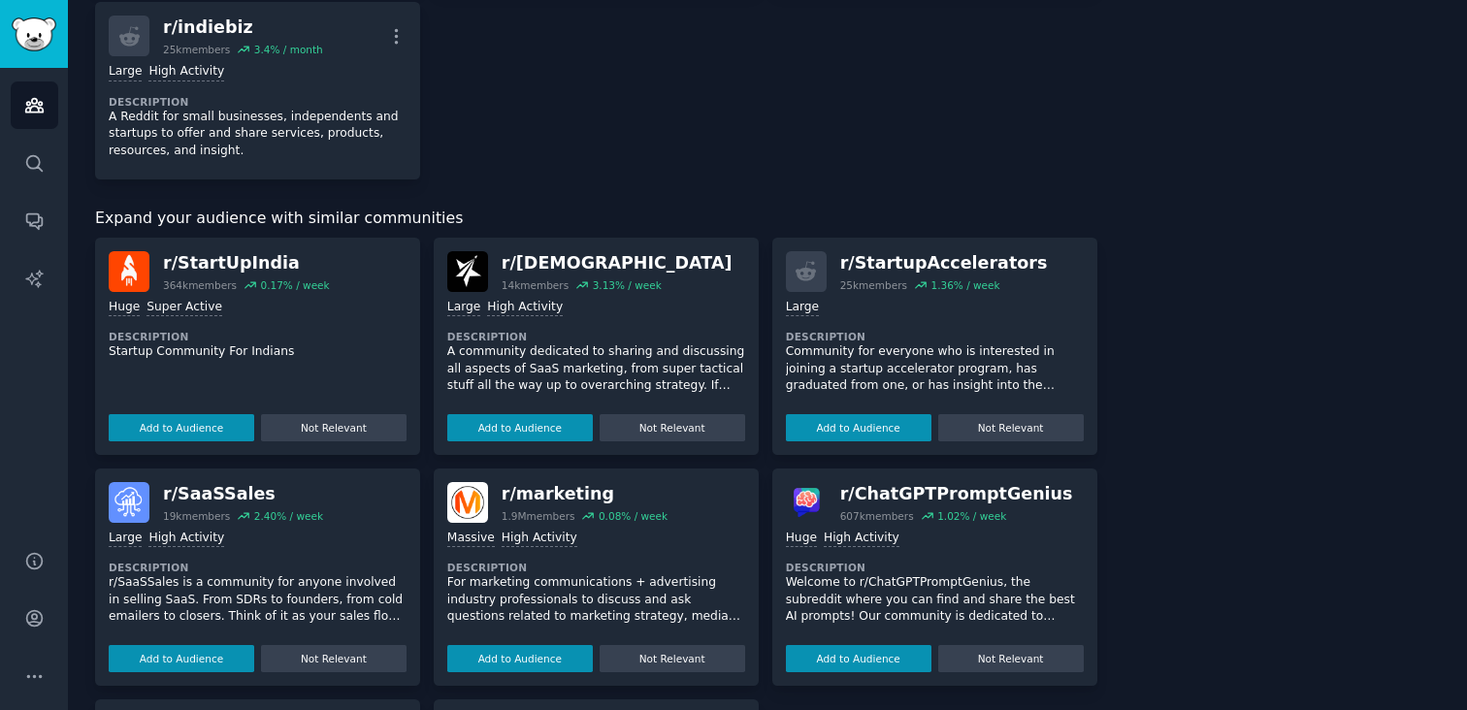
scroll to position [1301, 0]
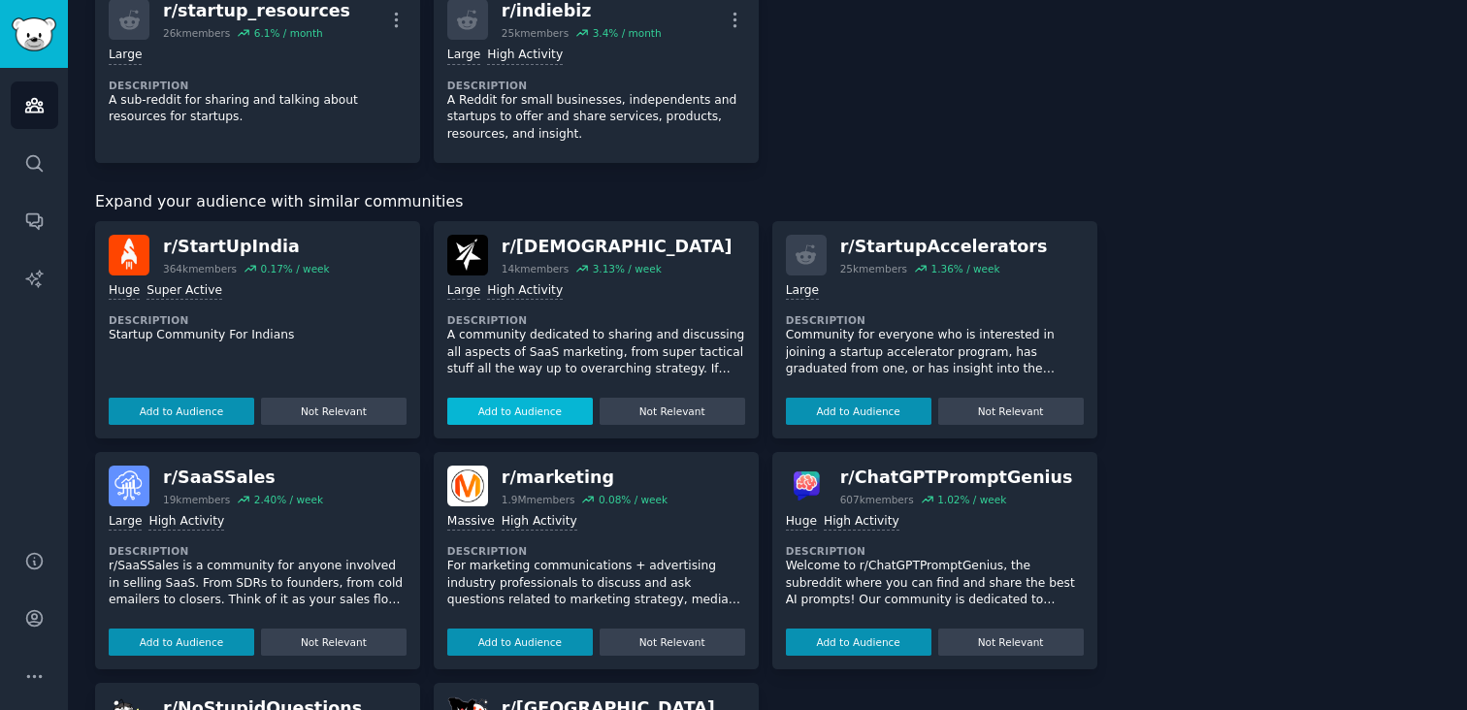
click at [544, 407] on button "Add to Audience" at bounding box center [520, 411] width 146 height 27
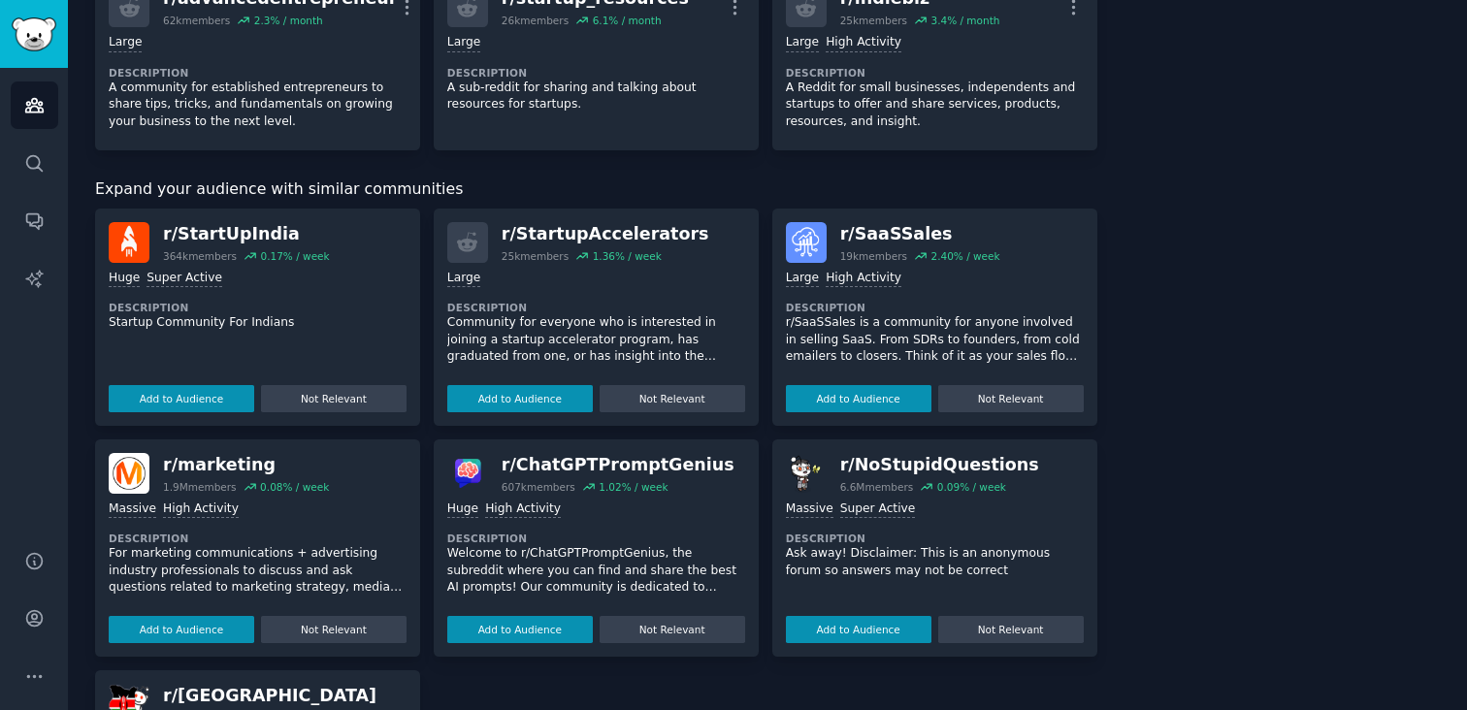
scroll to position [1263, 0]
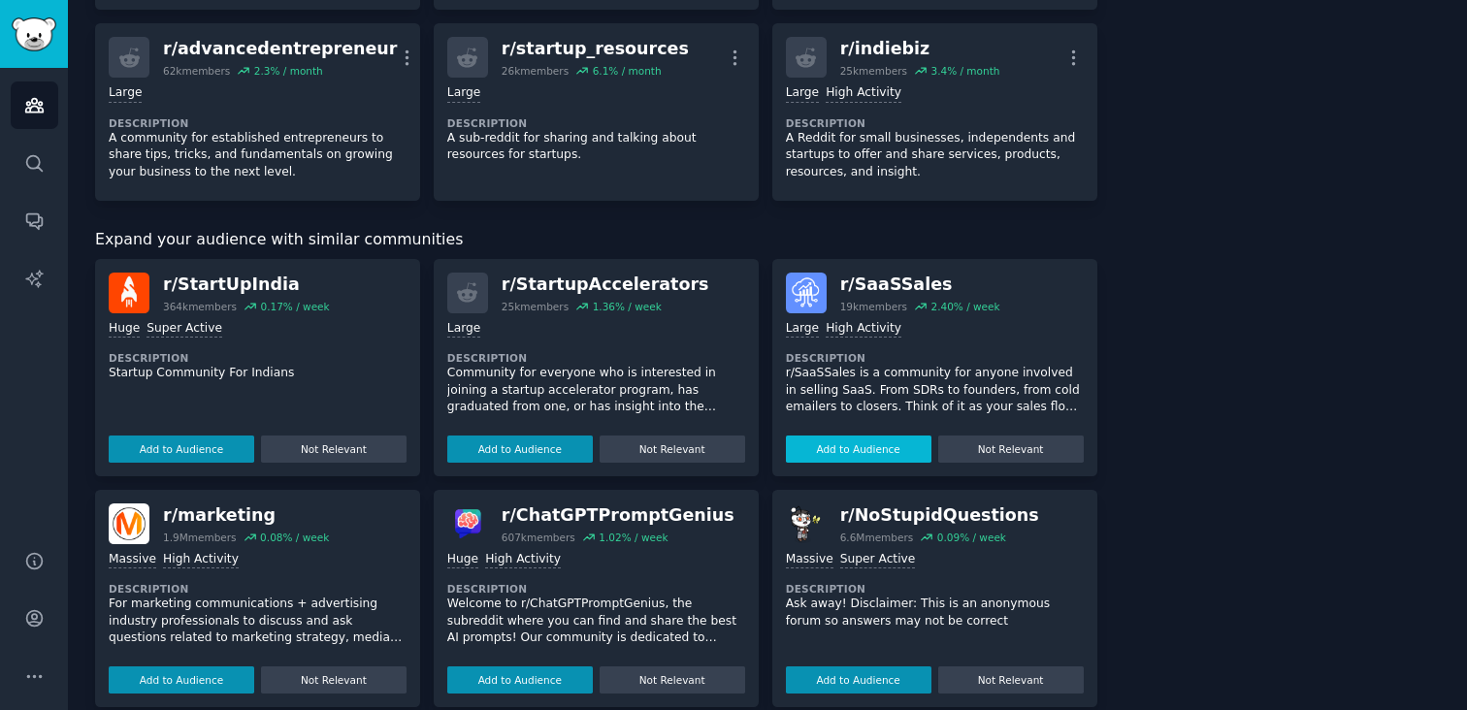
click at [872, 450] on button "Add to Audience" at bounding box center [859, 449] width 146 height 27
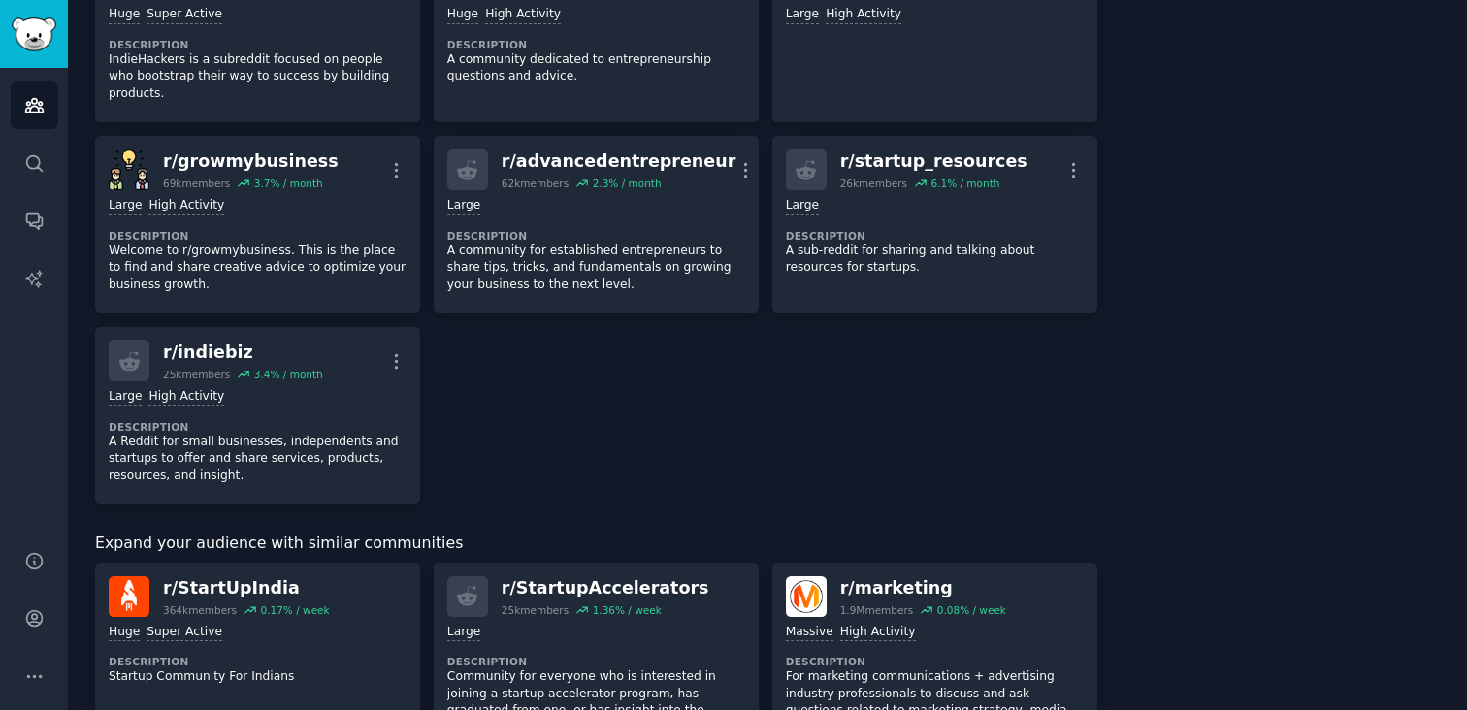
scroll to position [1251, 0]
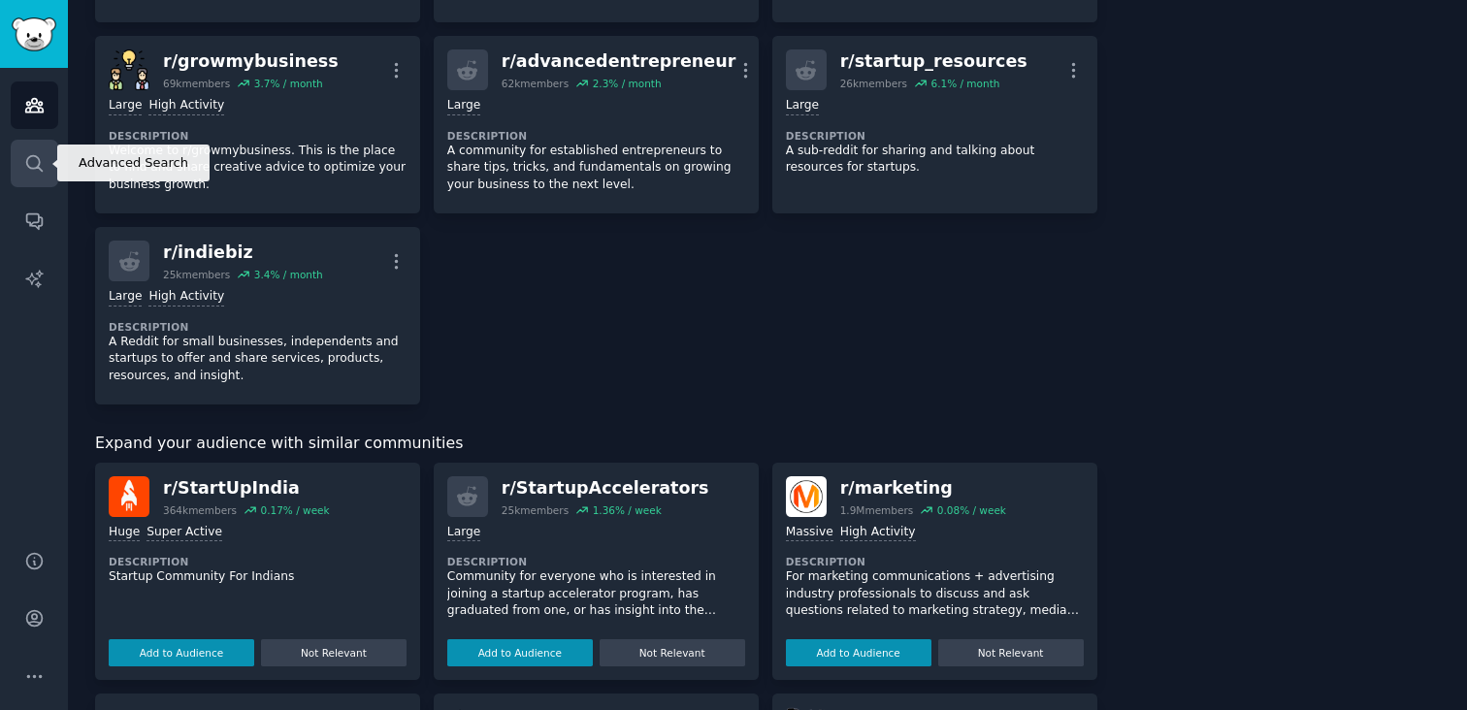
click at [38, 158] on icon "Sidebar" at bounding box center [34, 163] width 16 height 16
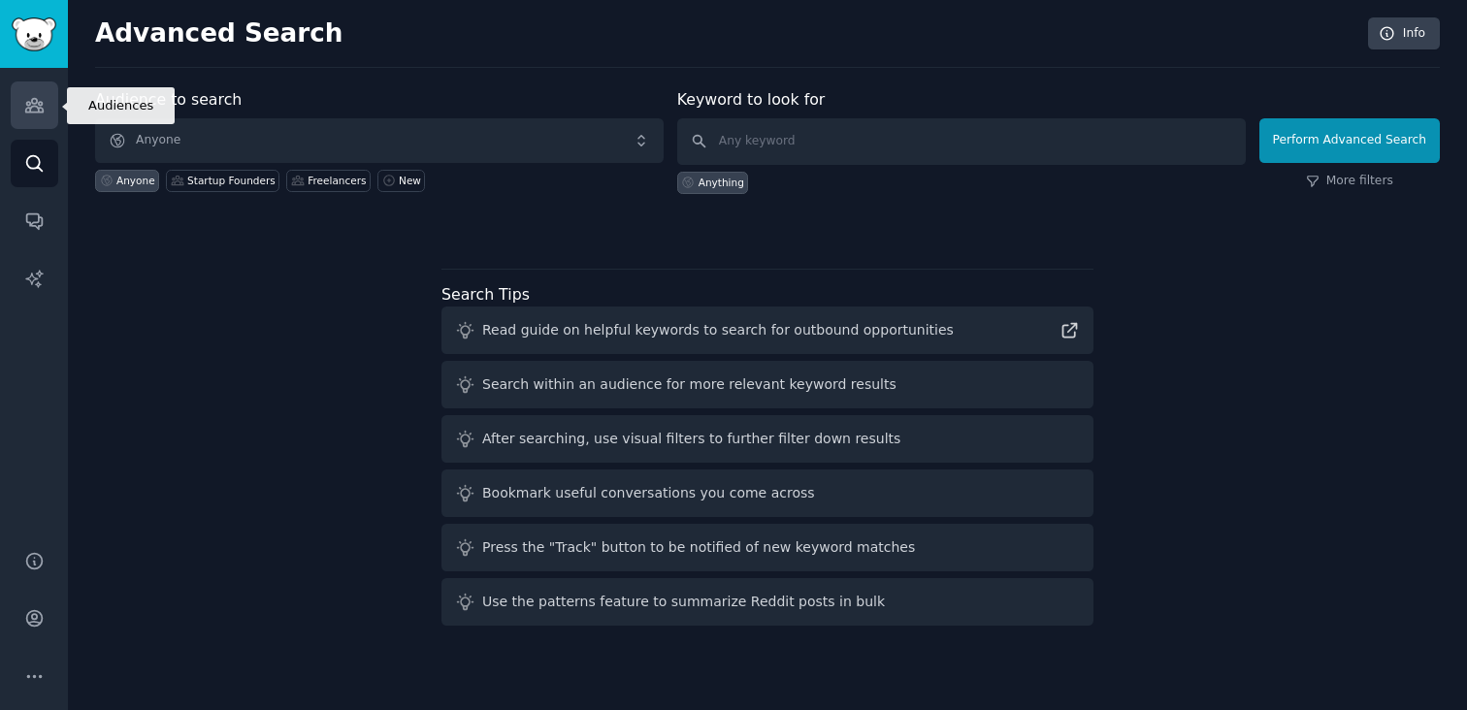
click at [48, 103] on link "Audiences" at bounding box center [35, 106] width 48 height 48
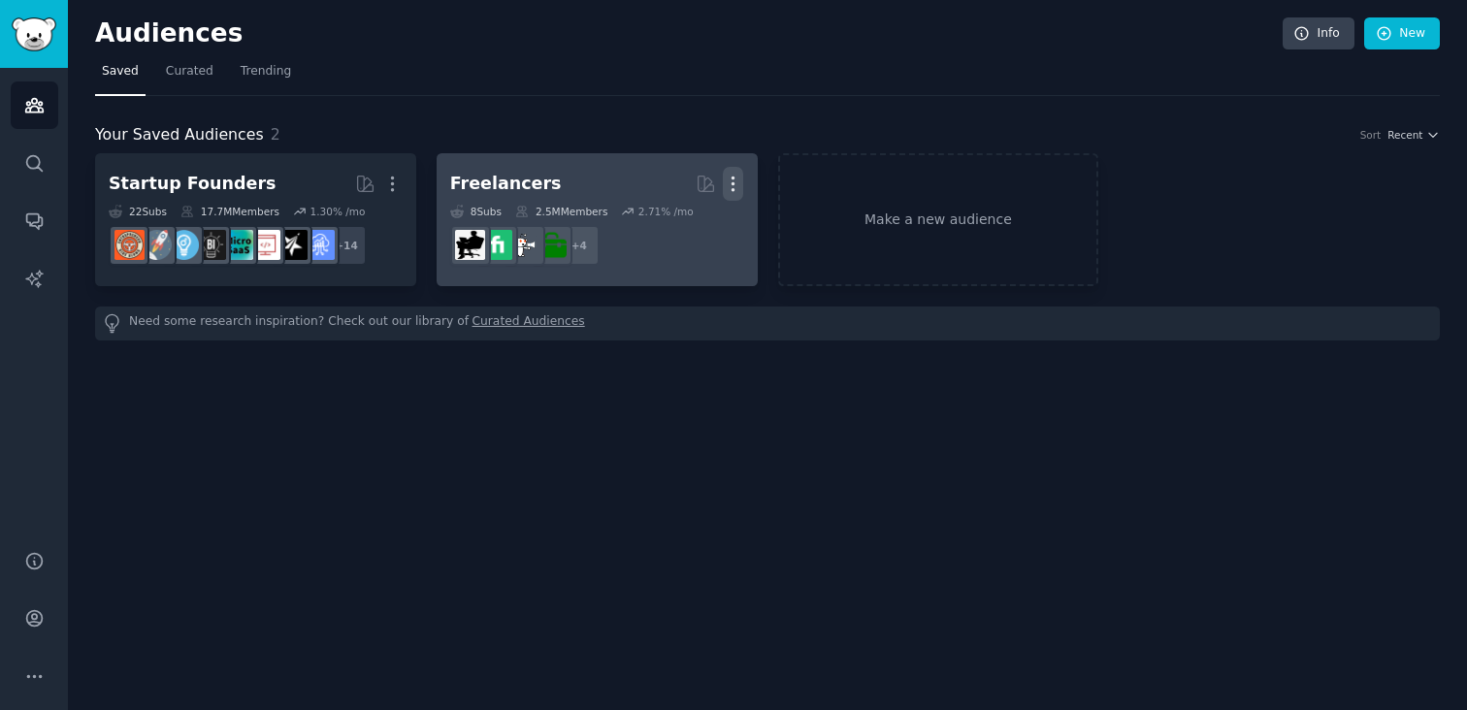
click at [734, 179] on icon "button" at bounding box center [734, 185] width 2 height 14
click at [677, 229] on p "Delete" at bounding box center [680, 224] width 45 height 20
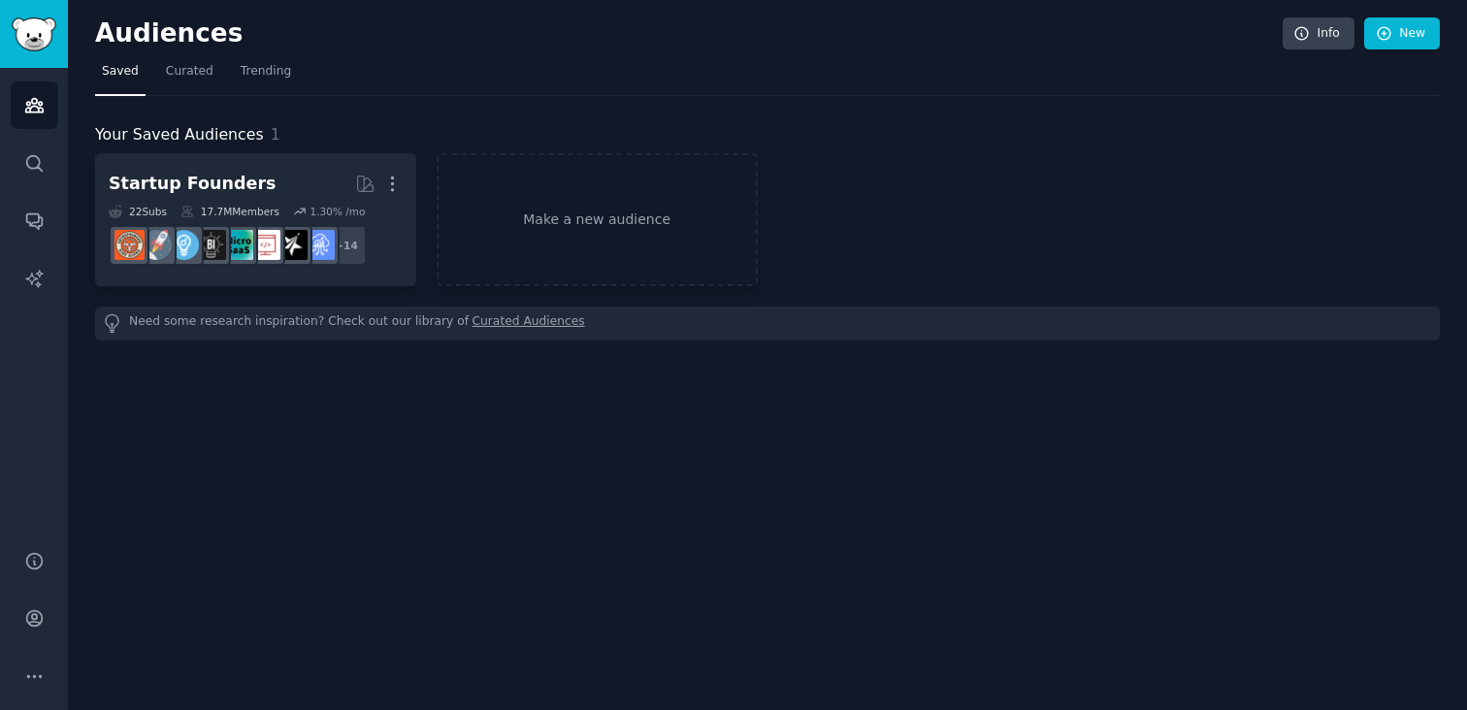
click at [649, 108] on div "Your Saved Audiences 1 Startup Founders More 22 Sub s 17.7M Members 1.30 % /mo …" at bounding box center [767, 218] width 1345 height 245
click at [612, 226] on link "Make a new audience" at bounding box center [597, 219] width 321 height 133
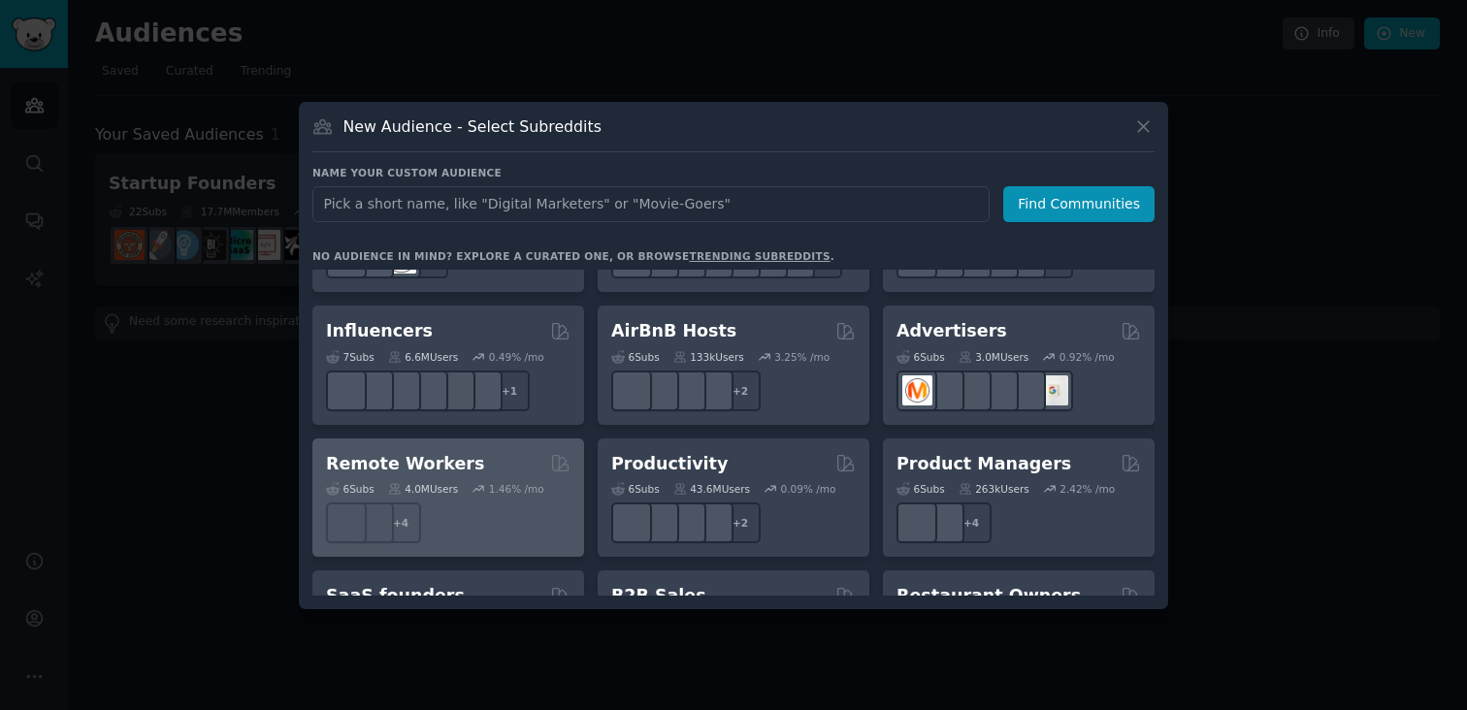
scroll to position [1328, 0]
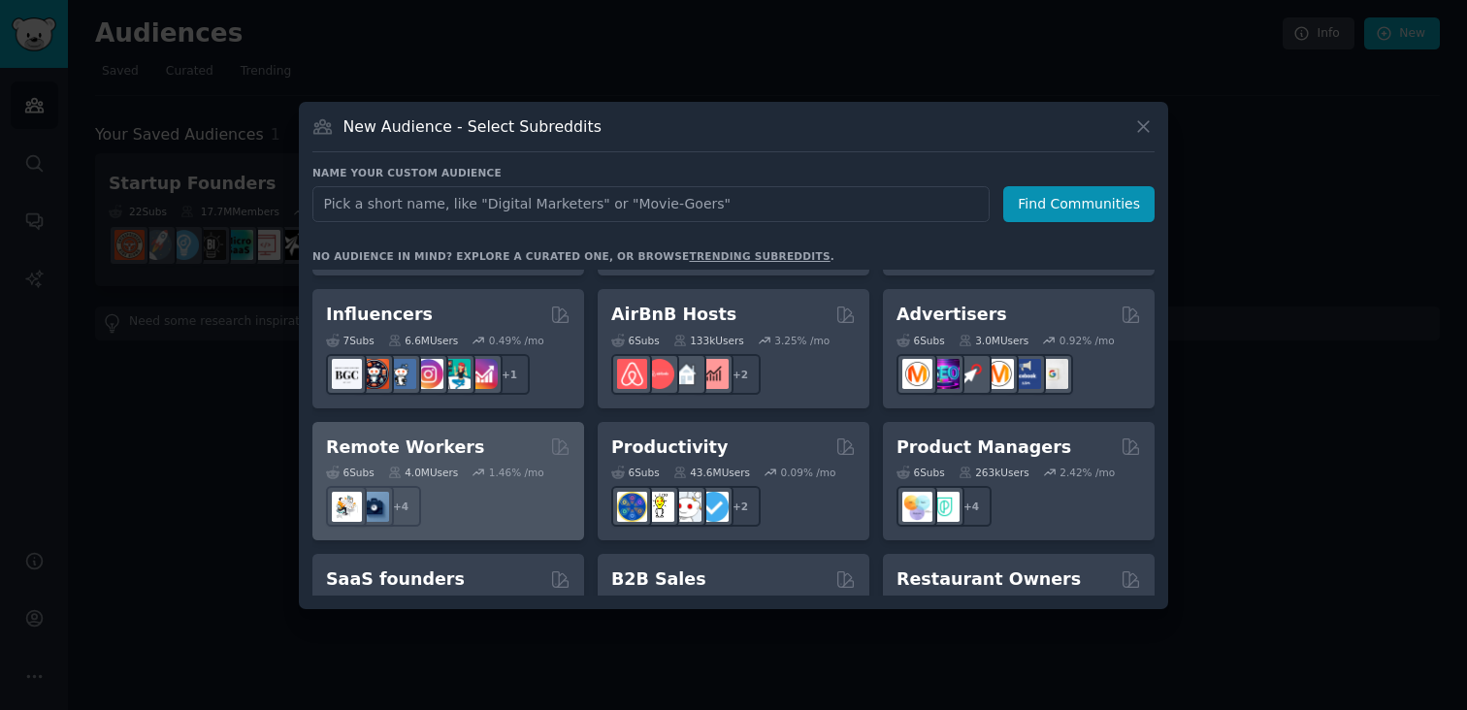
click at [498, 466] on div "1.46 % /mo" at bounding box center [516, 473] width 55 height 14
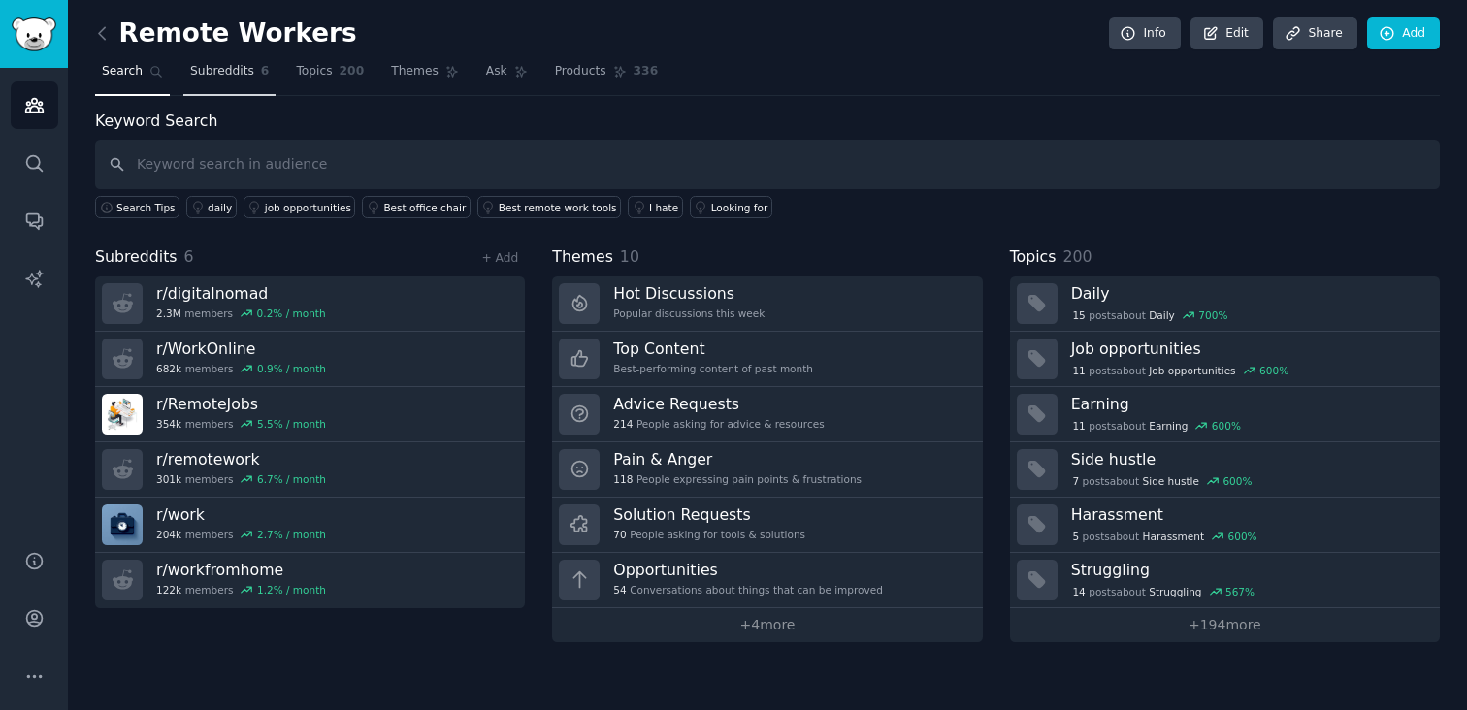
click at [228, 76] on span "Subreddits" at bounding box center [222, 71] width 64 height 17
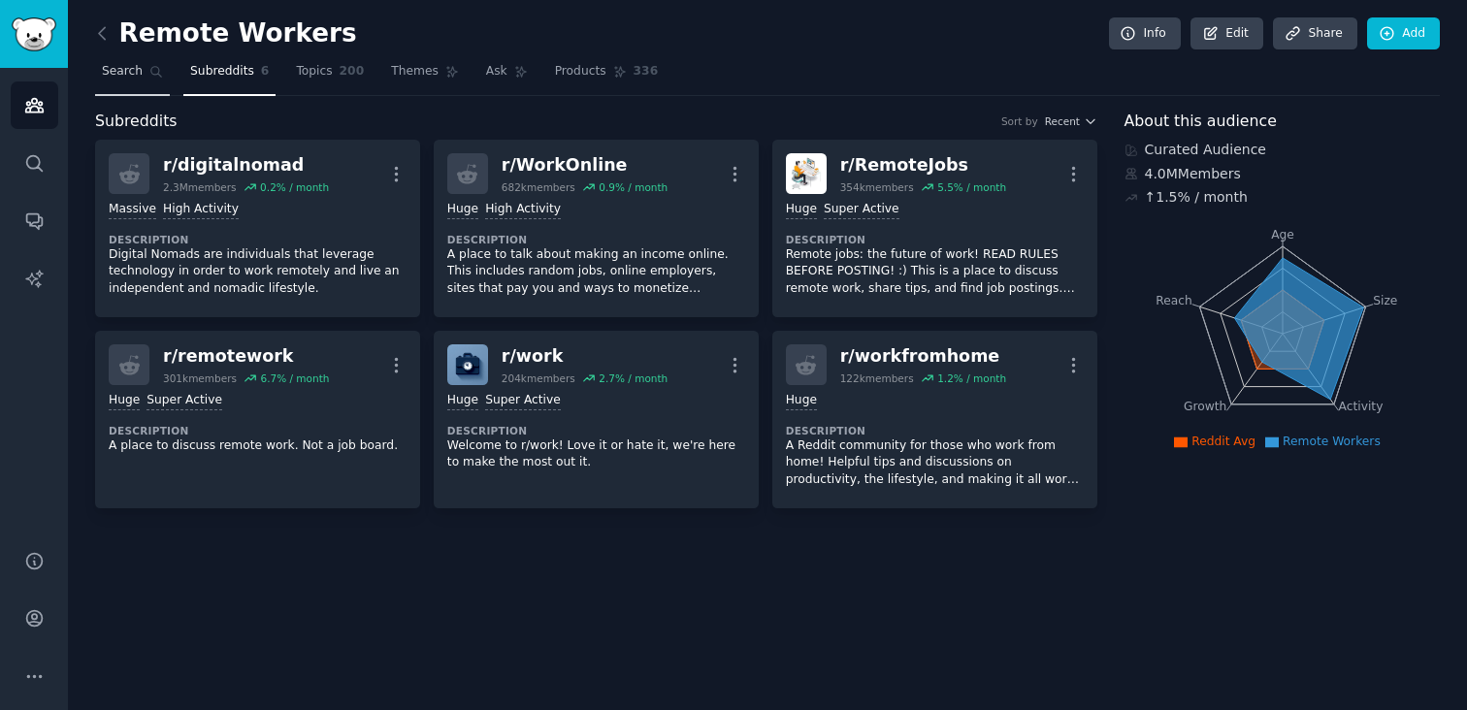
click at [135, 82] on link "Search" at bounding box center [132, 76] width 75 height 40
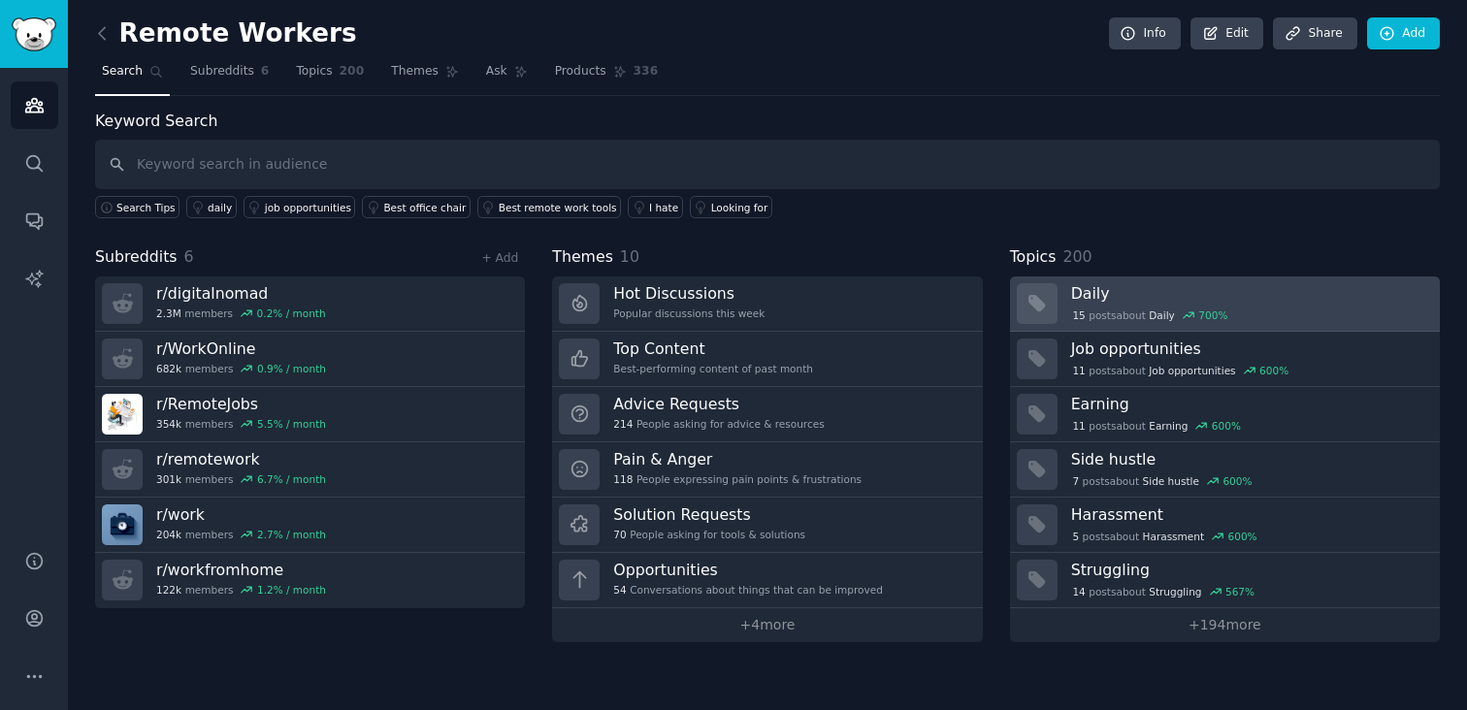
click at [1192, 304] on div "15 post s about Daily 700 %" at bounding box center [1248, 314] width 355 height 20
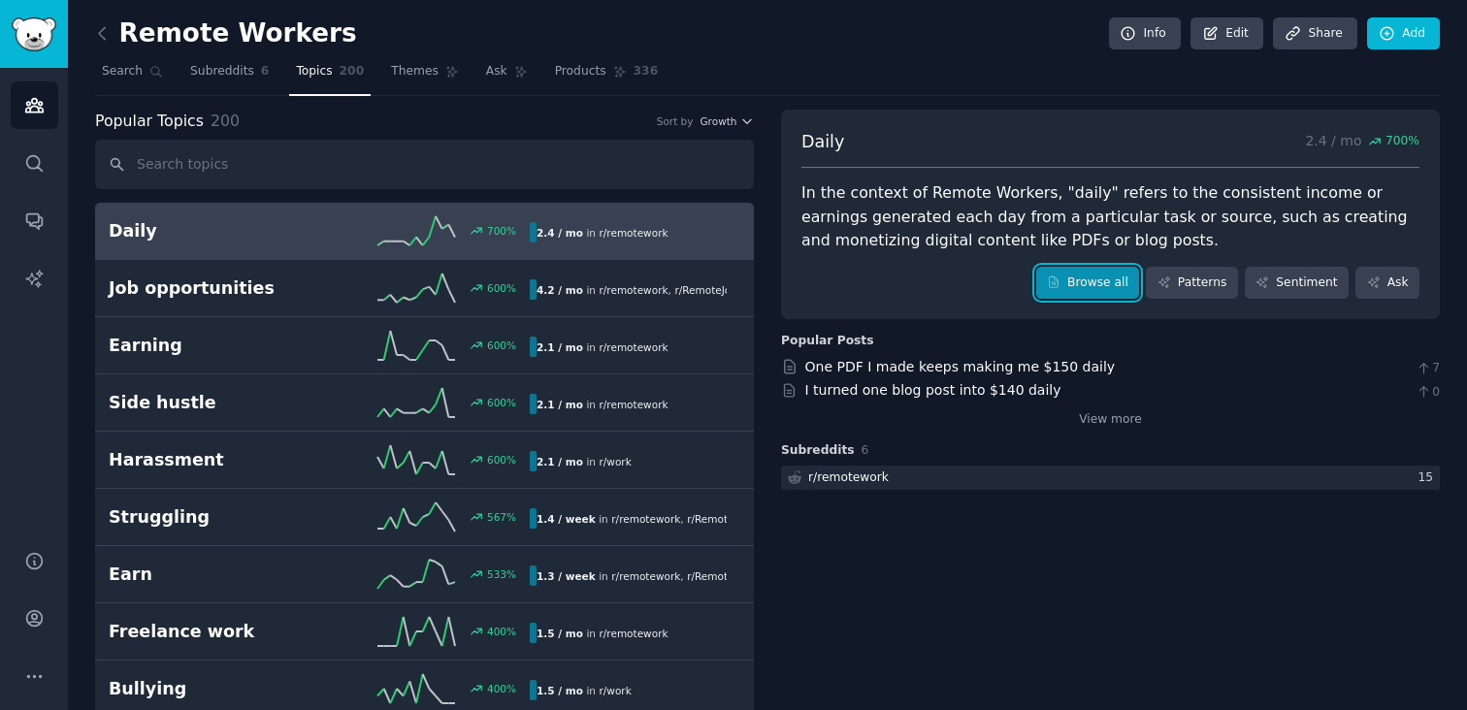
click at [1079, 288] on link "Browse all" at bounding box center [1088, 283] width 104 height 33
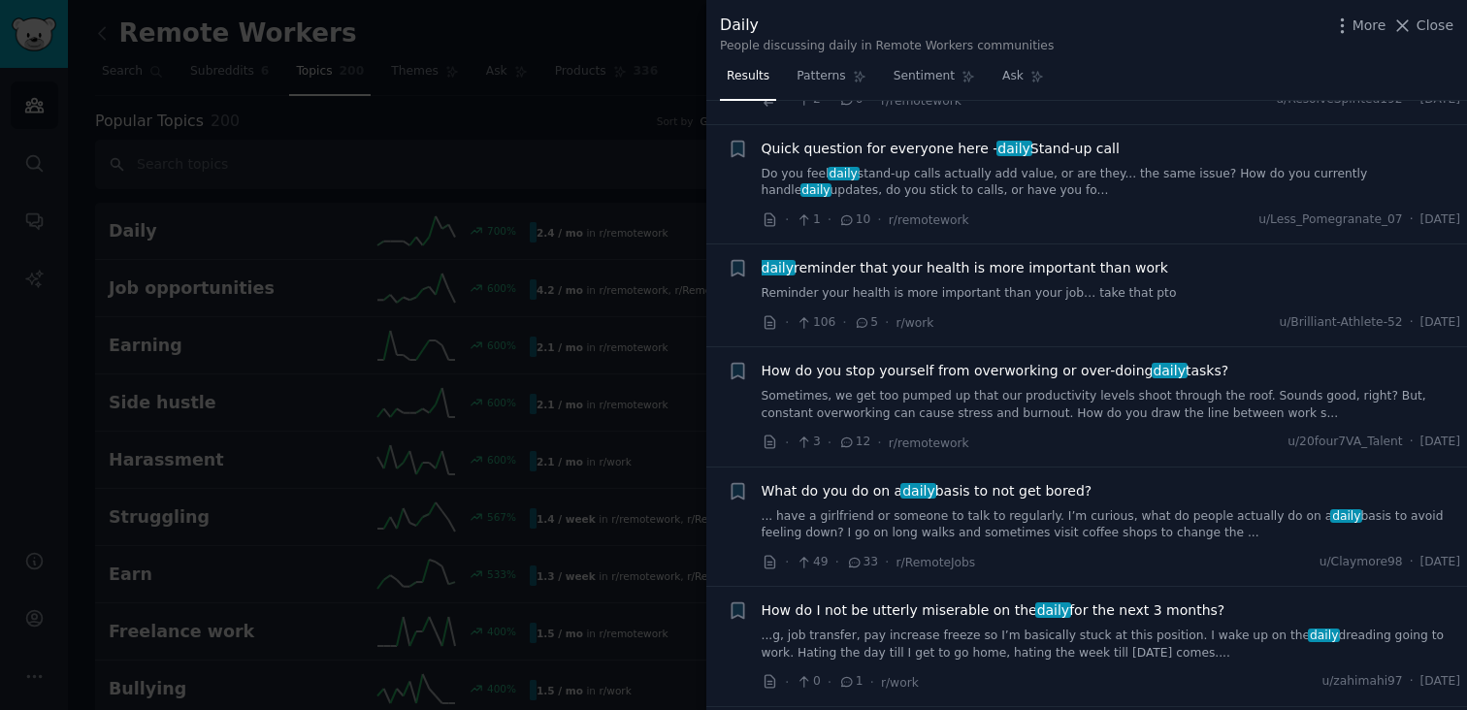
scroll to position [570, 0]
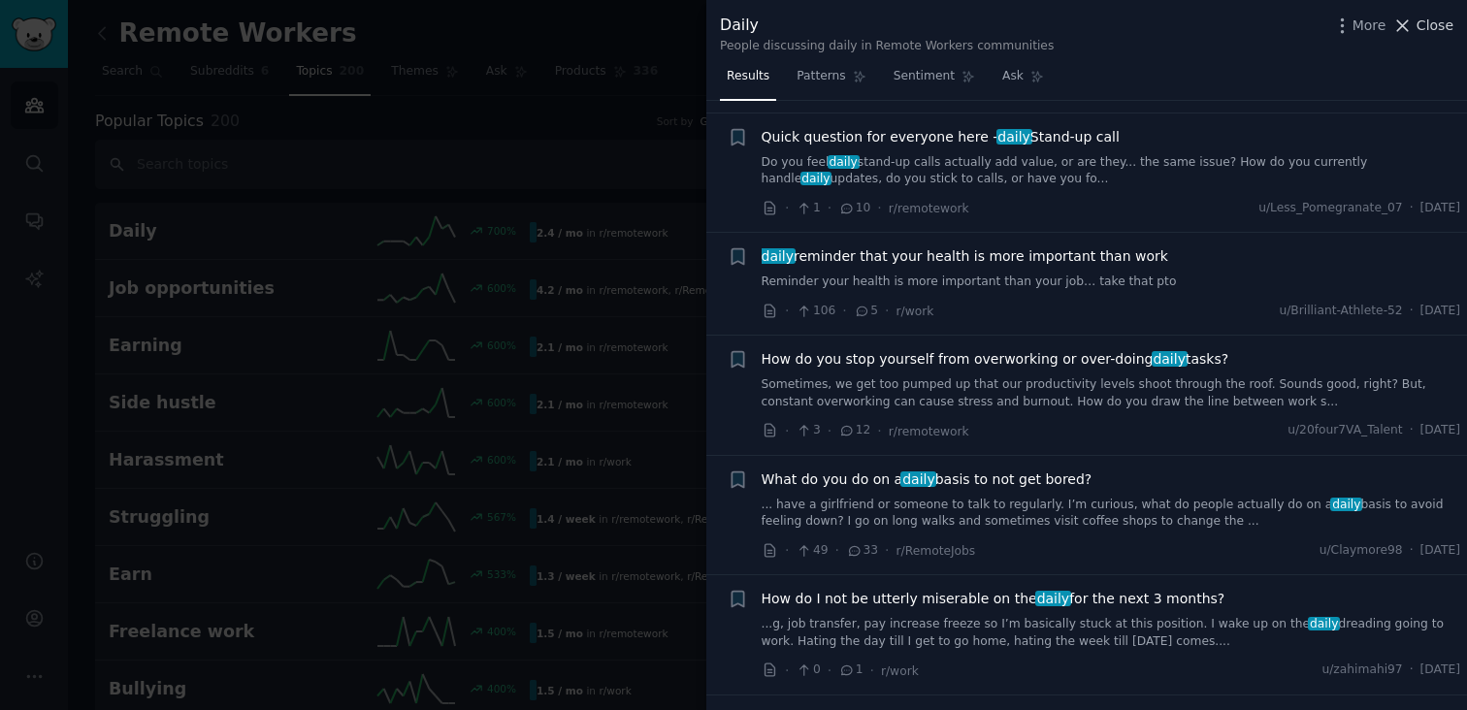
click at [1444, 23] on span "Close" at bounding box center [1435, 26] width 37 height 20
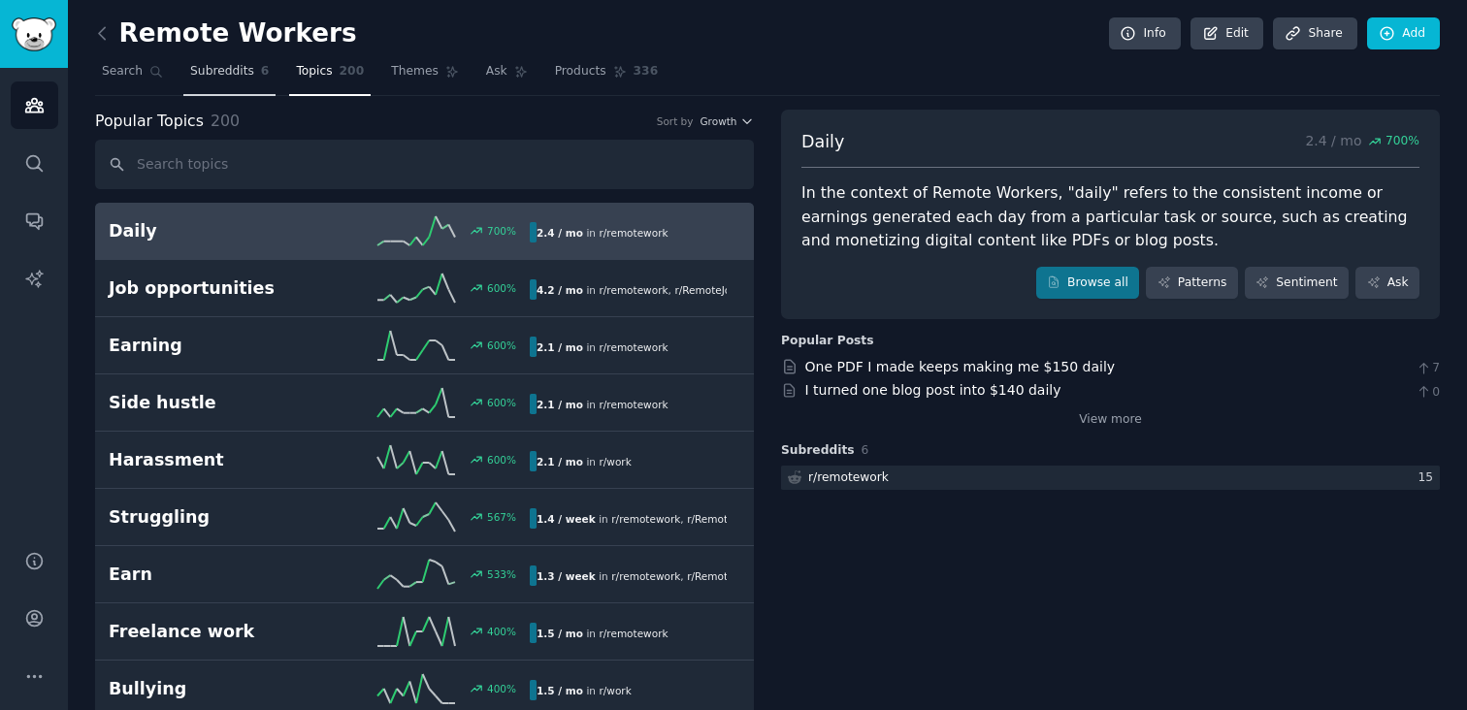
click at [207, 81] on link "Subreddits 6" at bounding box center [229, 76] width 92 height 40
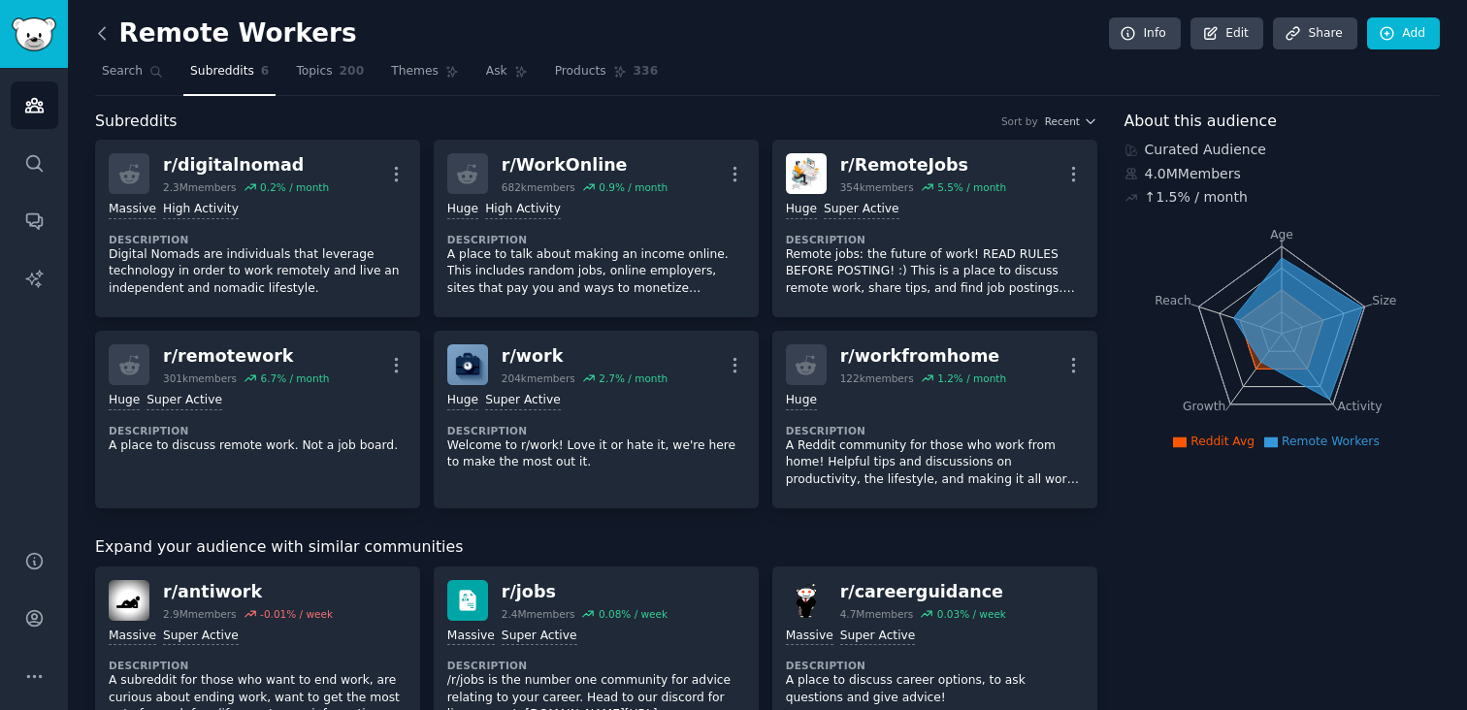
click at [100, 29] on icon at bounding box center [102, 33] width 20 height 20
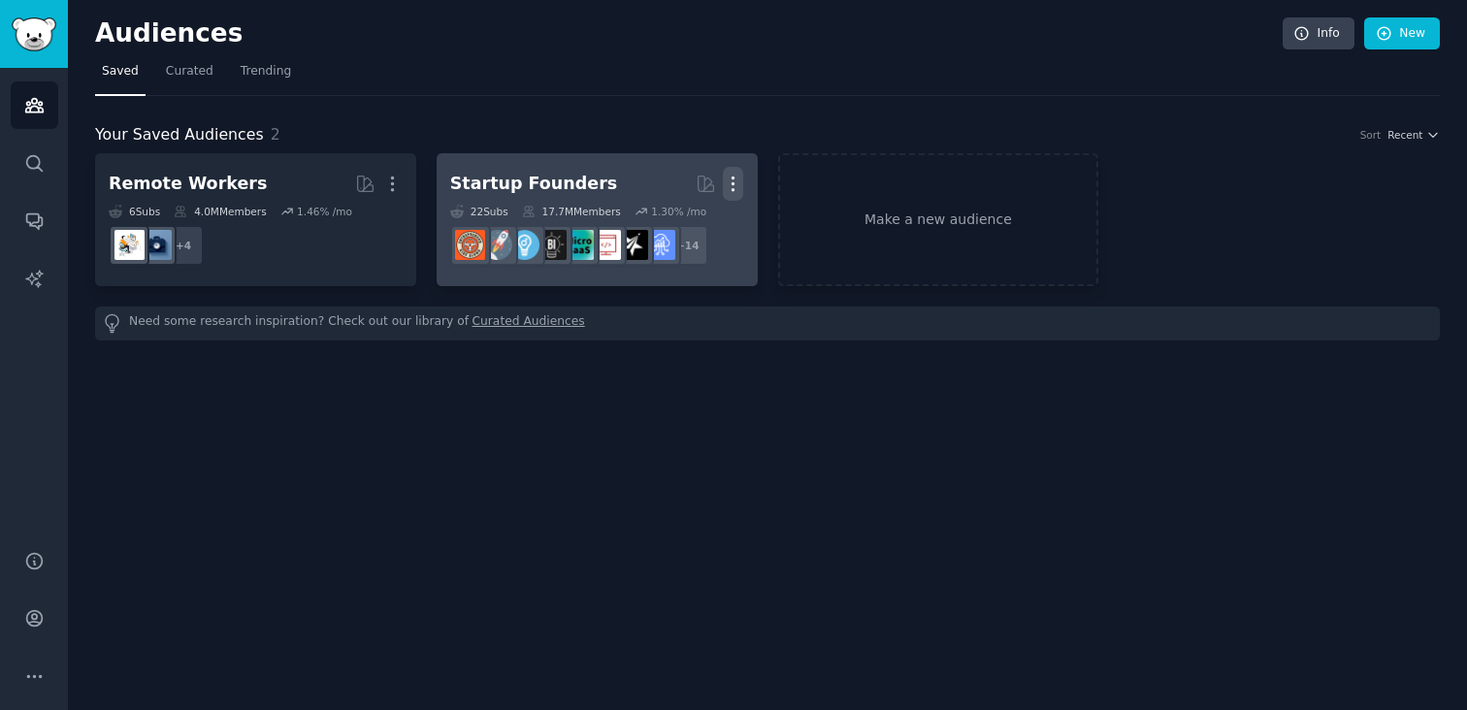
click at [741, 181] on icon "button" at bounding box center [733, 184] width 20 height 20
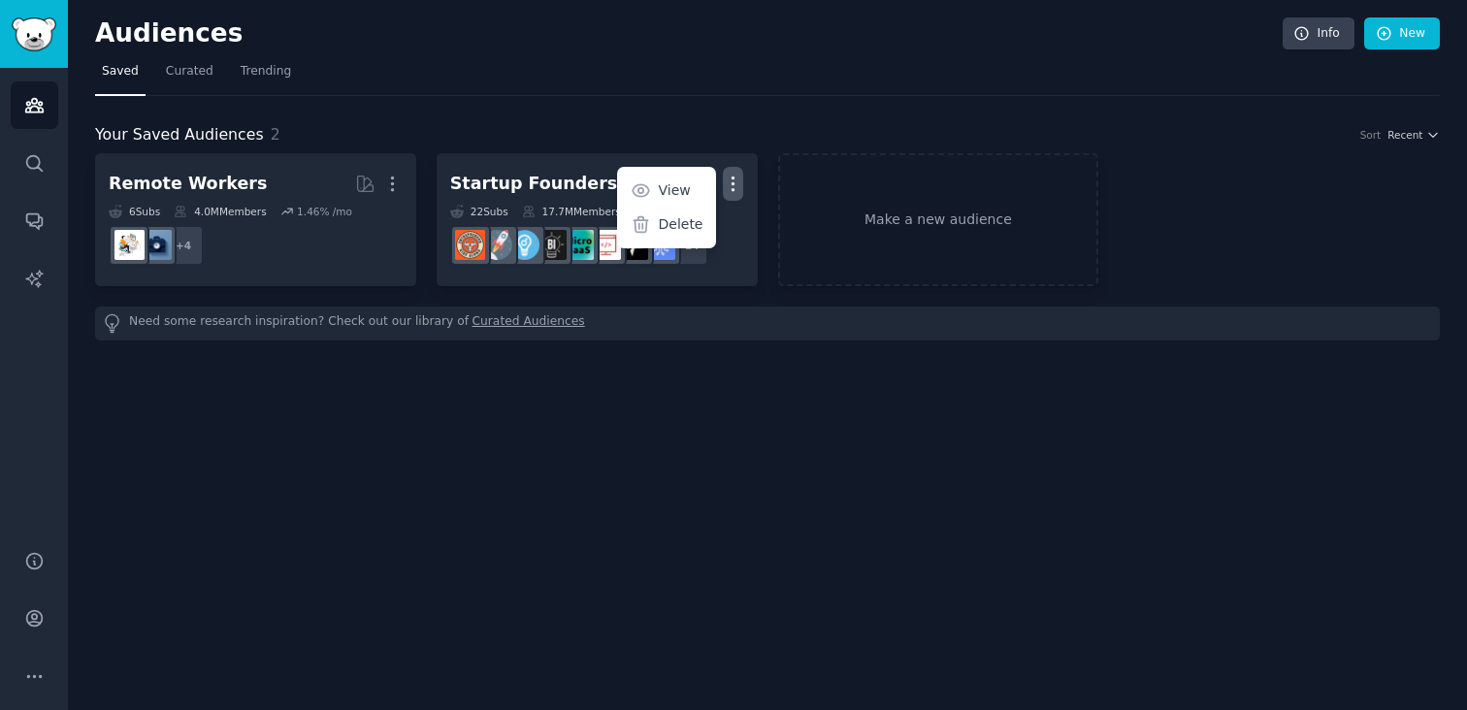
click at [461, 494] on div "Audiences Info New Saved Curated Trending Your Saved Audiences 2 Sort Recent Re…" at bounding box center [767, 355] width 1399 height 710
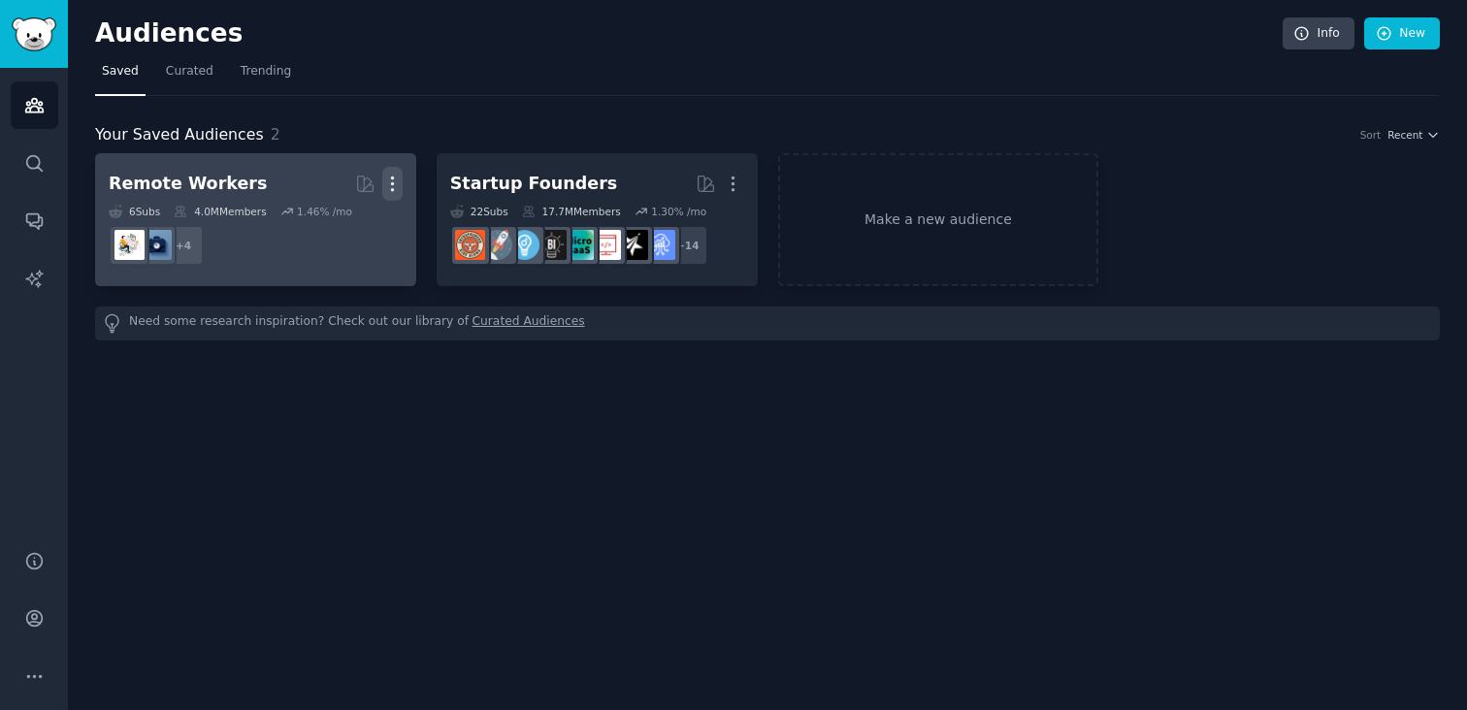
click at [391, 179] on icon "button" at bounding box center [392, 185] width 2 height 14
click at [299, 229] on icon at bounding box center [300, 224] width 20 height 20
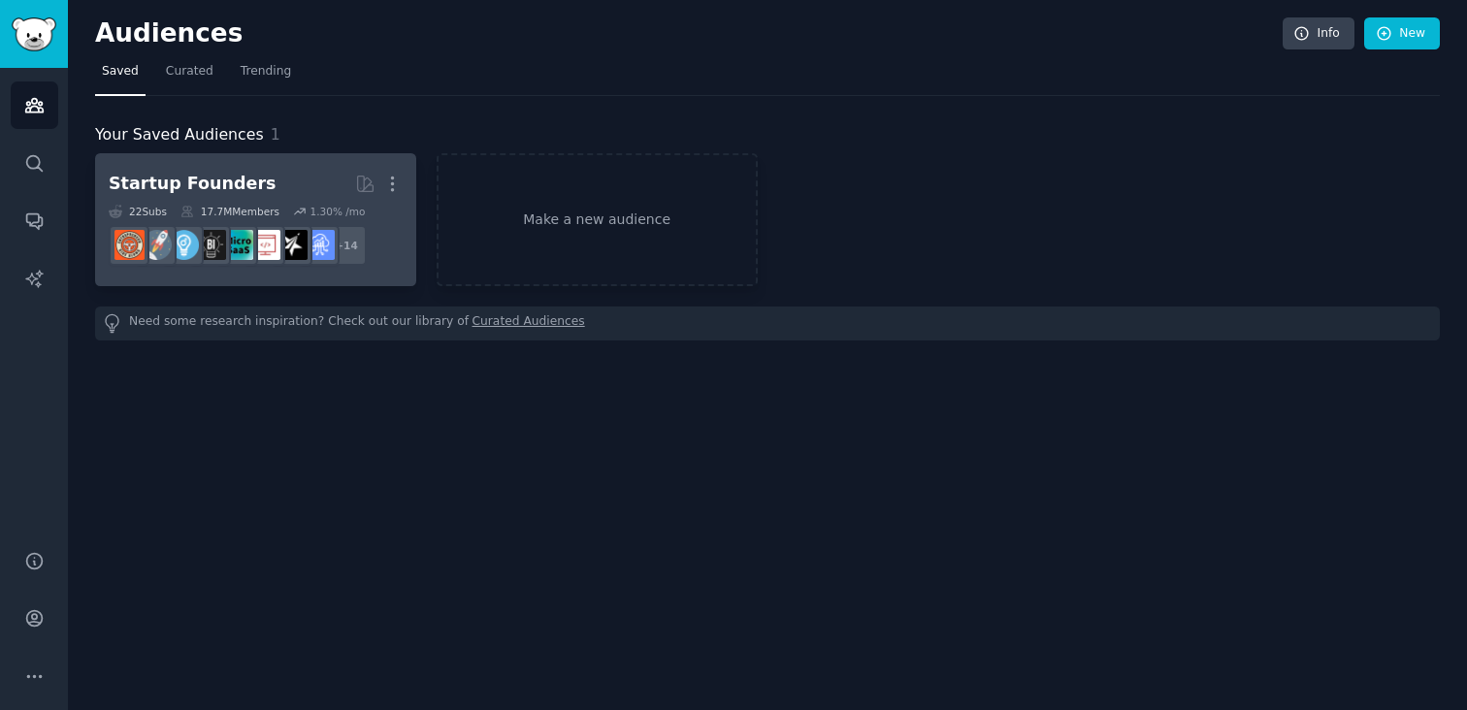
click at [190, 221] on dd "r/SaaSSales + 14" at bounding box center [256, 245] width 294 height 54
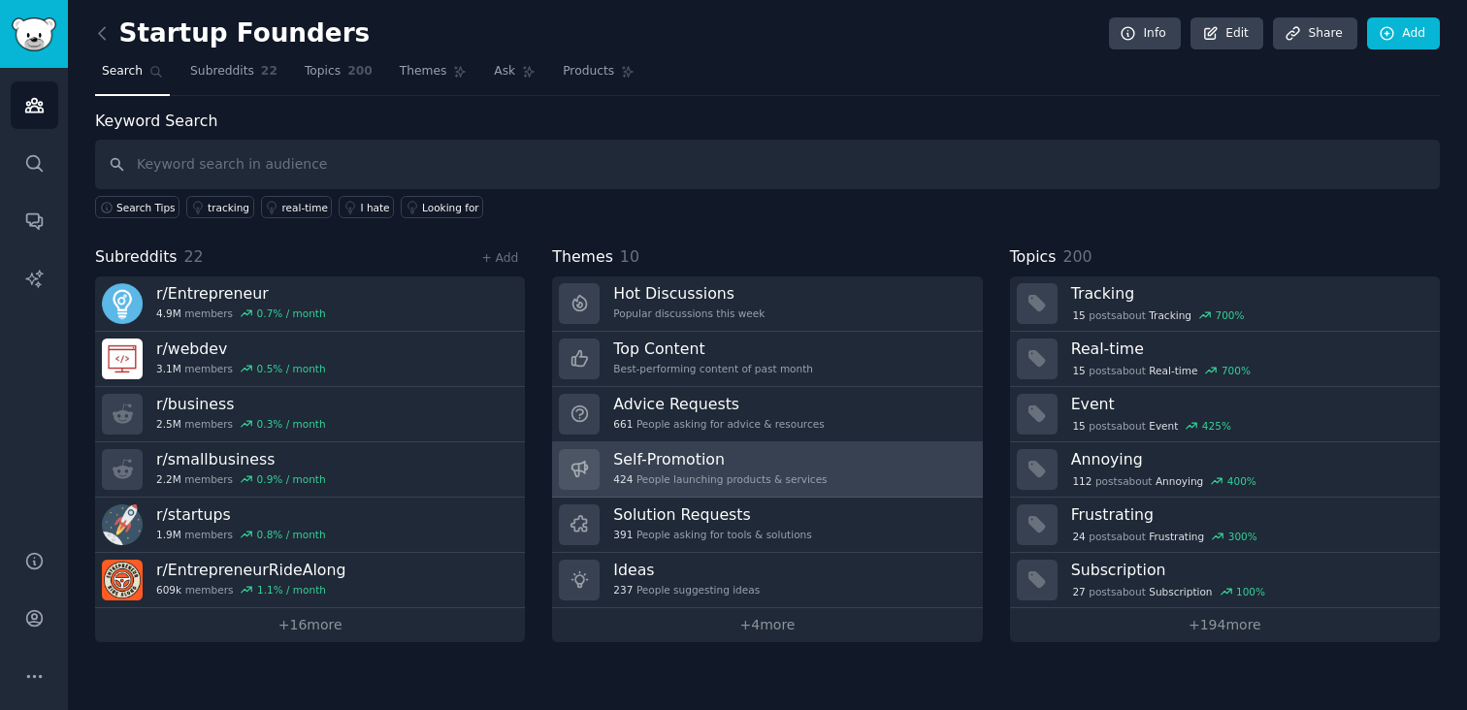
click at [730, 470] on div "Self-Promotion 424 People launching products & services" at bounding box center [719, 469] width 213 height 41
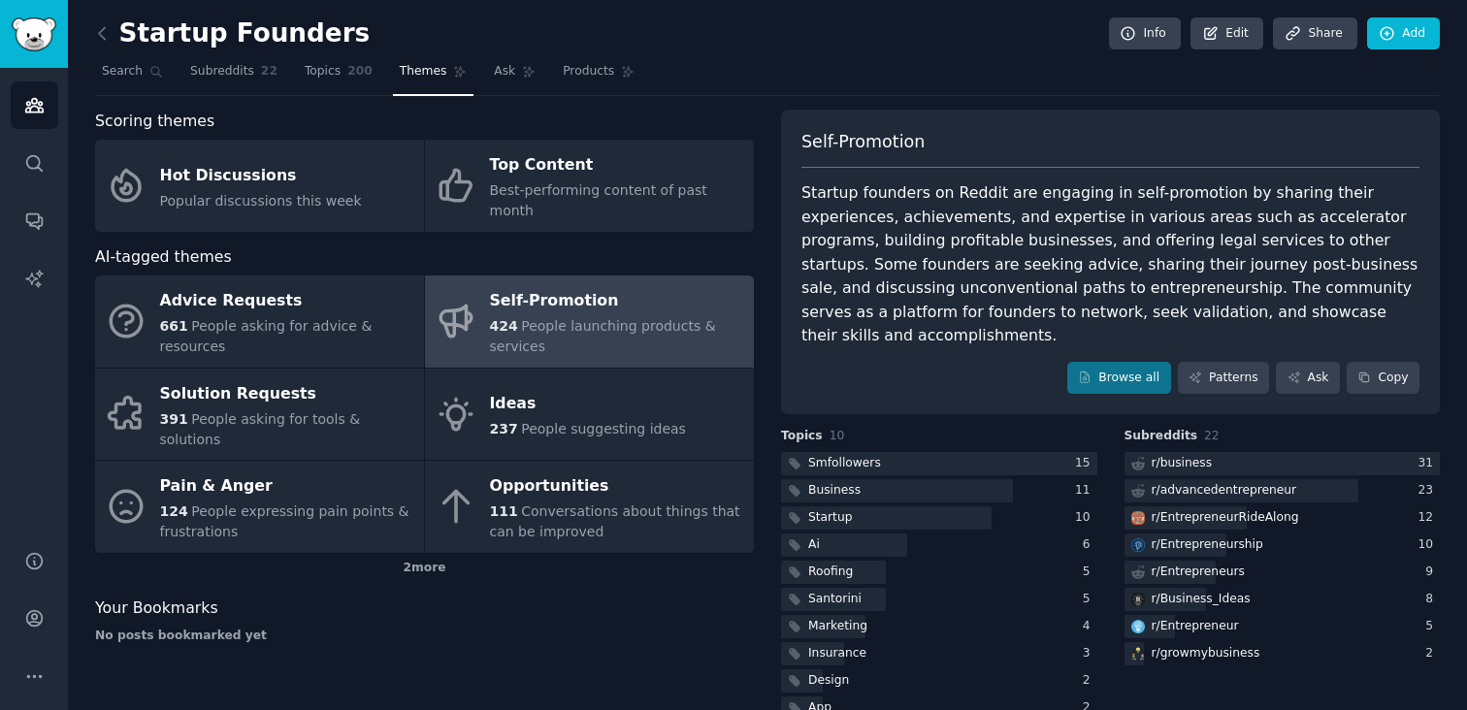
scroll to position [16, 0]
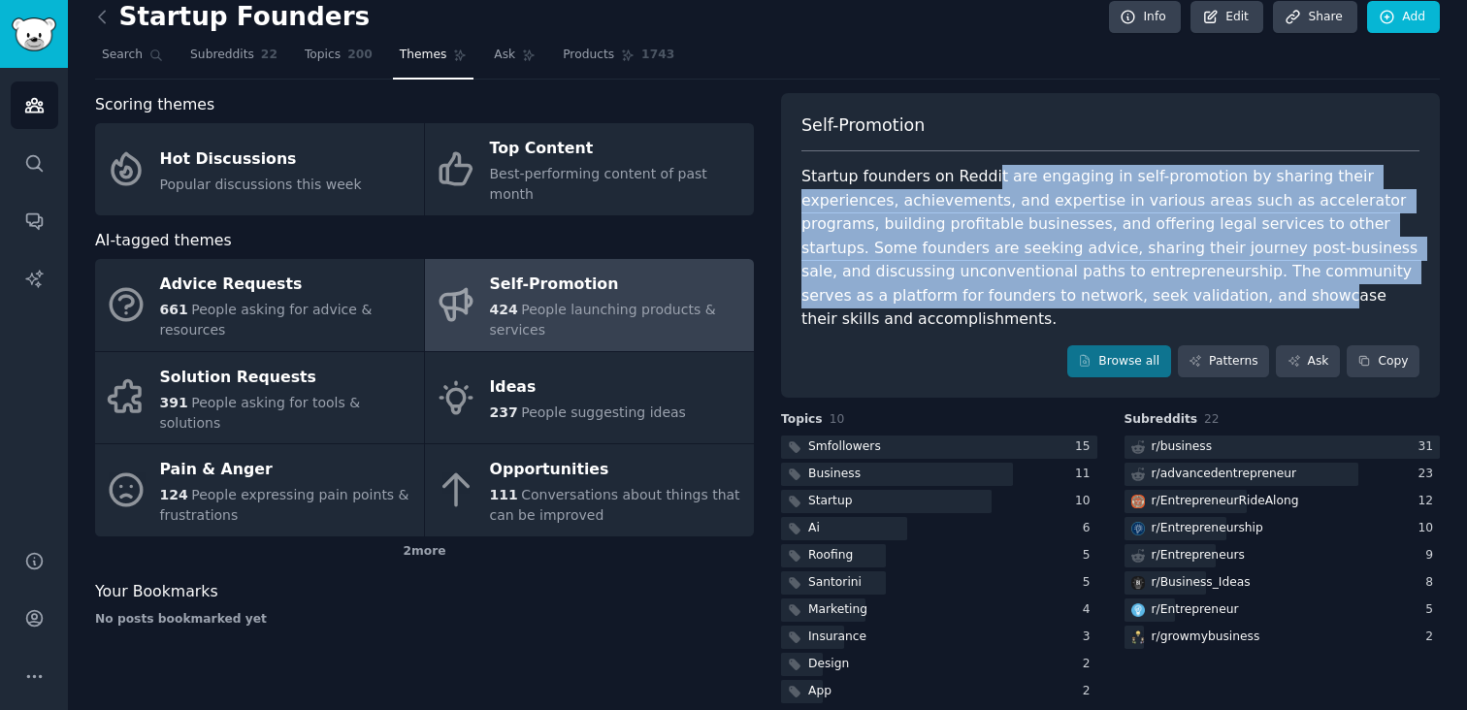
drag, startPoint x: 981, startPoint y: 180, endPoint x: 984, endPoint y: 298, distance: 117.4
click at [984, 299] on div "Startup founders on Reddit are engaging in self-promotion by sharing their expe…" at bounding box center [1110, 248] width 618 height 167
click at [984, 298] on div "Startup founders on Reddit are engaging in self-promotion by sharing their expe…" at bounding box center [1110, 248] width 618 height 167
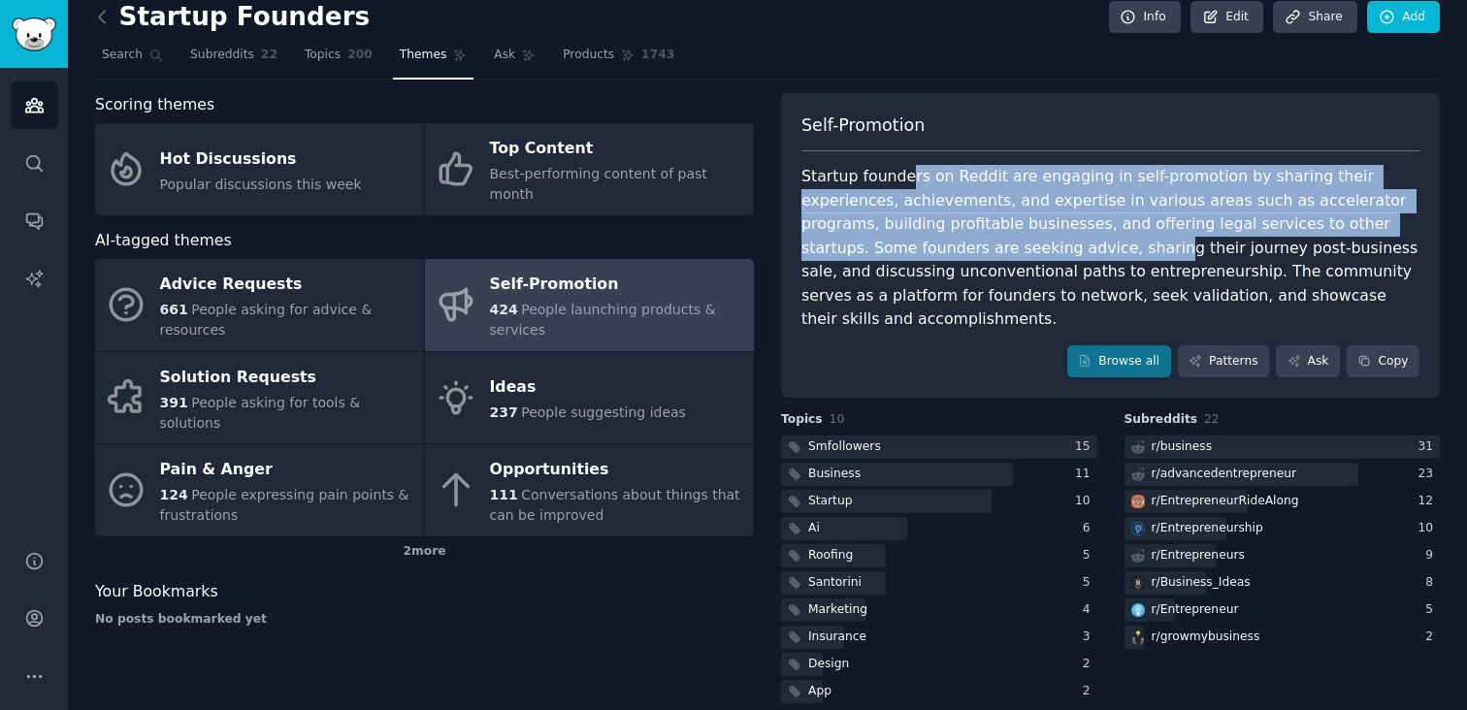
drag, startPoint x: 900, startPoint y: 183, endPoint x: 952, endPoint y: 246, distance: 81.4
click at [952, 246] on div "Startup founders on Reddit are engaging in self-promotion by sharing their expe…" at bounding box center [1110, 248] width 618 height 167
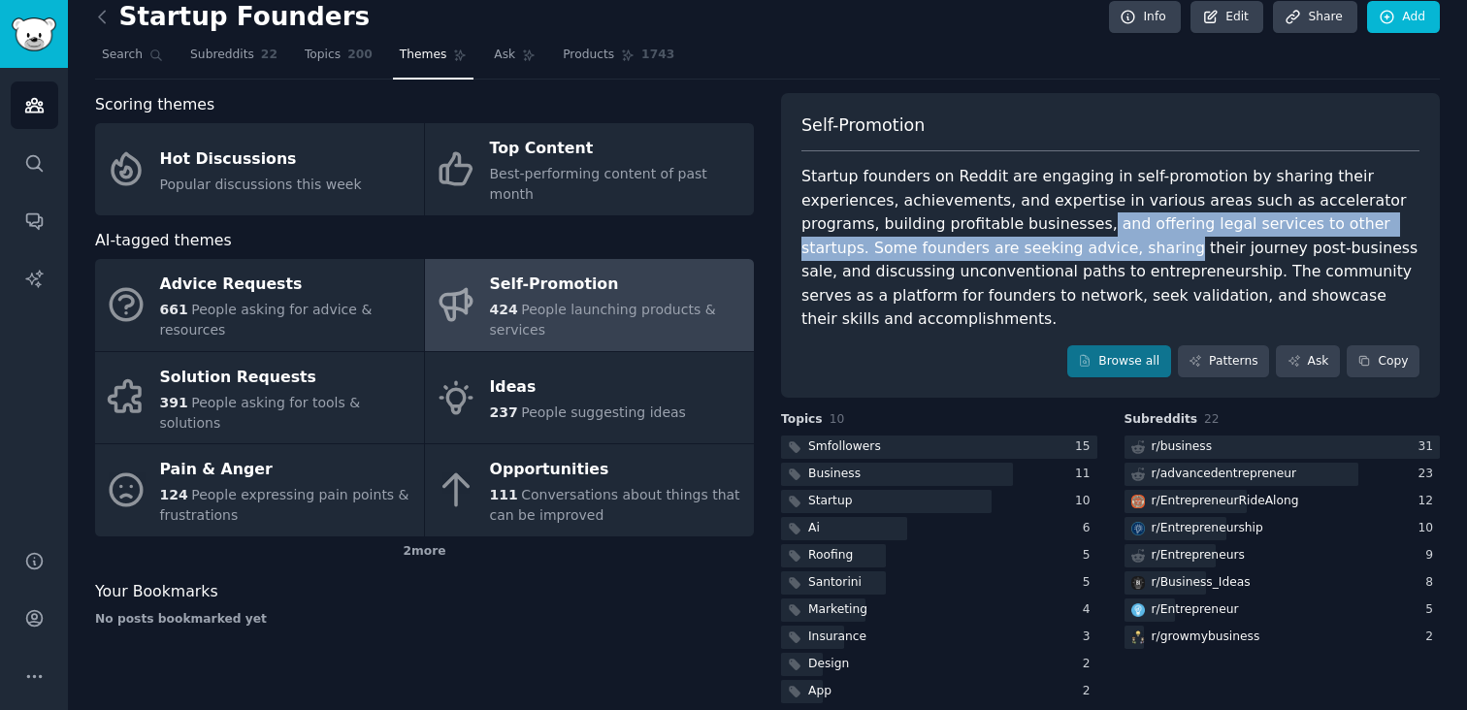
drag, startPoint x: 951, startPoint y: 217, endPoint x: 959, endPoint y: 254, distance: 37.7
click at [959, 254] on div "Startup founders on Reddit are engaging in self-promotion by sharing their expe…" at bounding box center [1110, 248] width 618 height 167
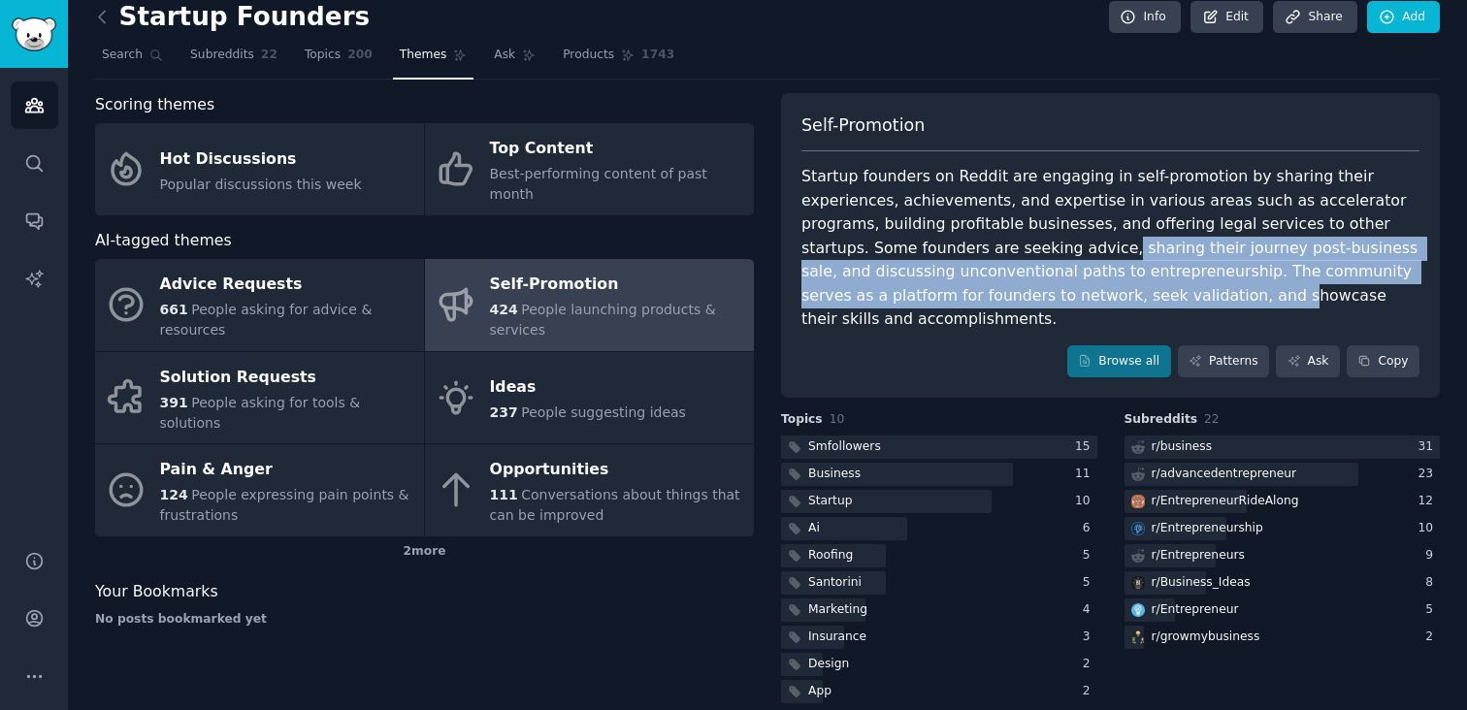
drag, startPoint x: 906, startPoint y: 247, endPoint x: 944, endPoint y: 304, distance: 67.8
click at [944, 304] on div "Startup founders on Reddit are engaging in self-promotion by sharing their expe…" at bounding box center [1110, 248] width 618 height 167
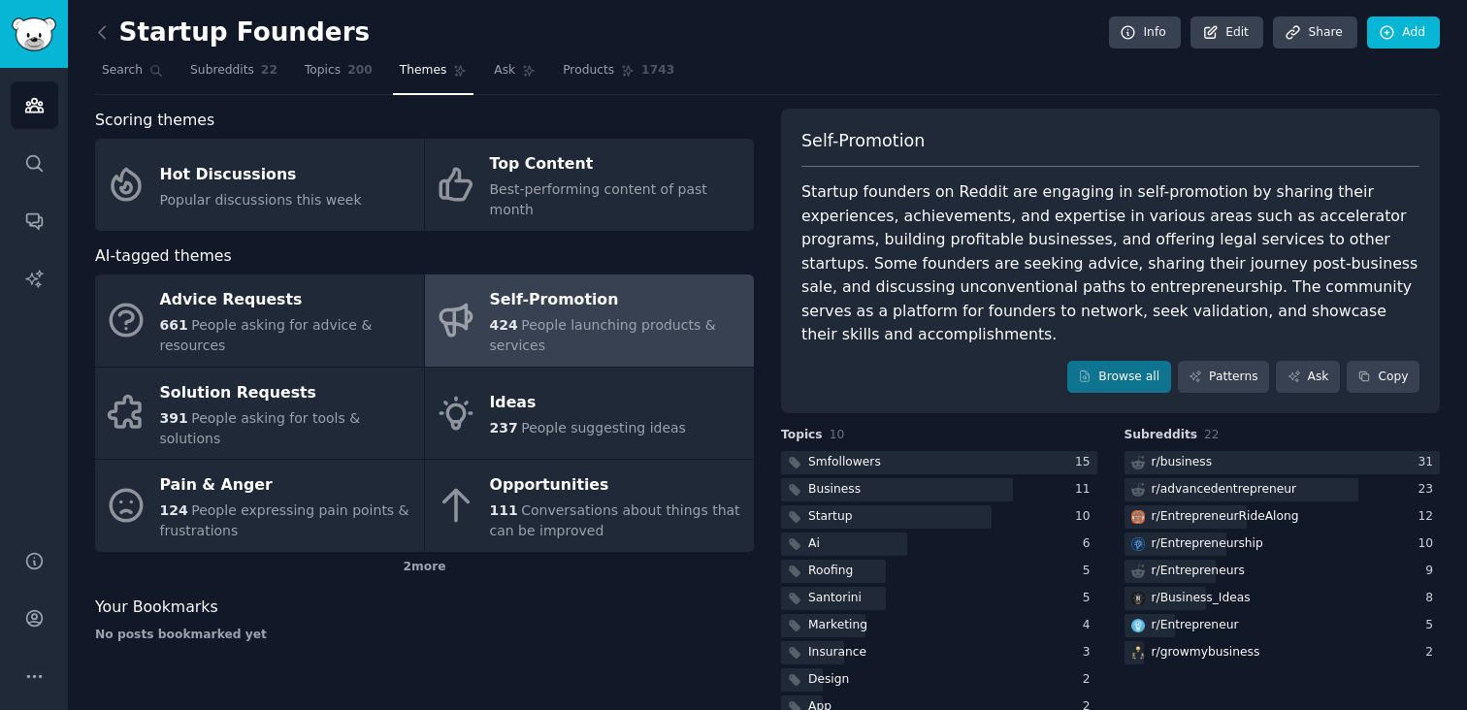
scroll to position [0, 0]
click at [35, 99] on icon "Sidebar" at bounding box center [33, 106] width 17 height 14
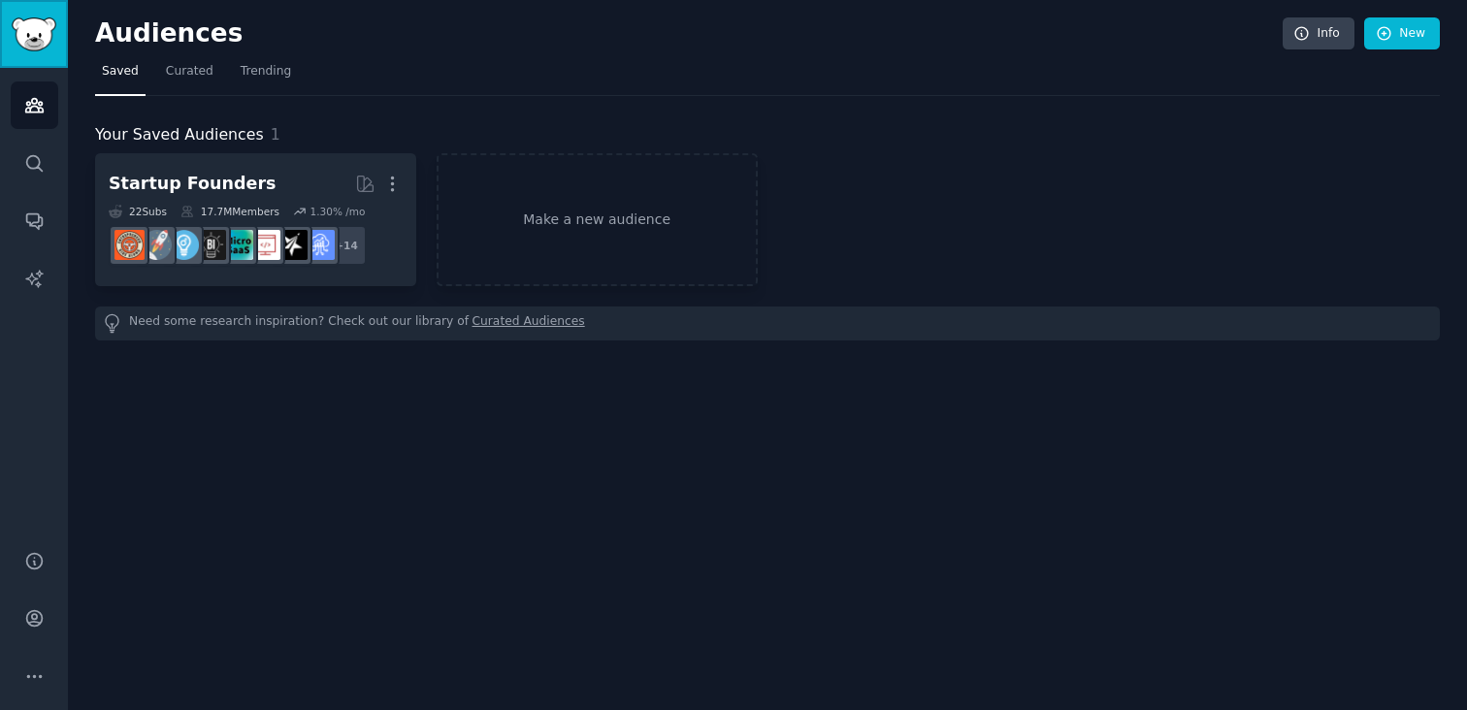
click at [31, 40] on img "Sidebar" at bounding box center [34, 34] width 45 height 34
click at [180, 82] on link "Curated" at bounding box center [189, 76] width 61 height 40
